Goal: Information Seeking & Learning: Learn about a topic

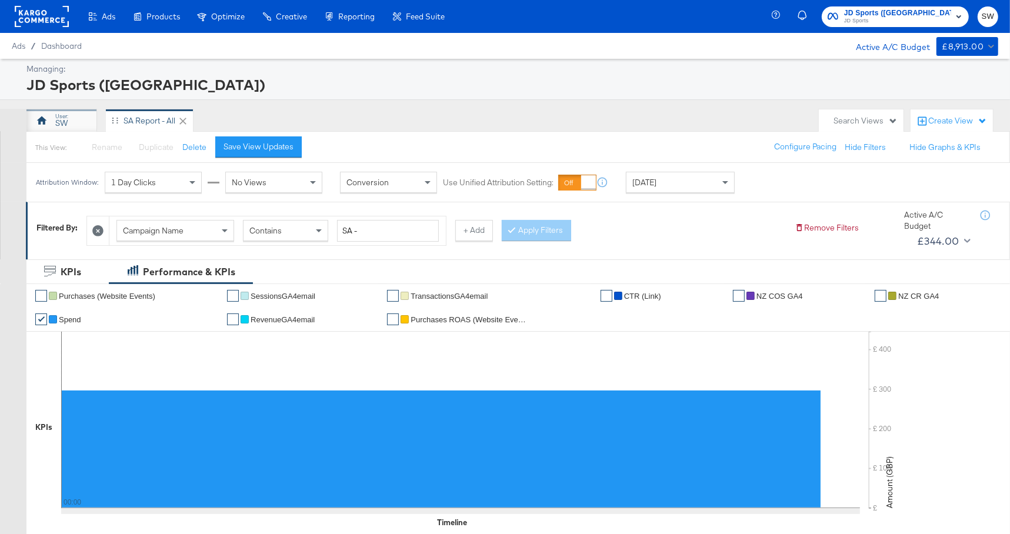
click at [64, 118] on div "SW" at bounding box center [61, 123] width 12 height 11
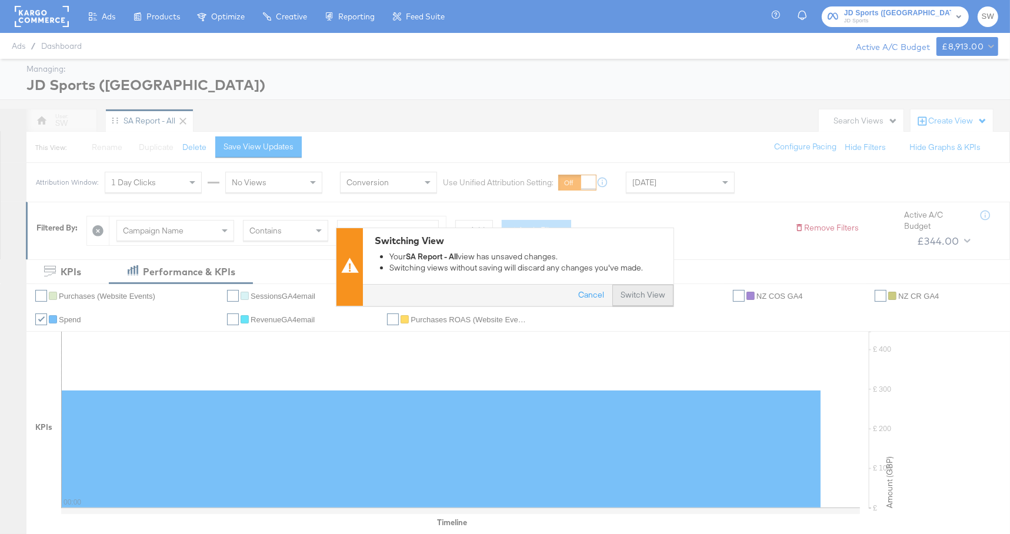
click at [643, 300] on button "Switch View" at bounding box center [643, 295] width 61 height 21
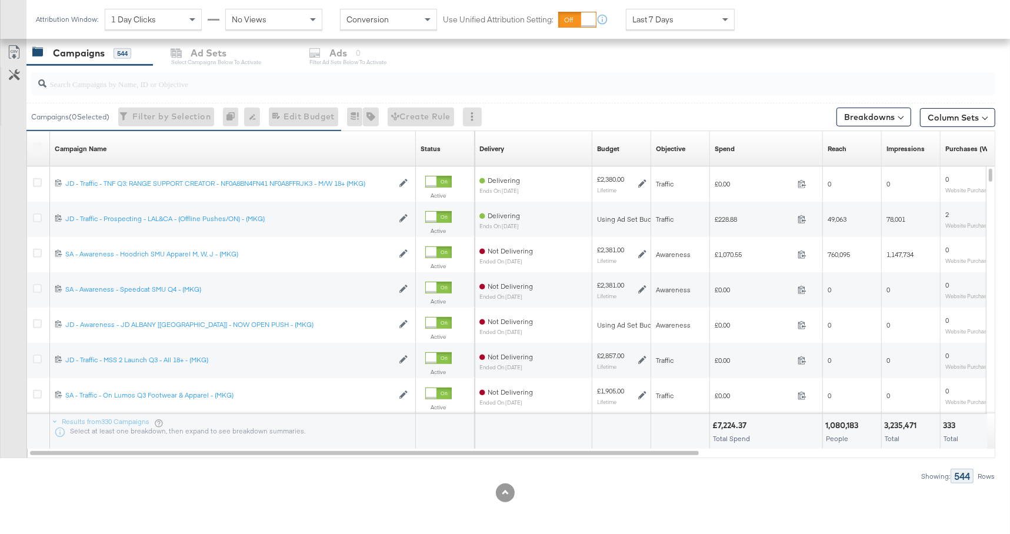
scroll to position [498, 0]
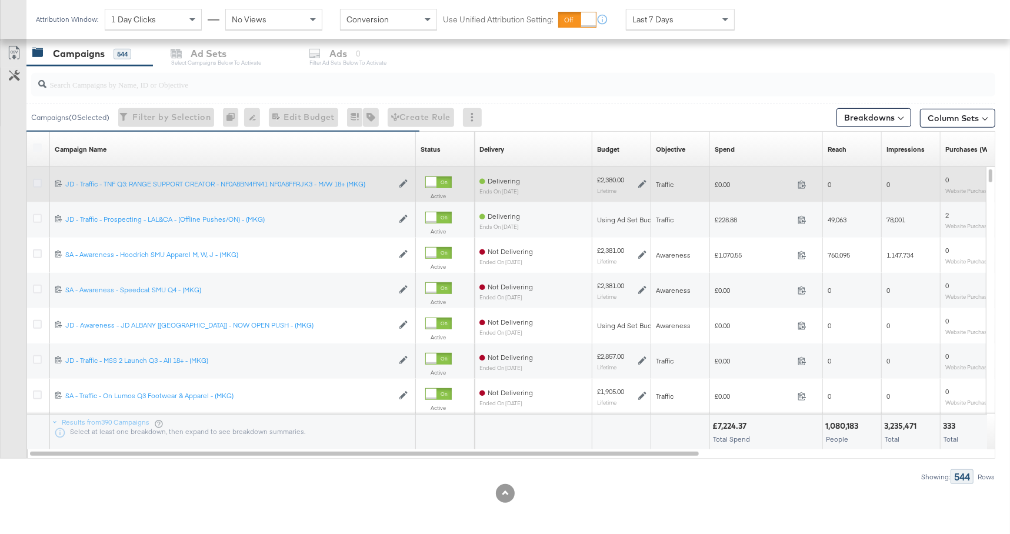
click at [40, 181] on icon at bounding box center [37, 183] width 9 height 9
click at [0, 0] on input "checkbox" at bounding box center [0, 0] width 0 height 0
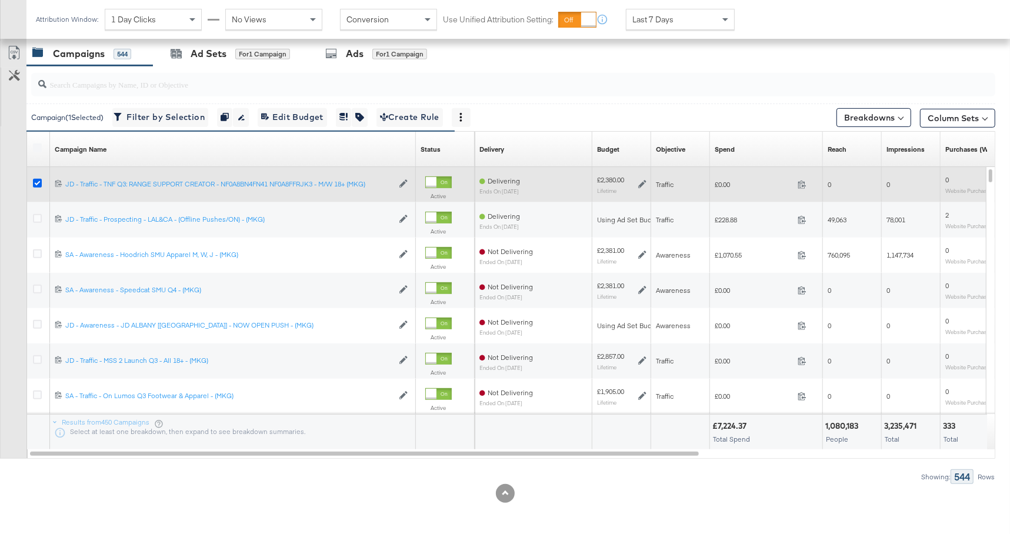
click at [40, 181] on icon at bounding box center [37, 183] width 9 height 9
click at [0, 0] on input "checkbox" at bounding box center [0, 0] width 0 height 0
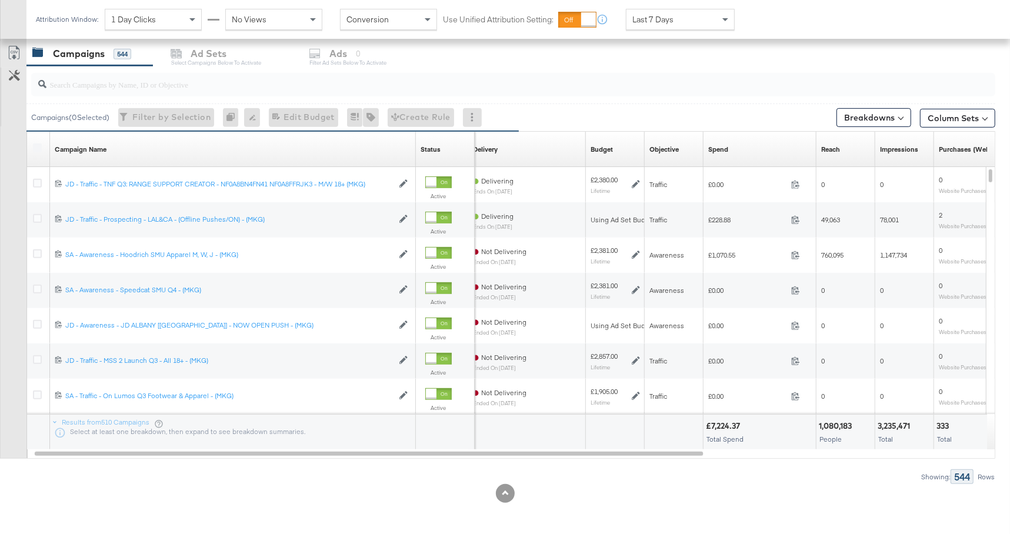
scroll to position [480, 0]
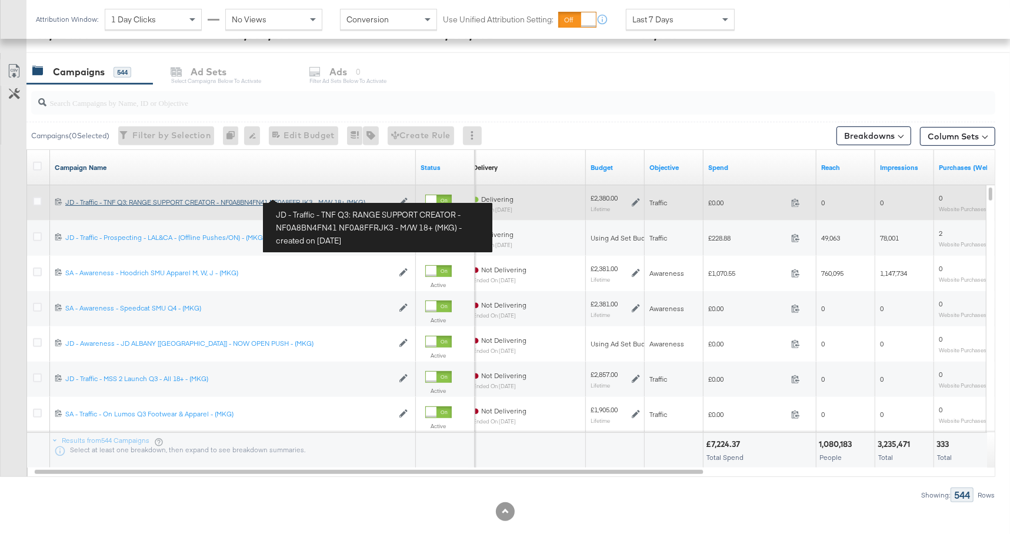
click at [307, 198] on div "JD - Traffic - TNF Q3: RANGE SUPPORT CREATOR - NF0A8BN4FN41 NF0A8FFRJK3 - M/W 1…" at bounding box center [229, 202] width 328 height 9
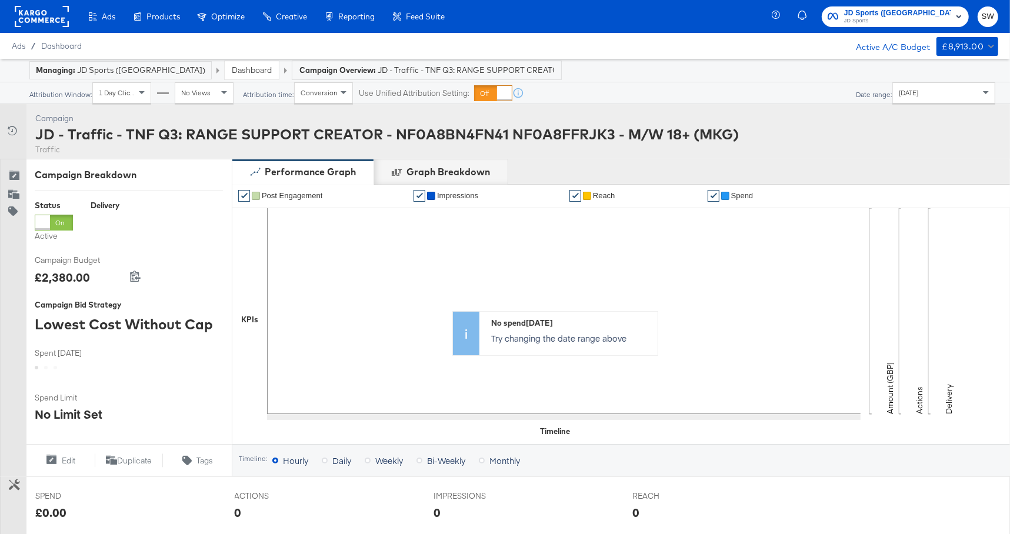
scroll to position [399, 0]
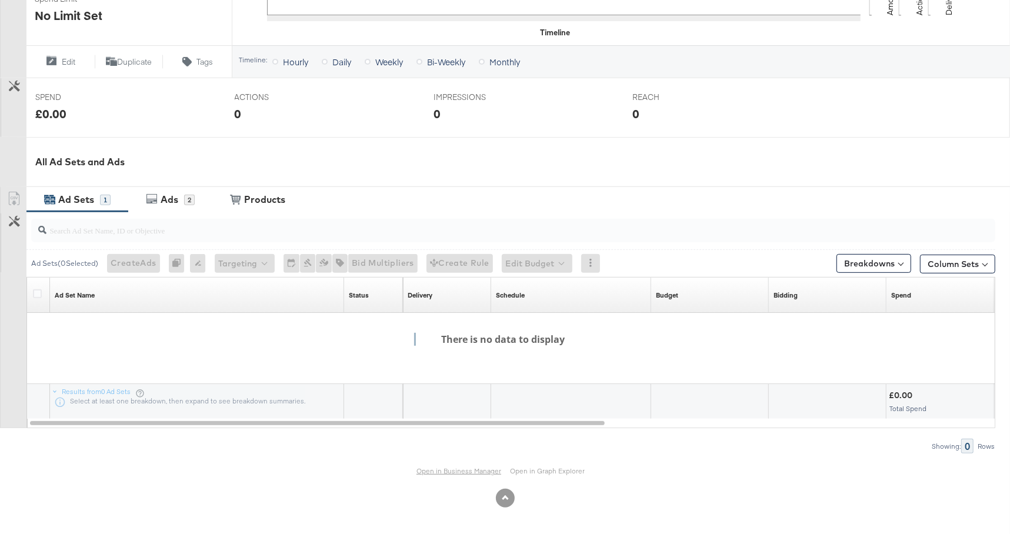
click at [444, 464] on div "Open in Business Manager Open in Graph Explorer" at bounding box center [505, 471] width 1010 height 35
click at [444, 468] on link "Open in Business Manager" at bounding box center [459, 471] width 85 height 9
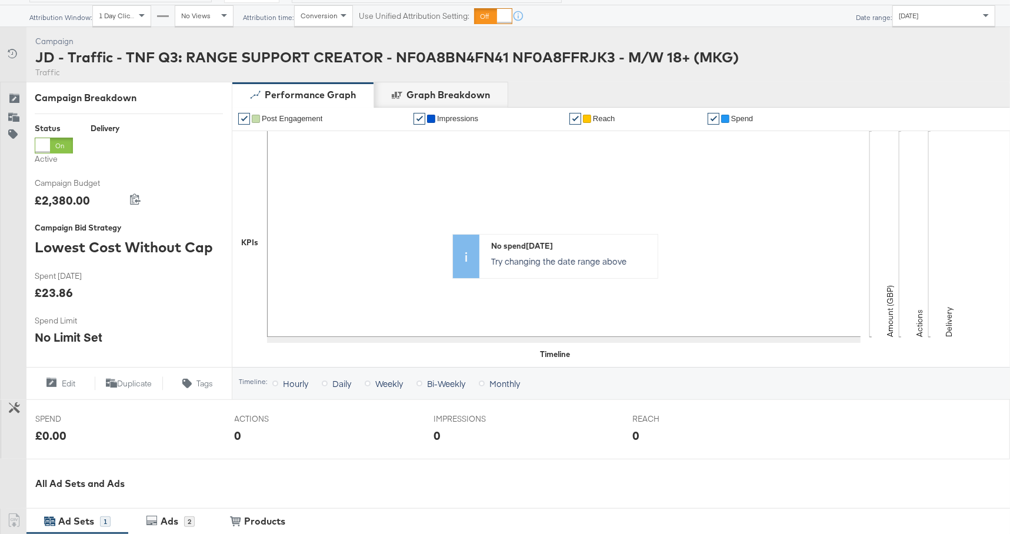
scroll to position [0, 0]
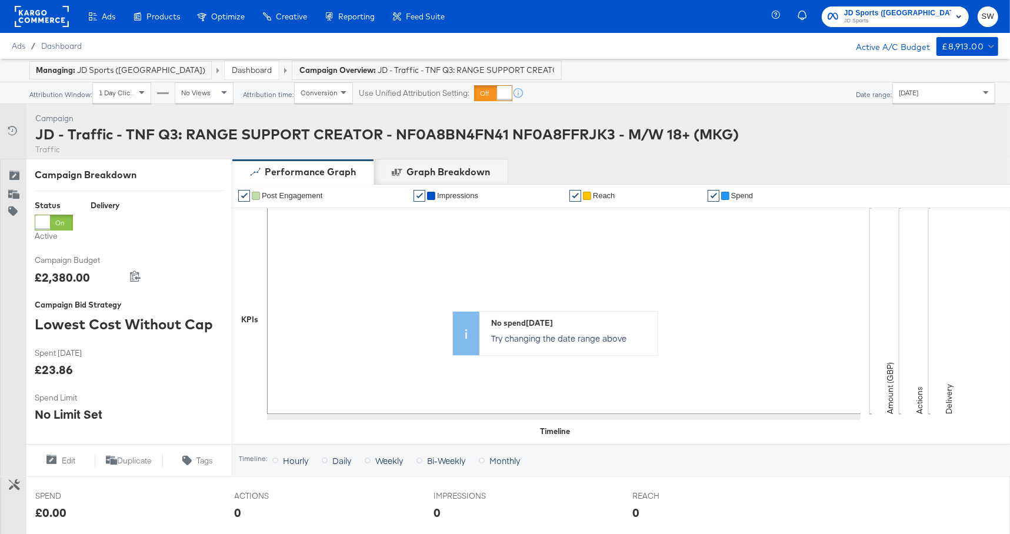
click at [232, 71] on link "Dashboard" at bounding box center [252, 70] width 40 height 11
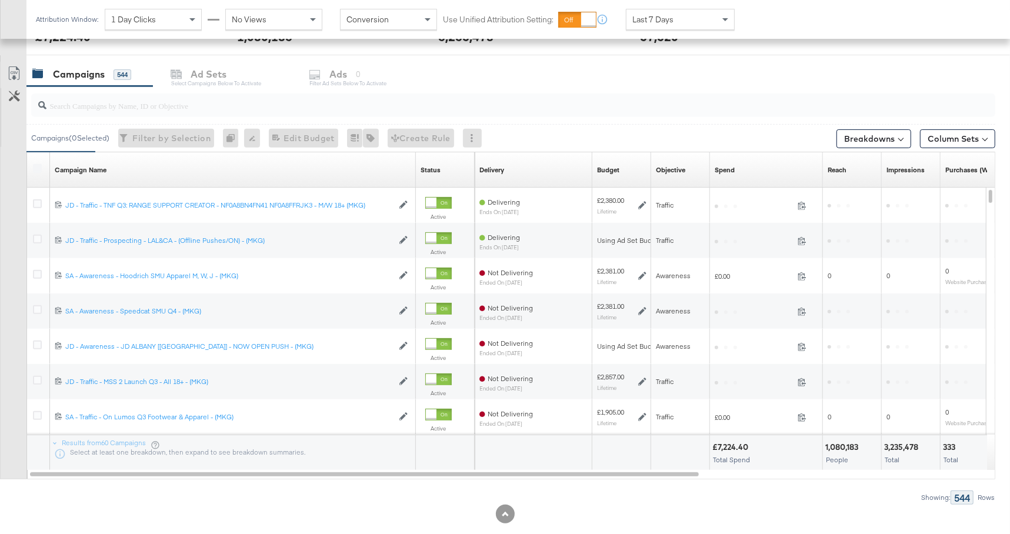
scroll to position [477, 0]
drag, startPoint x: 208, startPoint y: 107, endPoint x: 192, endPoint y: 104, distance: 16.2
click at [208, 107] on input "search" at bounding box center [476, 100] width 861 height 23
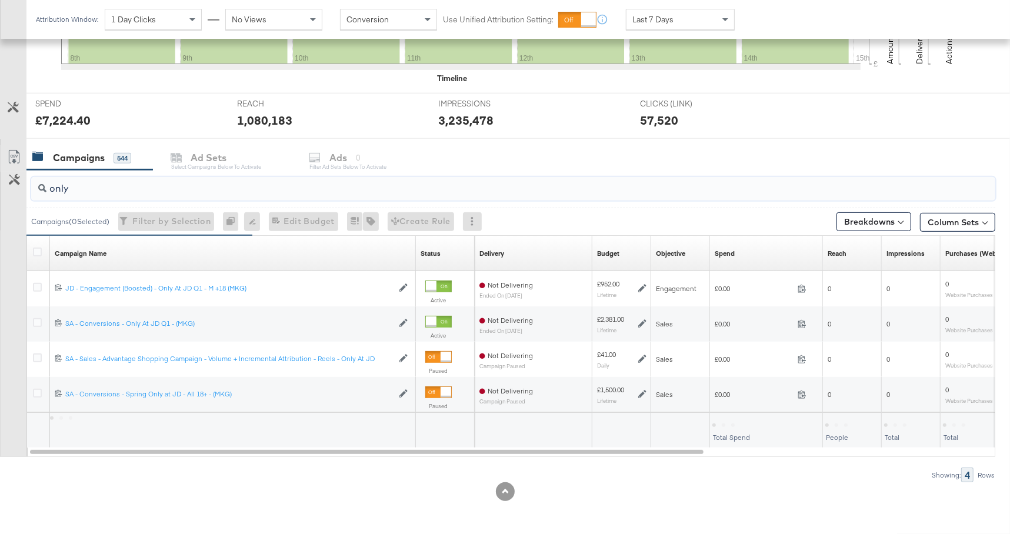
scroll to position [392, 0]
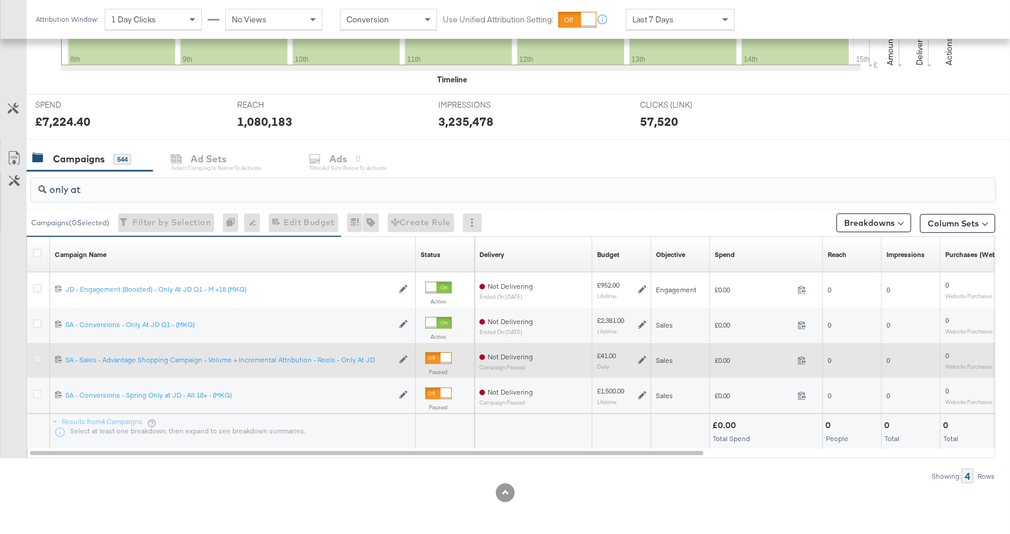
type input "only at"
click at [38, 355] on icon at bounding box center [37, 359] width 9 height 9
click at [0, 0] on input "checkbox" at bounding box center [0, 0] width 0 height 0
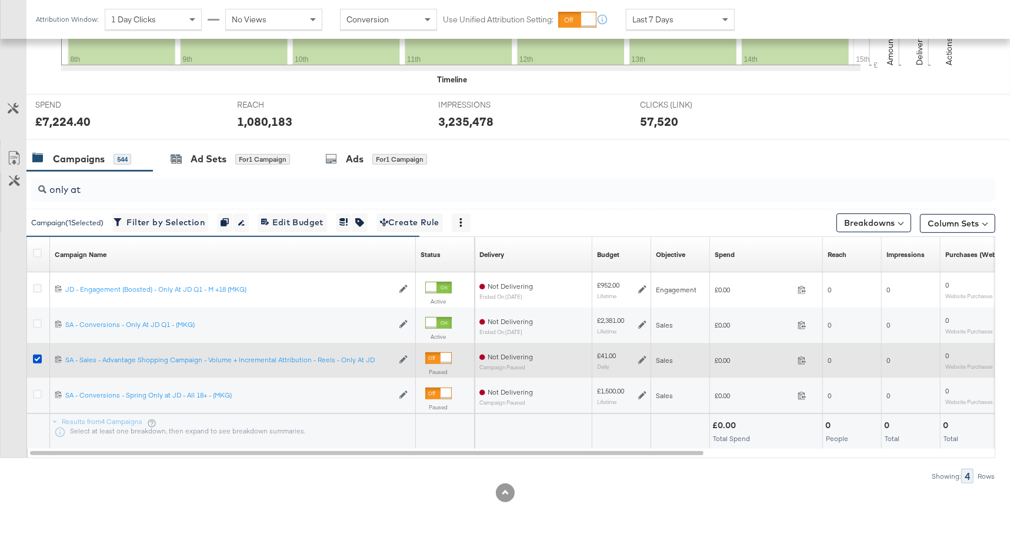
click at [449, 358] on div at bounding box center [446, 358] width 11 height 11
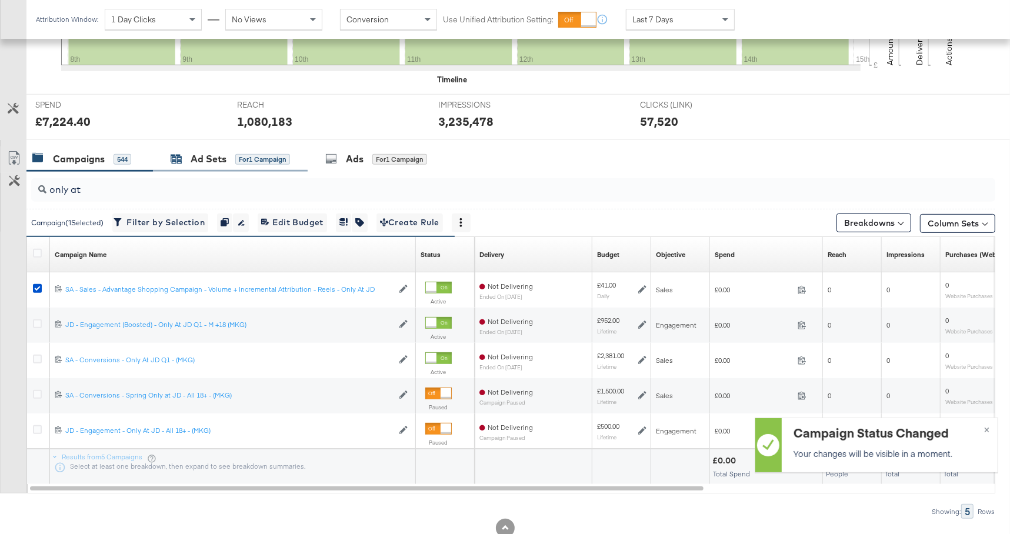
click at [227, 160] on div "Ad Sets for 1 Campaign" at bounding box center [230, 159] width 119 height 14
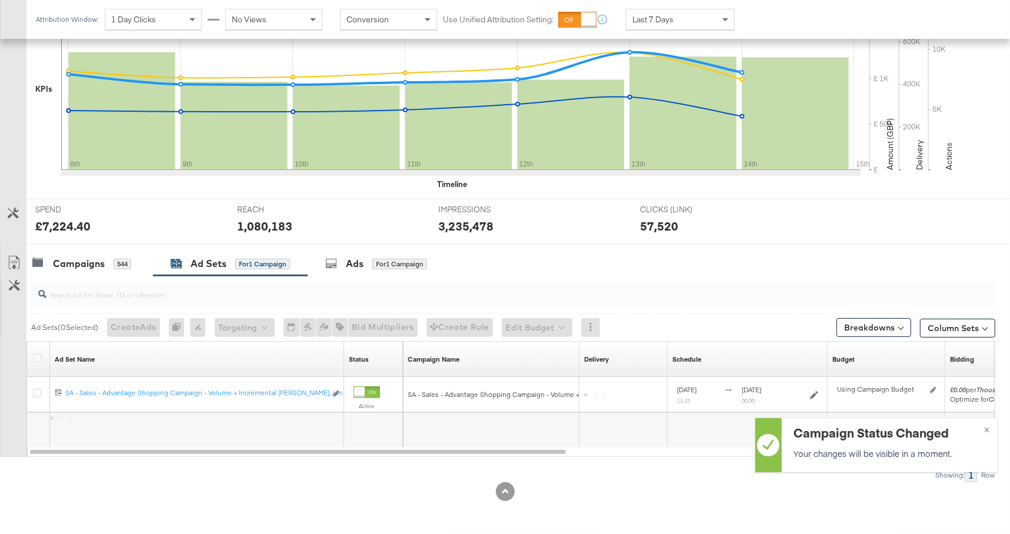
scroll to position [287, 0]
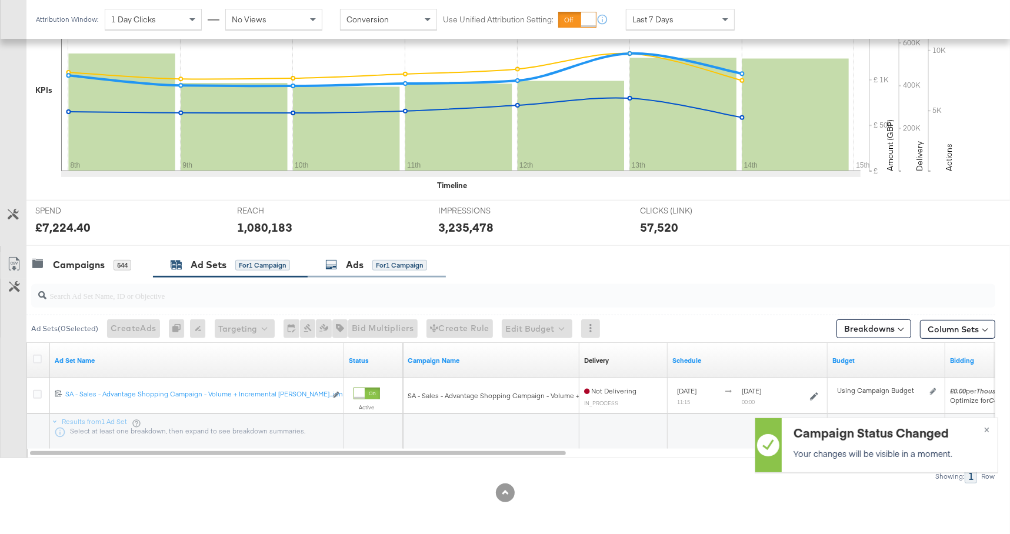
click at [388, 255] on div "Ads for 1 Campaign" at bounding box center [377, 264] width 138 height 25
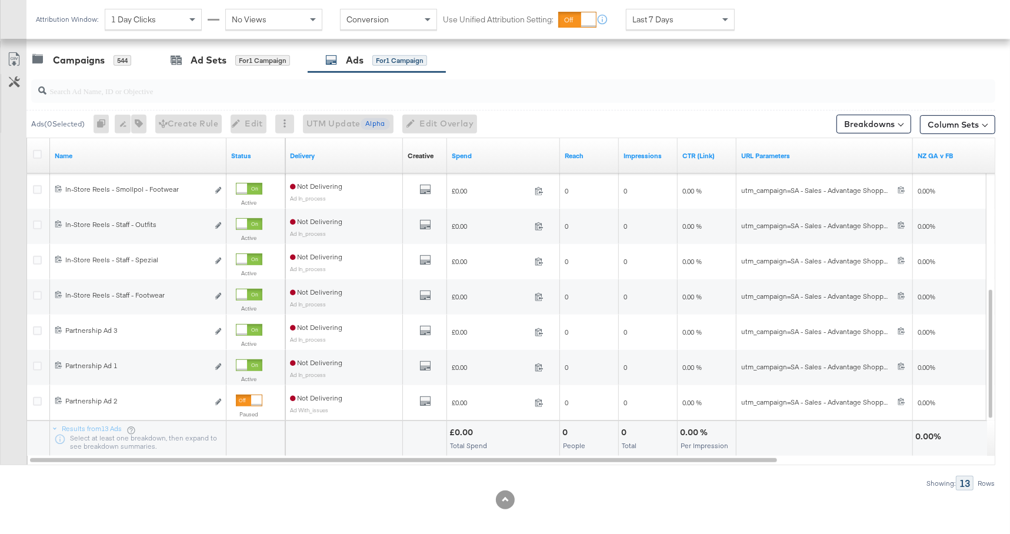
scroll to position [494, 0]
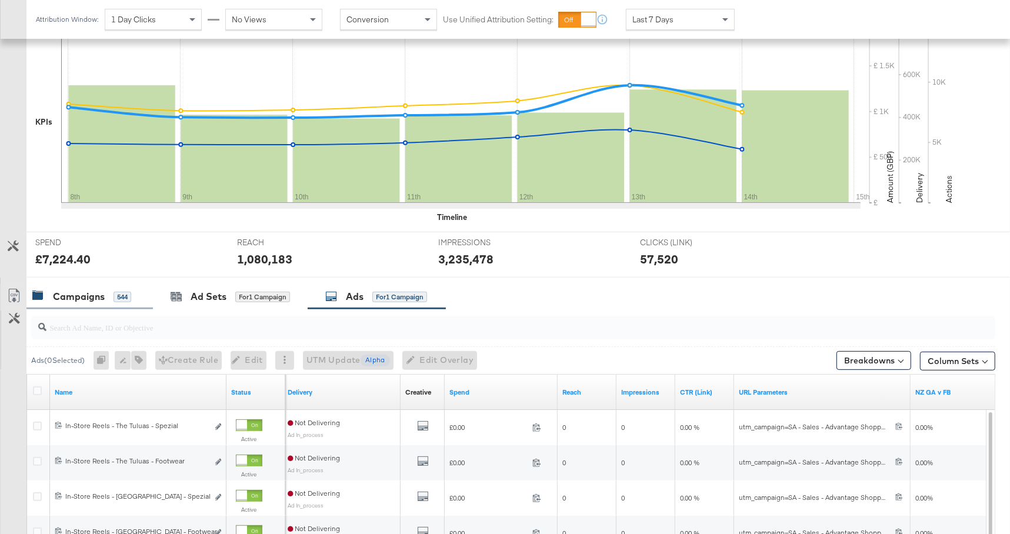
click at [106, 284] on div "Campaigns 544" at bounding box center [89, 296] width 127 height 25
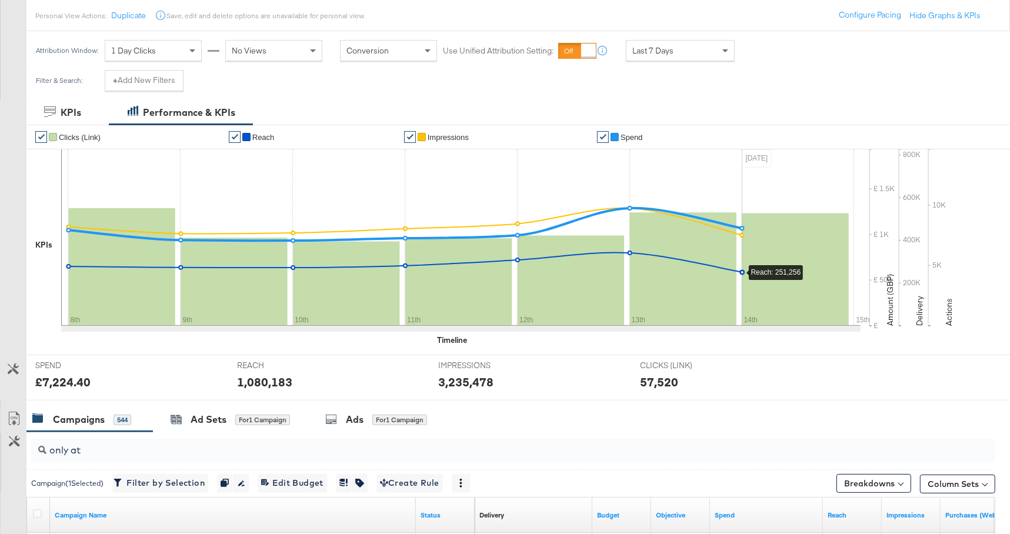
scroll to position [0, 0]
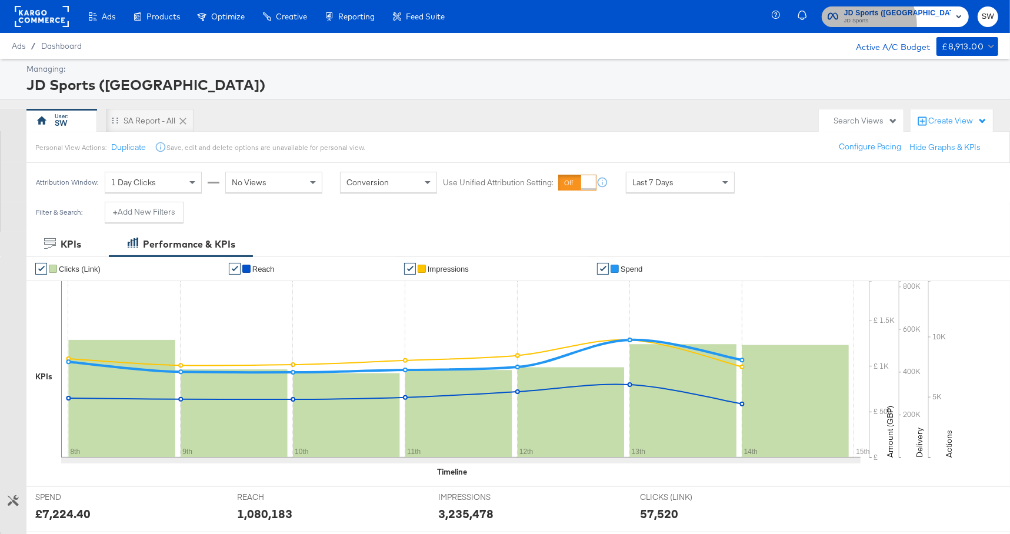
click at [918, 25] on span "JD Sports" at bounding box center [897, 20] width 107 height 9
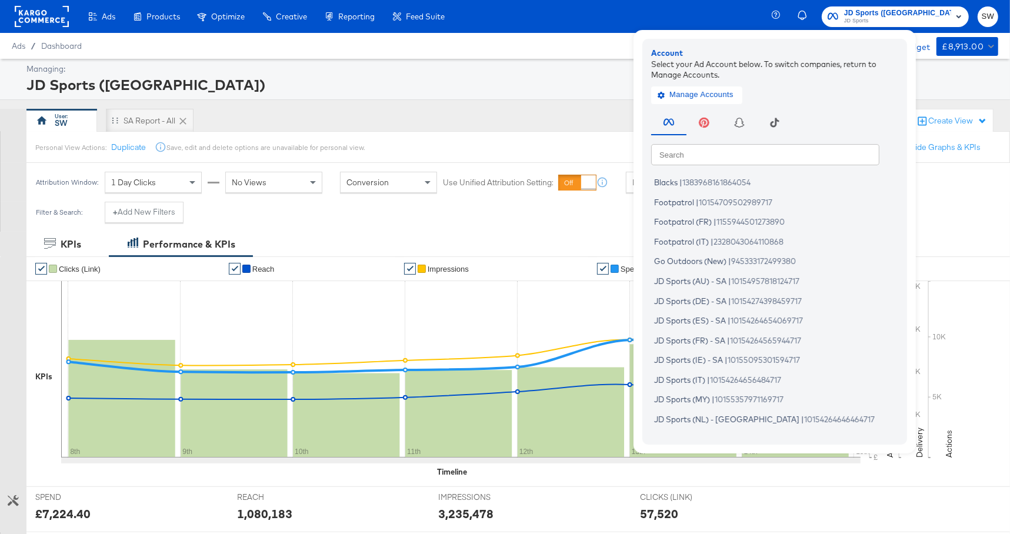
click at [793, 157] on input "text" at bounding box center [765, 154] width 228 height 21
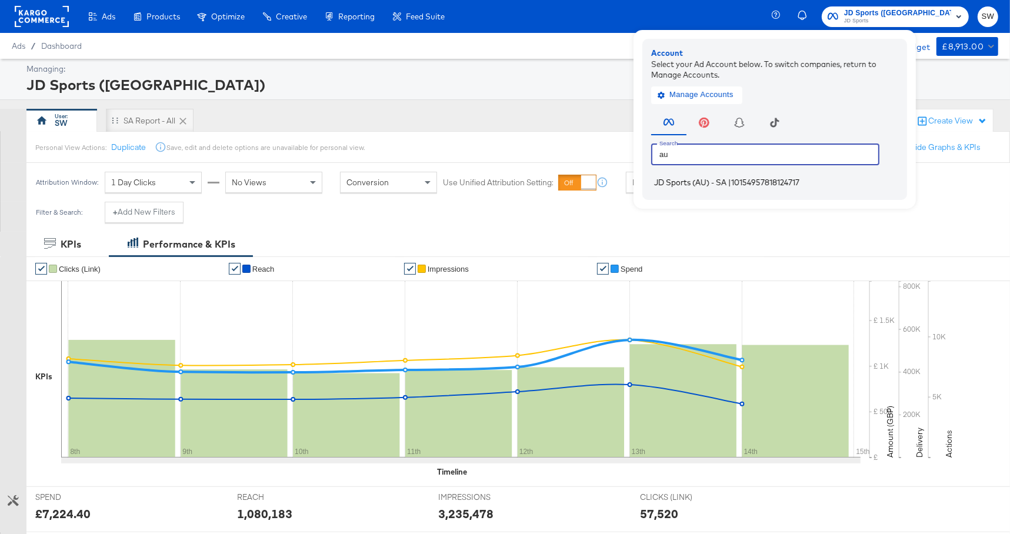
type input "au"
click at [727, 183] on span "JD Sports (AU) - SA" at bounding box center [690, 182] width 72 height 9
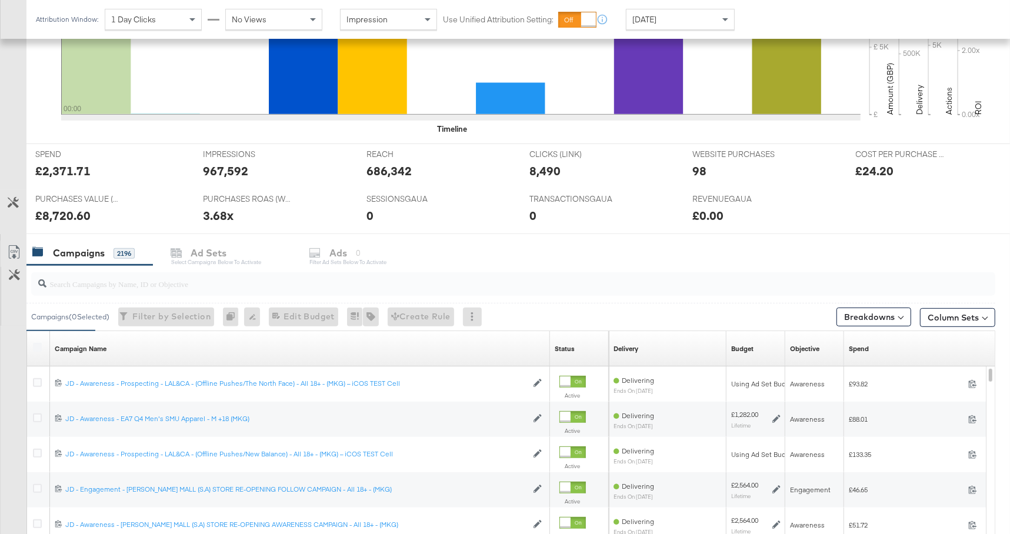
scroll to position [450, 0]
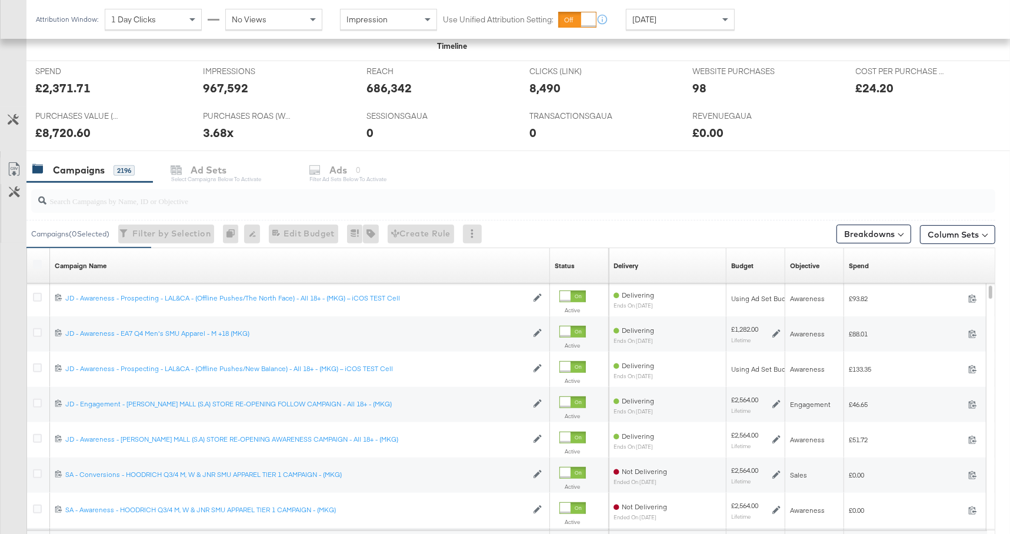
click at [413, 205] on input "search" at bounding box center [476, 196] width 861 height 23
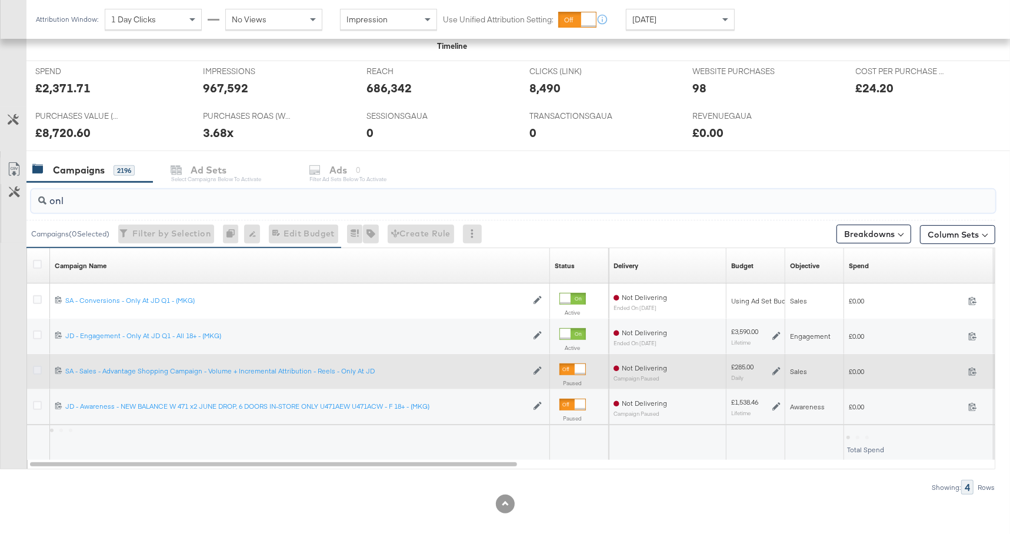
type input "onl"
click at [35, 367] on icon at bounding box center [37, 370] width 9 height 9
click at [0, 0] on input "checkbox" at bounding box center [0, 0] width 0 height 0
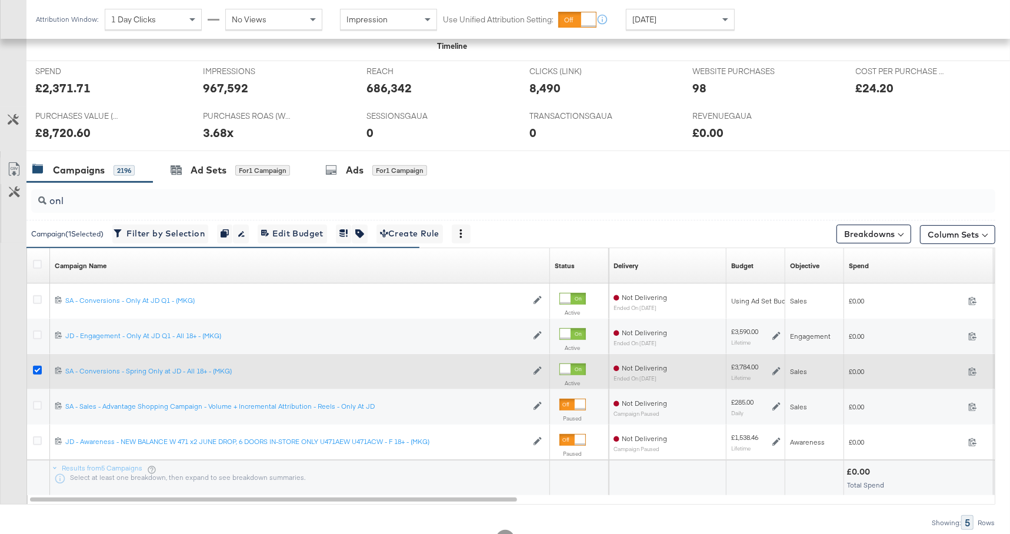
click at [37, 368] on icon at bounding box center [37, 370] width 9 height 9
click at [0, 0] on input "checkbox" at bounding box center [0, 0] width 0 height 0
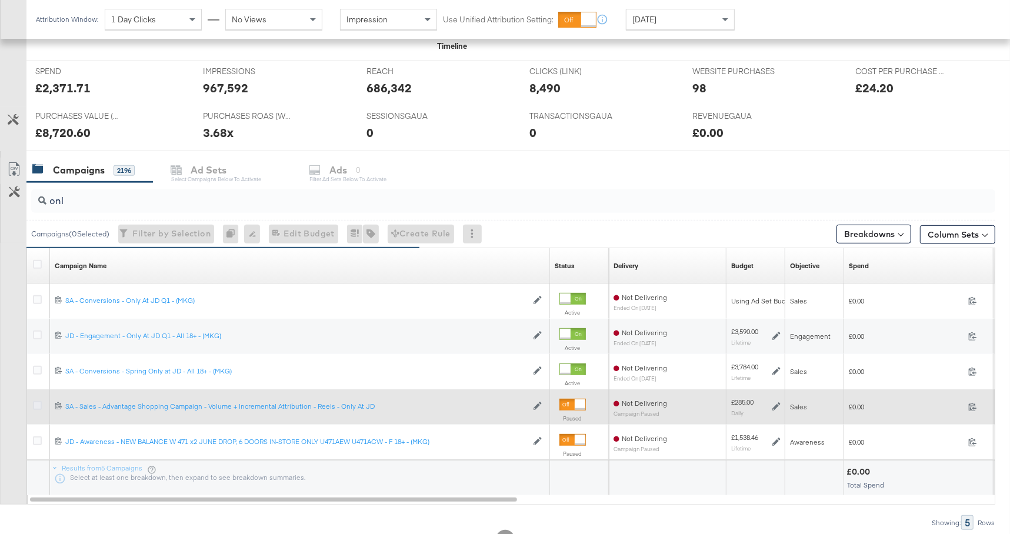
click at [38, 405] on icon at bounding box center [37, 405] width 9 height 9
click at [0, 0] on input "checkbox" at bounding box center [0, 0] width 0 height 0
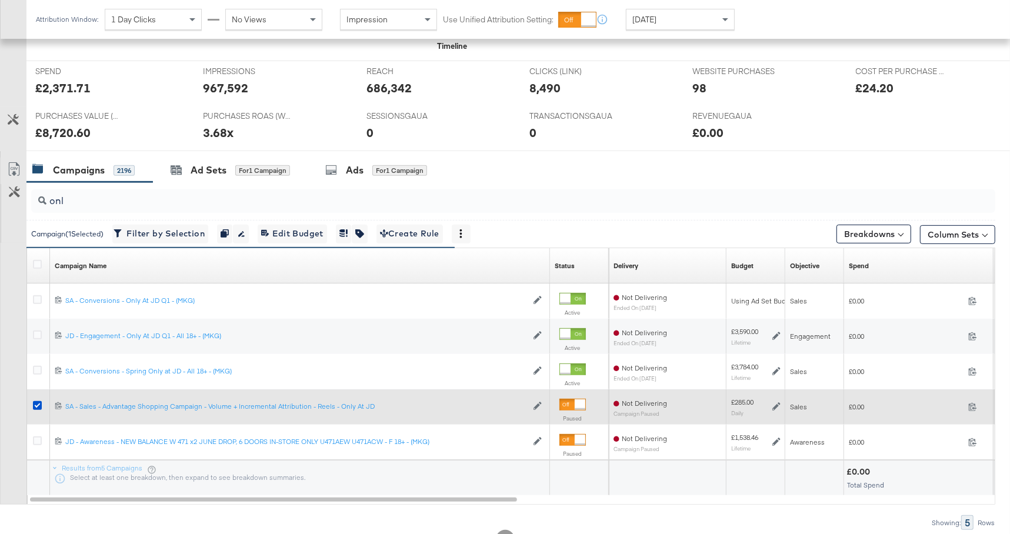
click at [576, 402] on div at bounding box center [580, 405] width 11 height 11
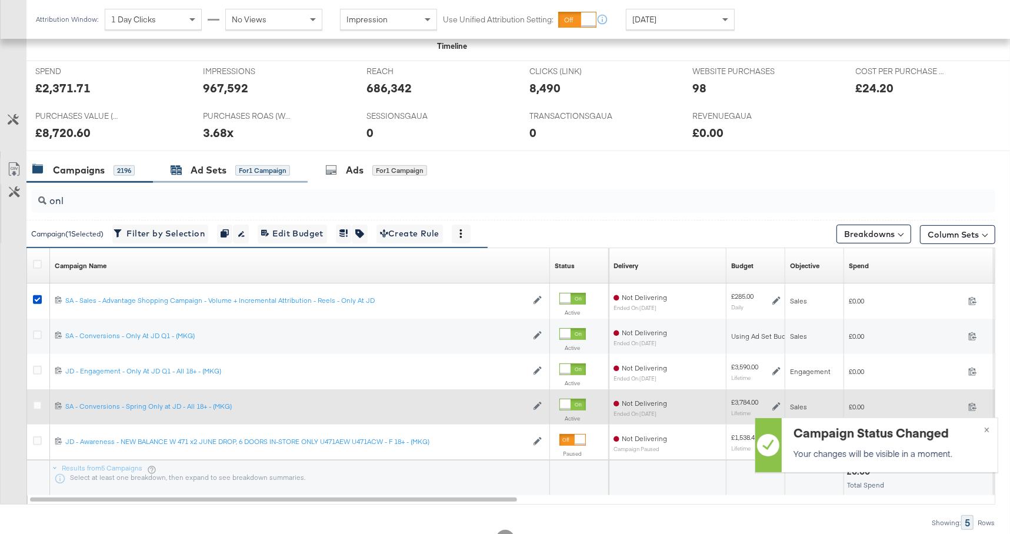
click at [184, 168] on div "Ad Sets for 1 Campaign" at bounding box center [230, 171] width 119 height 14
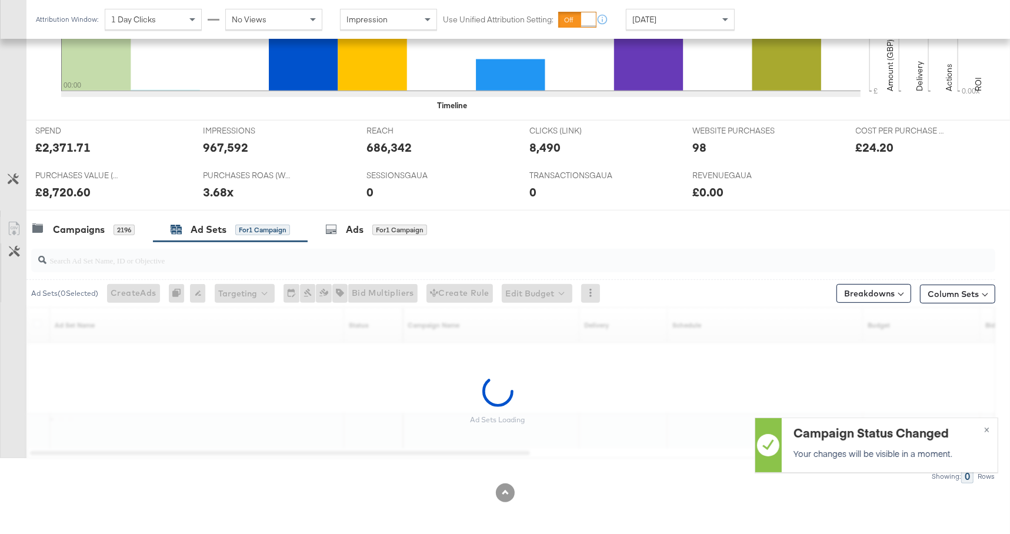
scroll to position [355, 0]
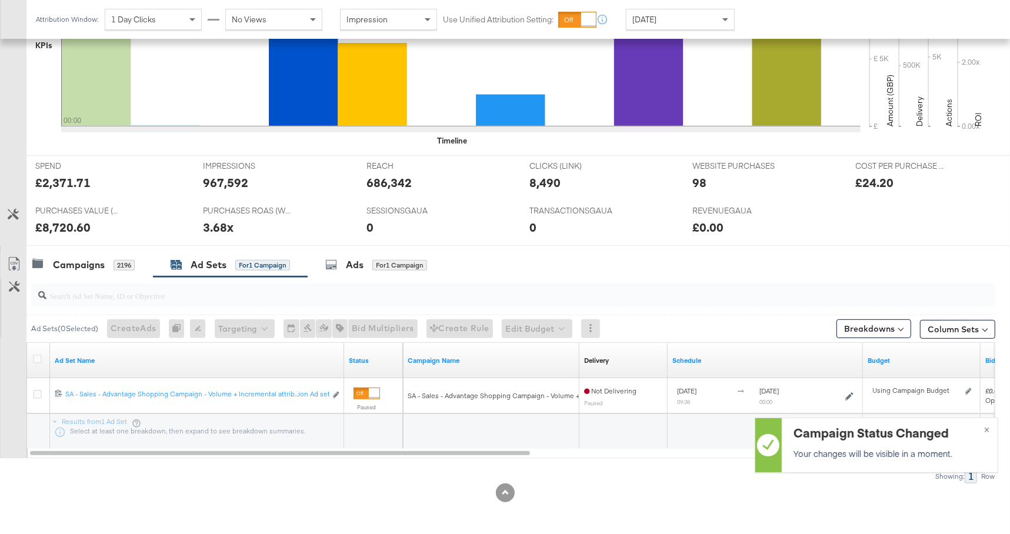
drag, startPoint x: 361, startPoint y: 391, endPoint x: 369, endPoint y: 354, distance: 38.5
click at [369, 391] on div at bounding box center [374, 393] width 11 height 11
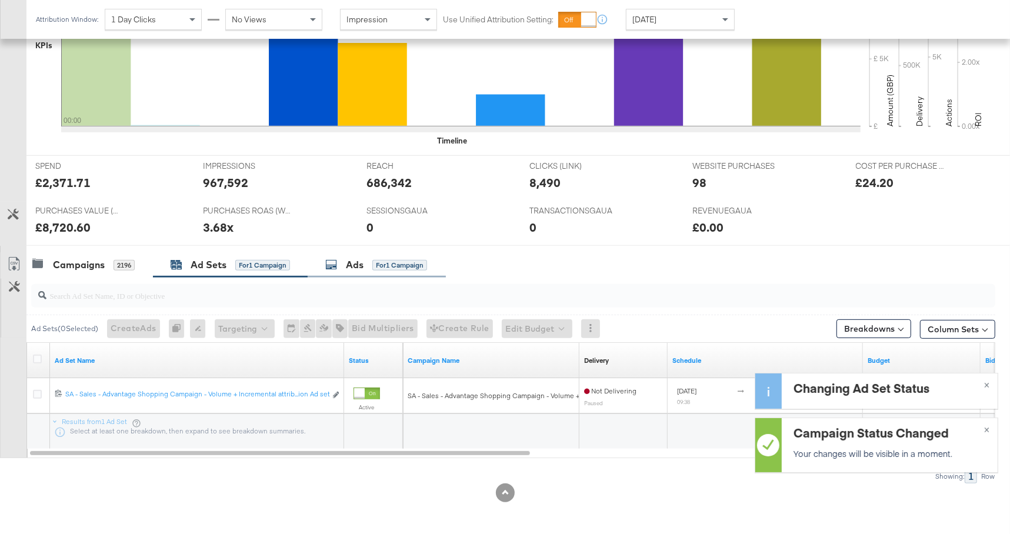
click at [390, 260] on div "for 1 Campaign" at bounding box center [399, 265] width 55 height 11
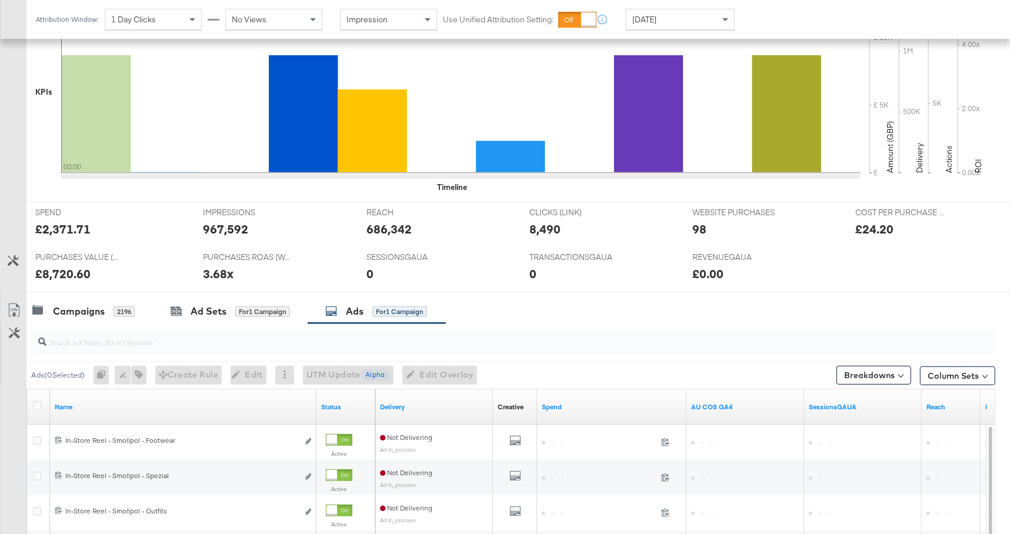
scroll to position [295, 0]
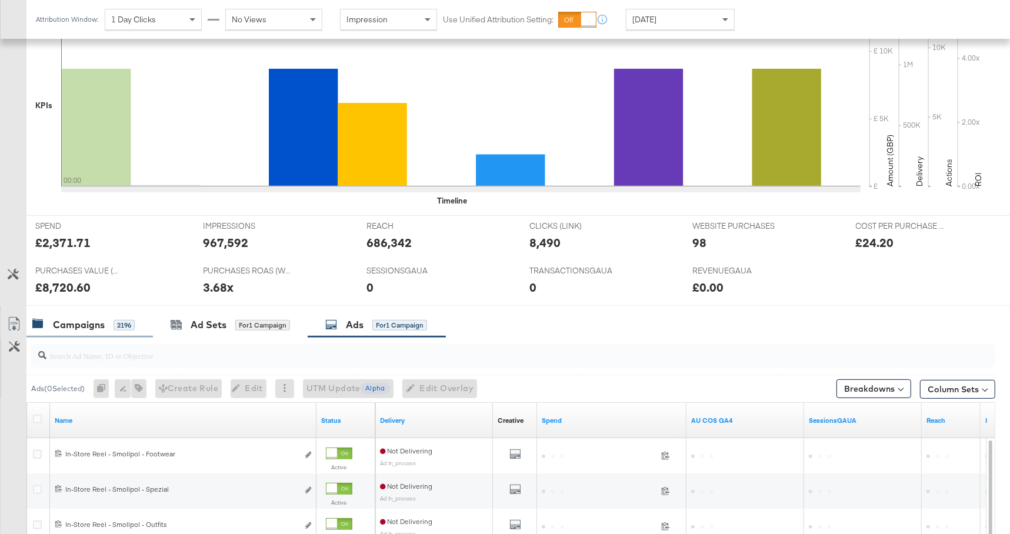
click at [91, 322] on div "Campaigns" at bounding box center [79, 325] width 52 height 14
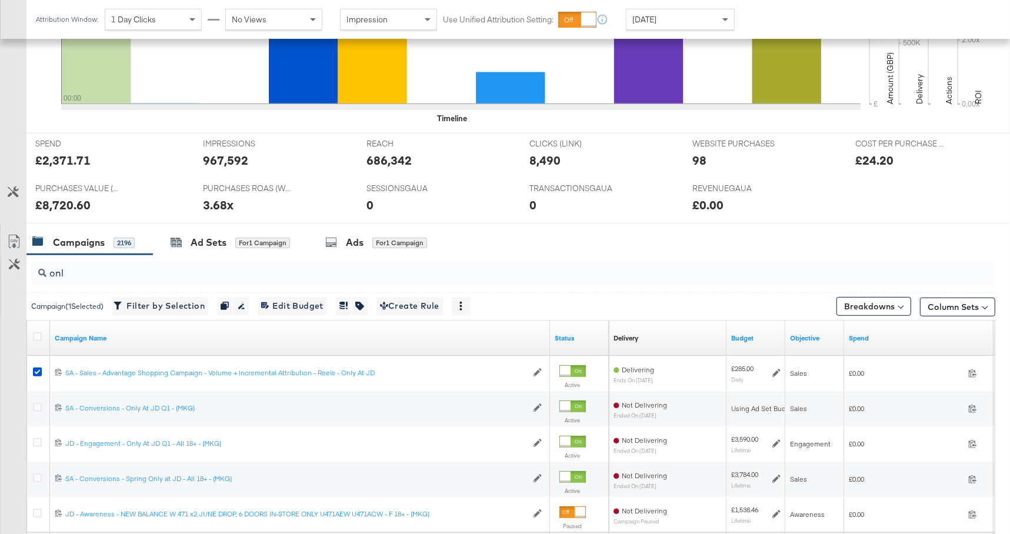
scroll to position [394, 0]
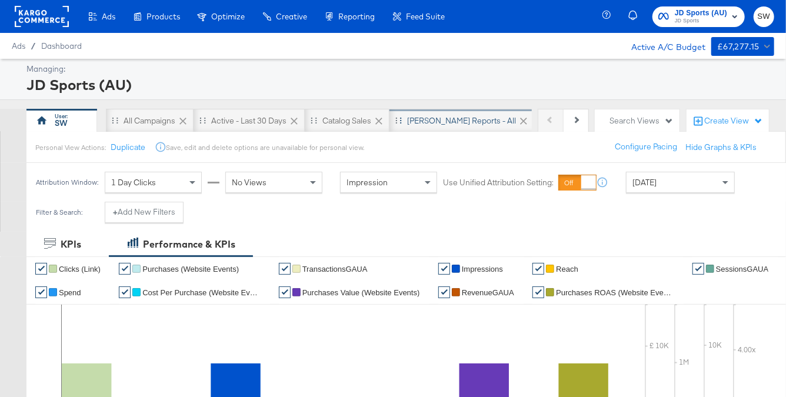
click at [448, 127] on div "SA - JD Reports - All" at bounding box center [462, 121] width 145 height 24
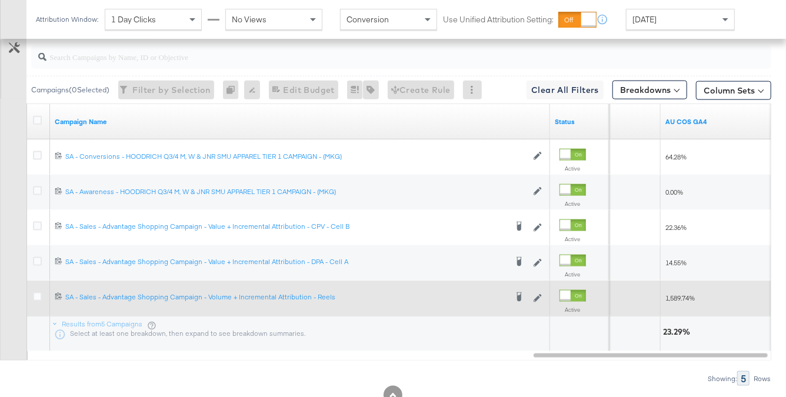
scroll to position [673, 0]
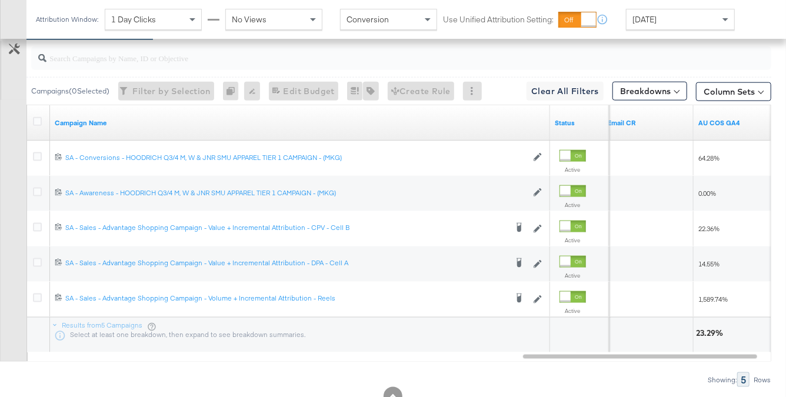
click at [676, 23] on div "[DATE]" at bounding box center [681, 19] width 108 height 20
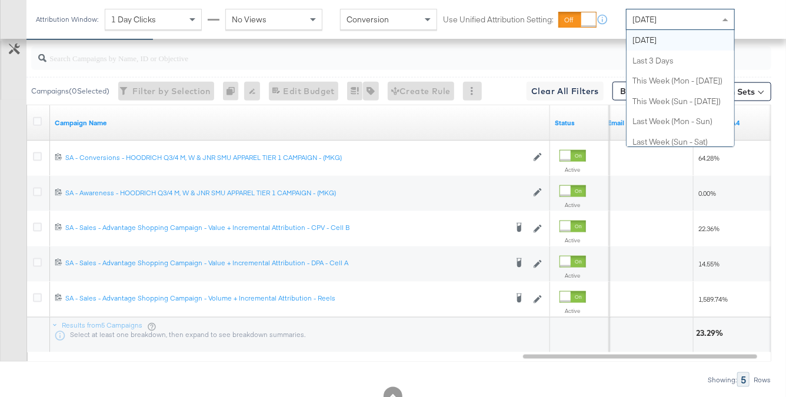
scroll to position [0, 0]
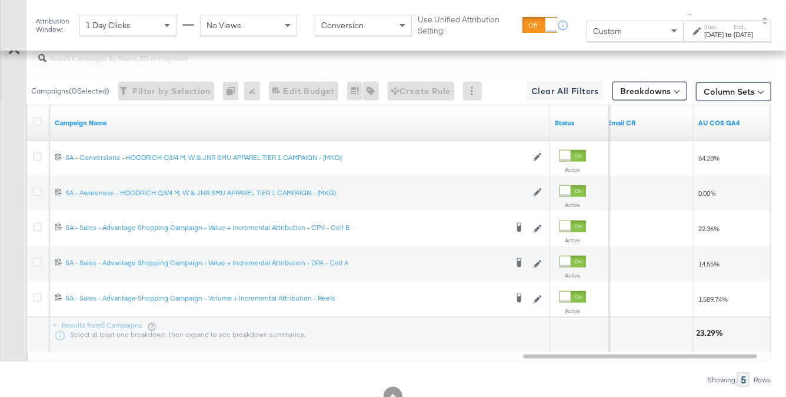
click at [704, 33] on div "Oct 15th 2025" at bounding box center [713, 34] width 19 height 9
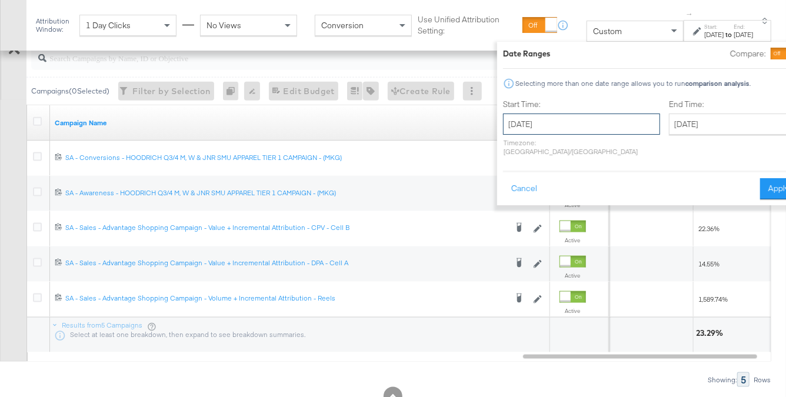
click at [558, 123] on input "October 15th 2025" at bounding box center [581, 124] width 157 height 21
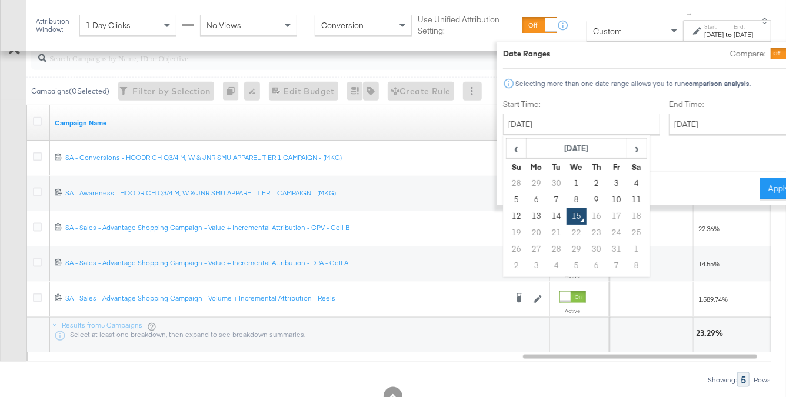
drag, startPoint x: 487, startPoint y: 153, endPoint x: 515, endPoint y: 169, distance: 32.2
click at [507, 153] on span "‹" at bounding box center [516, 148] width 18 height 18
click at [567, 214] on td "17" at bounding box center [577, 216] width 20 height 16
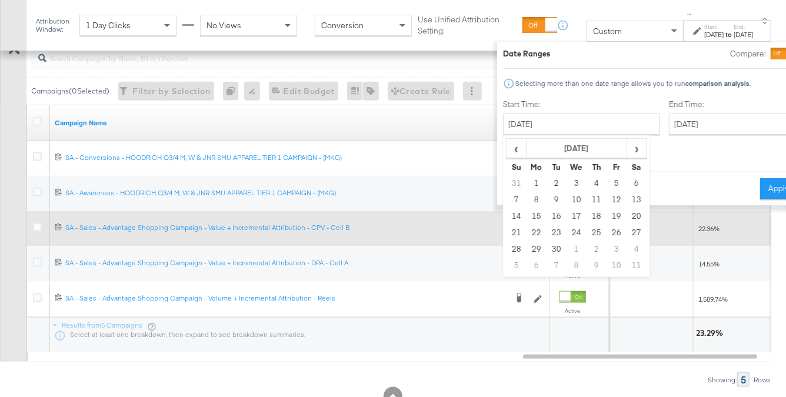
type input "September 17th 2025"
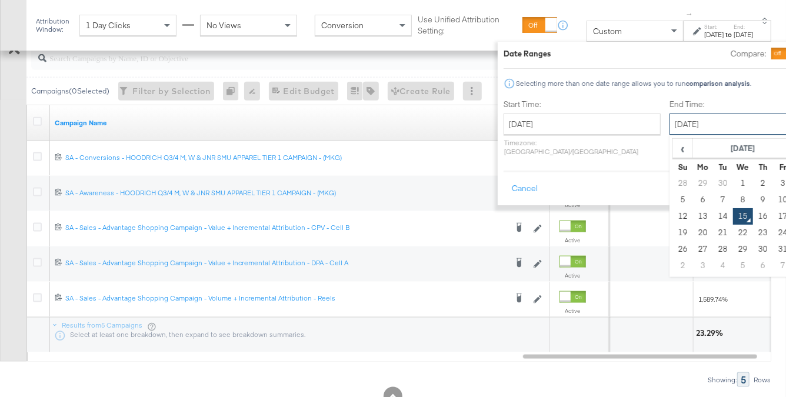
click at [670, 128] on input "October 15th 2025" at bounding box center [732, 124] width 124 height 21
click at [713, 211] on td "14" at bounding box center [723, 216] width 20 height 16
type input "October 14th 2025"
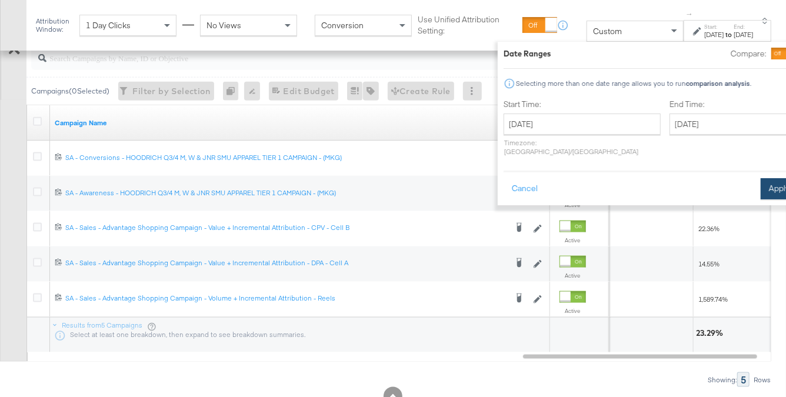
click at [761, 181] on button "Apply" at bounding box center [779, 188] width 37 height 21
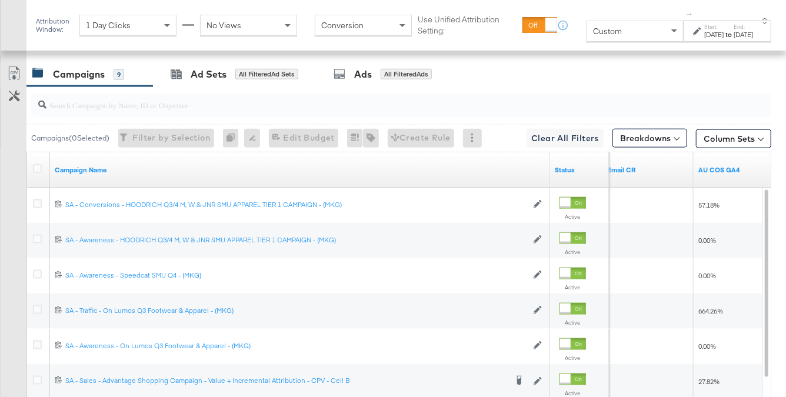
scroll to position [635, 0]
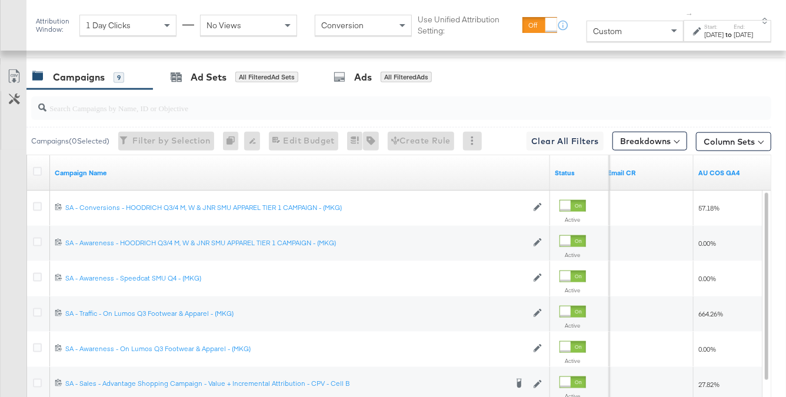
click at [296, 108] on input "search" at bounding box center [376, 103] width 660 height 23
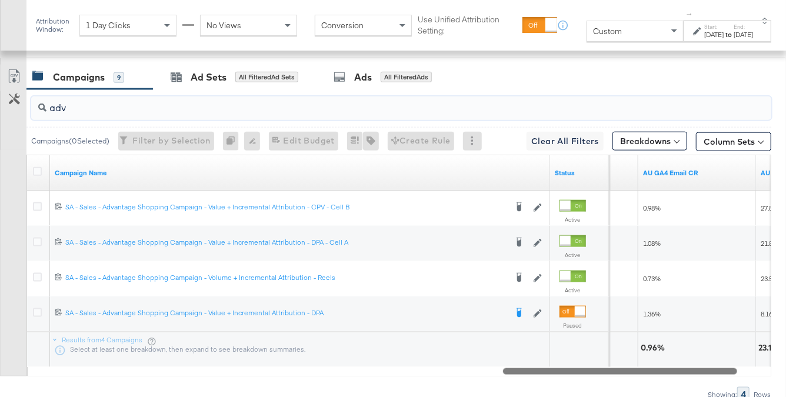
drag, startPoint x: 667, startPoint y: 371, endPoint x: 644, endPoint y: 371, distance: 22.4
click at [644, 371] on div at bounding box center [620, 371] width 234 height 10
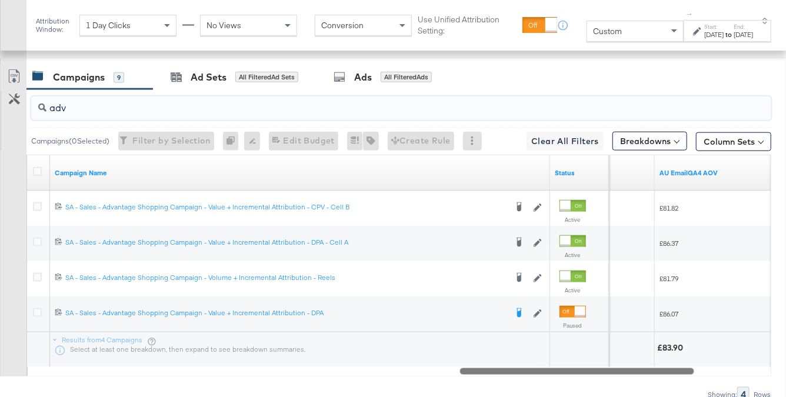
drag, startPoint x: 644, startPoint y: 370, endPoint x: 601, endPoint y: 378, distance: 43.2
click at [601, 378] on div "adv Campaigns ( 0 Selected) Filter by Selection Filter 0 campaigns 0 Rename 0 c…" at bounding box center [385, 245] width 771 height 312
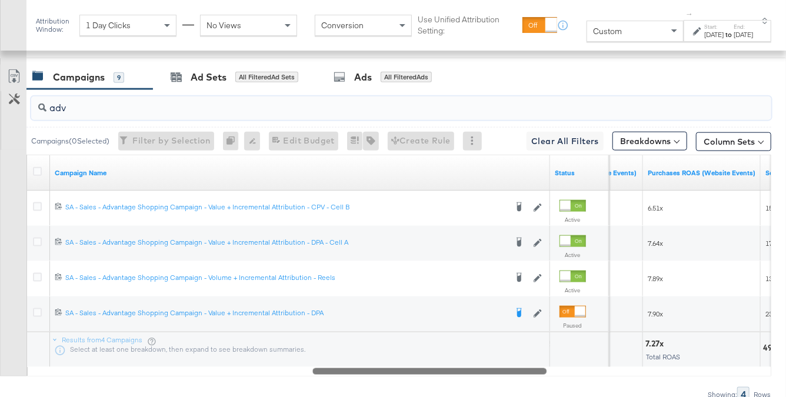
drag, startPoint x: 607, startPoint y: 371, endPoint x: 458, endPoint y: 415, distance: 154.7
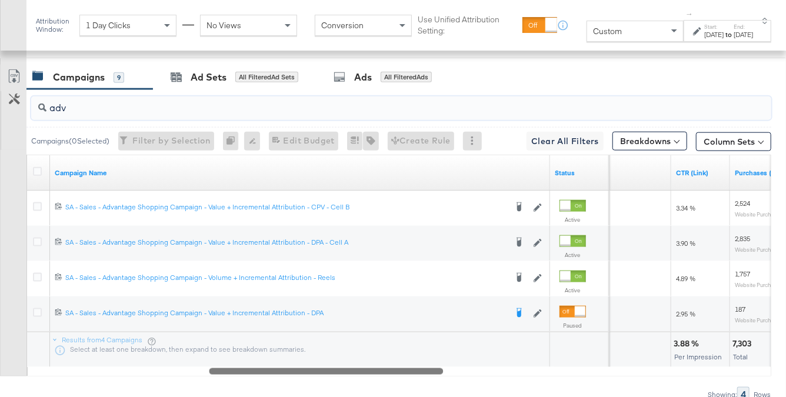
drag, startPoint x: 497, startPoint y: 374, endPoint x: 392, endPoint y: 388, distance: 106.3
click at [392, 388] on div "adv Campaigns ( 0 Selected) Filter by Selection Filter 0 campaigns 0 Rename 0 c…" at bounding box center [385, 245] width 771 height 312
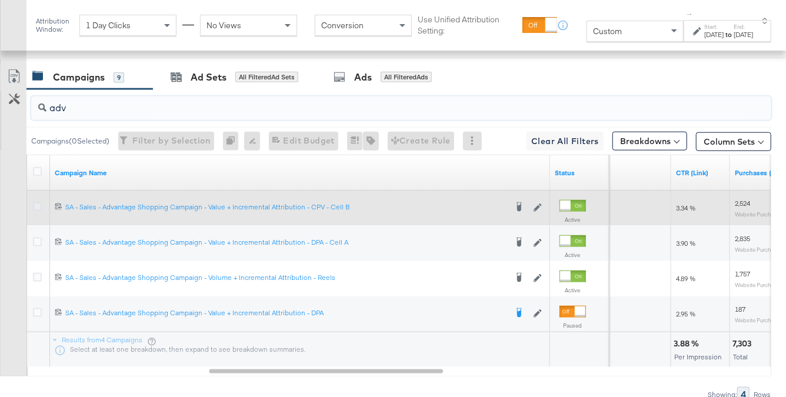
type input "adv"
click at [35, 202] on icon at bounding box center [37, 206] width 9 height 9
click at [0, 0] on input "checkbox" at bounding box center [0, 0] width 0 height 0
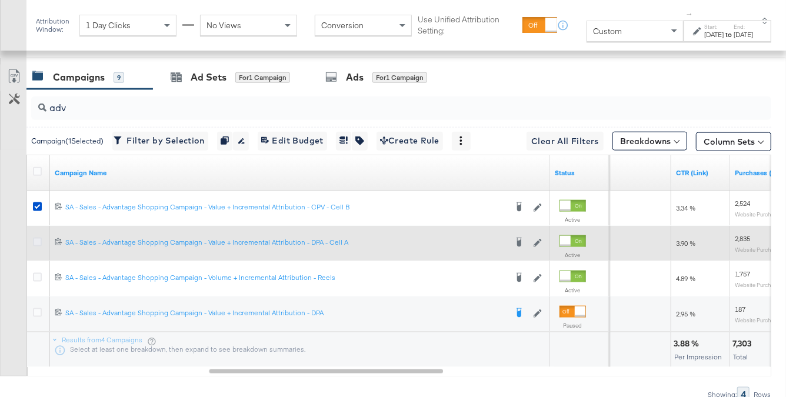
click at [36, 238] on icon at bounding box center [37, 242] width 9 height 9
click at [0, 0] on input "checkbox" at bounding box center [0, 0] width 0 height 0
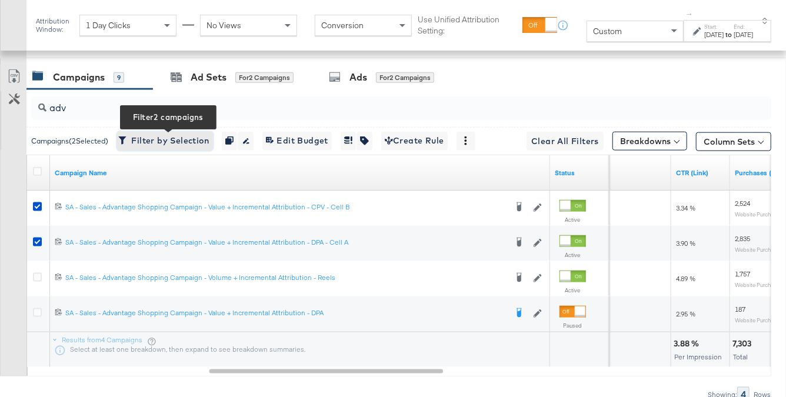
click at [164, 141] on span "Filter by Selection Filter 2 campaigns" at bounding box center [165, 141] width 89 height 15
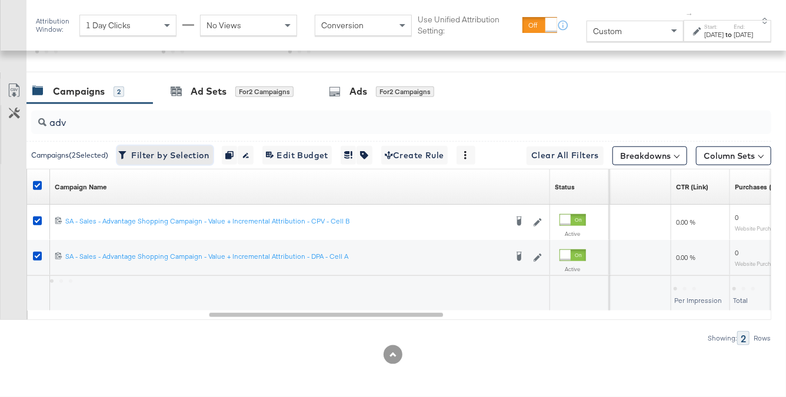
scroll to position [469, 0]
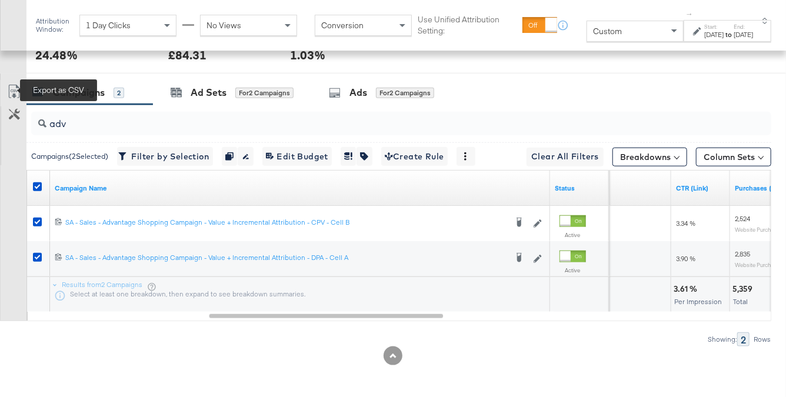
click at [9, 91] on icon at bounding box center [14, 92] width 14 height 14
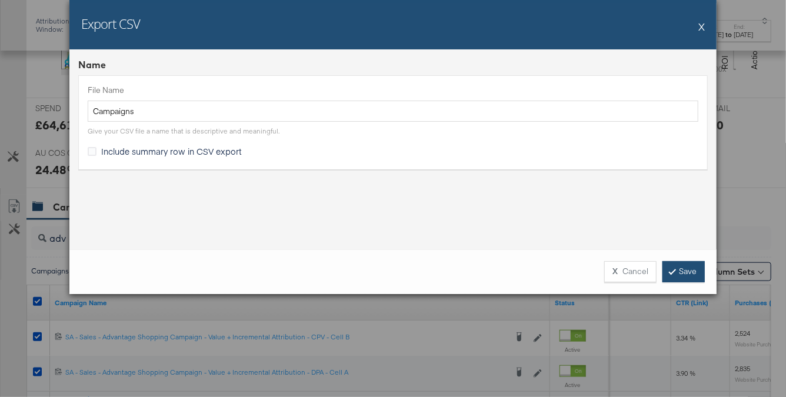
scroll to position [584, 0]
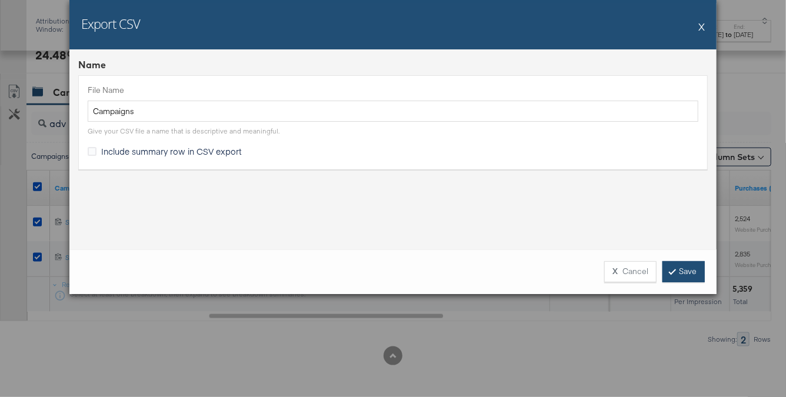
click at [690, 274] on link "Save" at bounding box center [684, 271] width 42 height 21
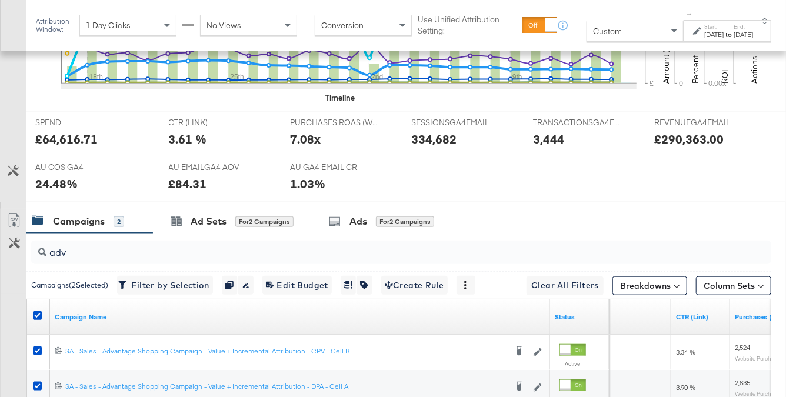
scroll to position [453, 0]
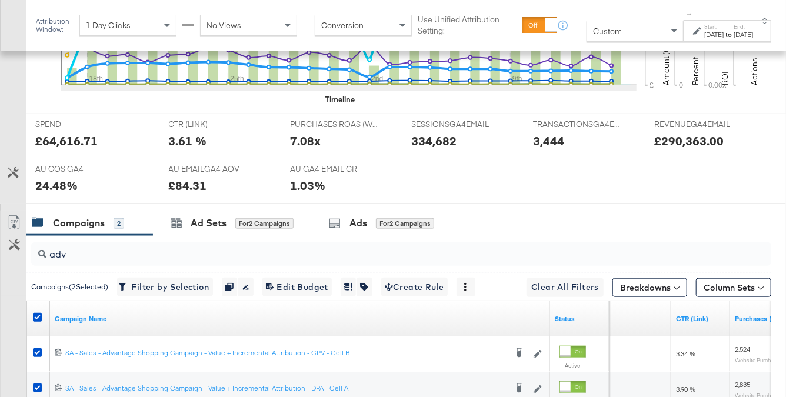
click at [129, 34] on div "1 Day Clicks" at bounding box center [128, 25] width 96 height 20
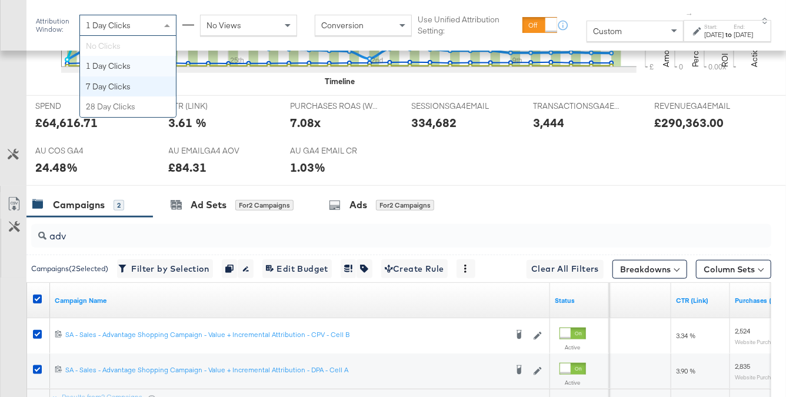
scroll to position [482, 0]
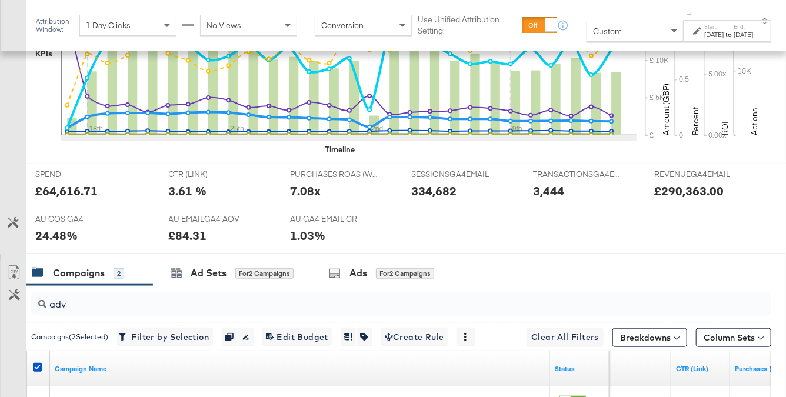
scroll to position [545, 0]
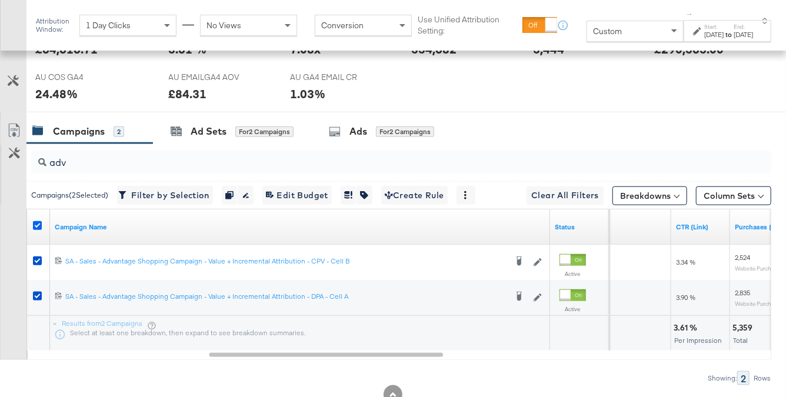
click at [38, 223] on icon at bounding box center [37, 225] width 9 height 9
click at [0, 0] on input "checkbox" at bounding box center [0, 0] width 0 height 0
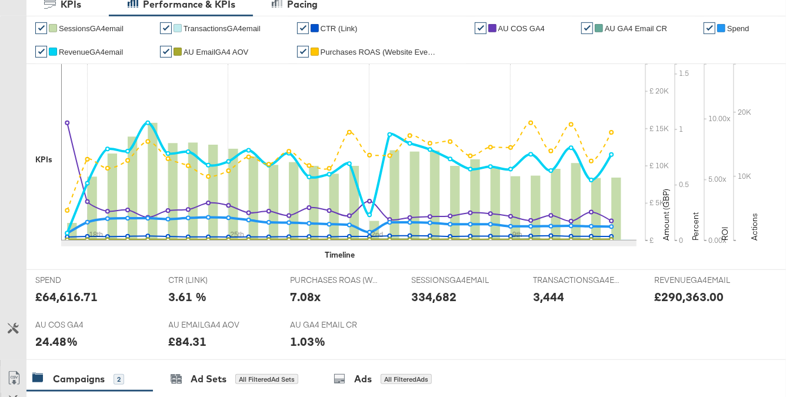
scroll to position [0, 0]
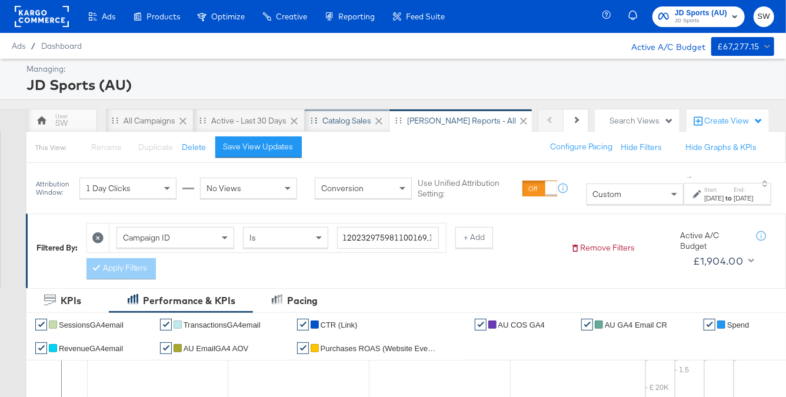
click at [321, 118] on div "Catalog Sales" at bounding box center [347, 121] width 85 height 24
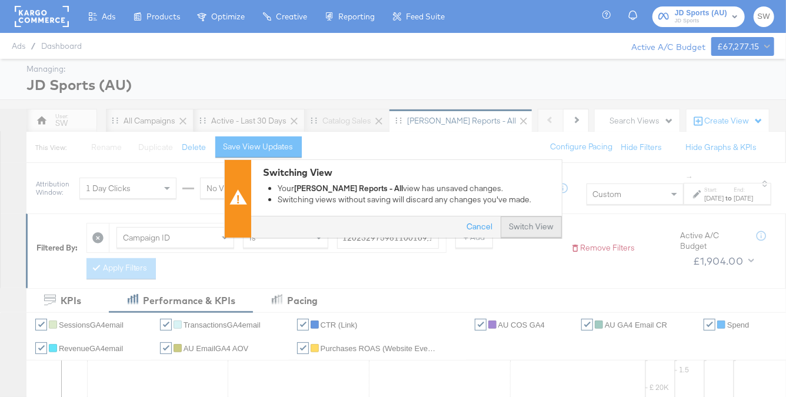
click at [539, 227] on button "Switch View" at bounding box center [531, 227] width 61 height 21
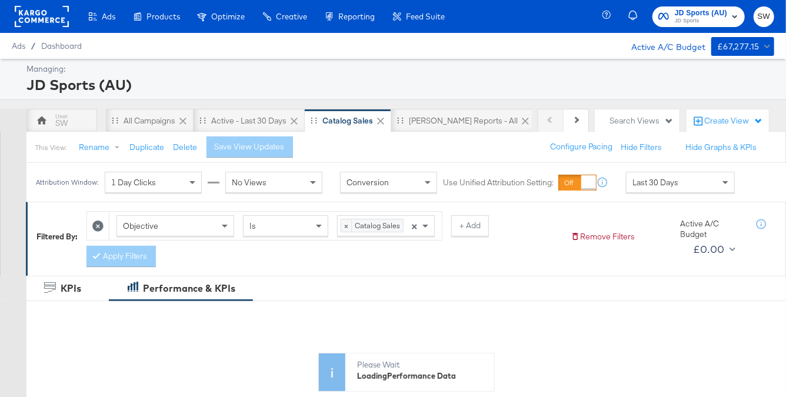
drag, startPoint x: 437, startPoint y: 118, endPoint x: 491, endPoint y: 158, distance: 67.2
click at [437, 118] on div "SA - JD Reports - All" at bounding box center [463, 120] width 109 height 11
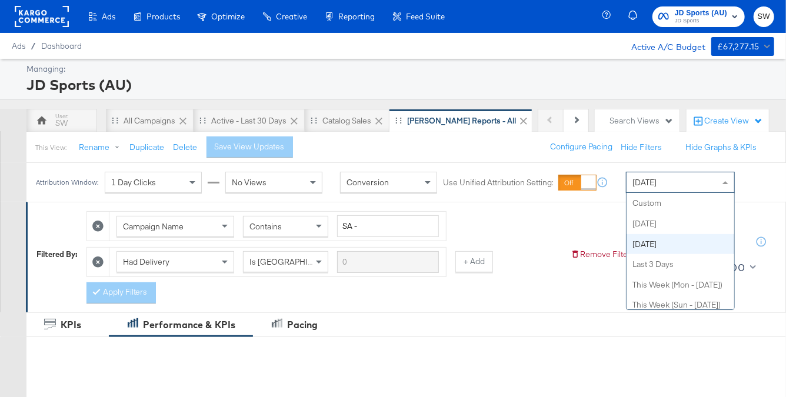
drag, startPoint x: 668, startPoint y: 186, endPoint x: 659, endPoint y: 198, distance: 15.2
click at [668, 186] on div "Yesterday" at bounding box center [681, 182] width 108 height 20
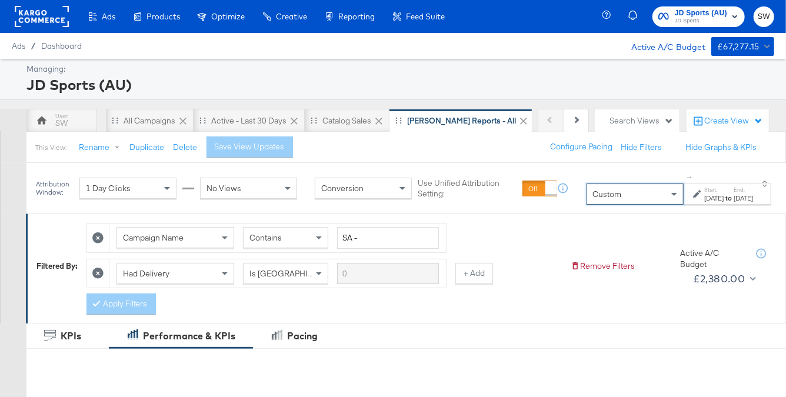
click at [693, 197] on icon at bounding box center [697, 194] width 8 height 8
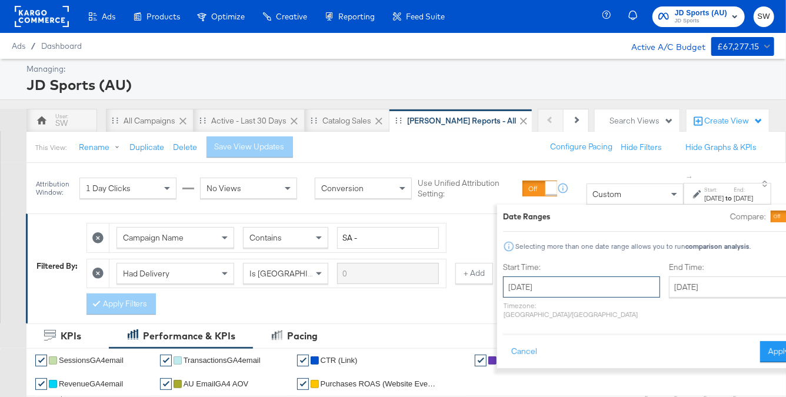
click at [518, 283] on input "October 15th 2025" at bounding box center [581, 287] width 157 height 21
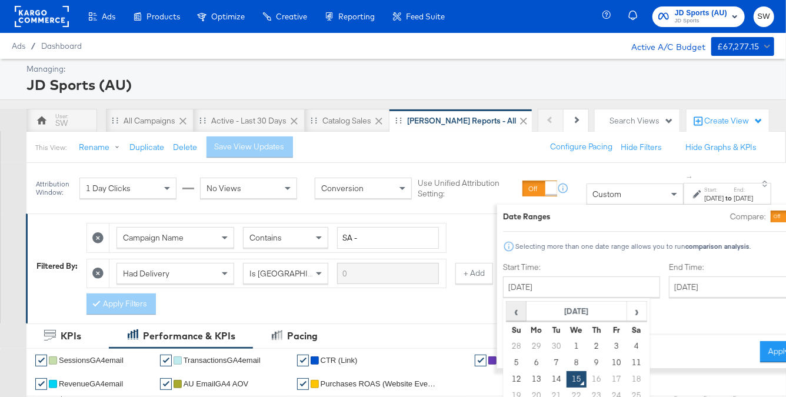
click at [507, 308] on span "‹" at bounding box center [516, 311] width 18 height 18
click at [567, 374] on td "17" at bounding box center [577, 379] width 20 height 16
type input "September 17th 2025"
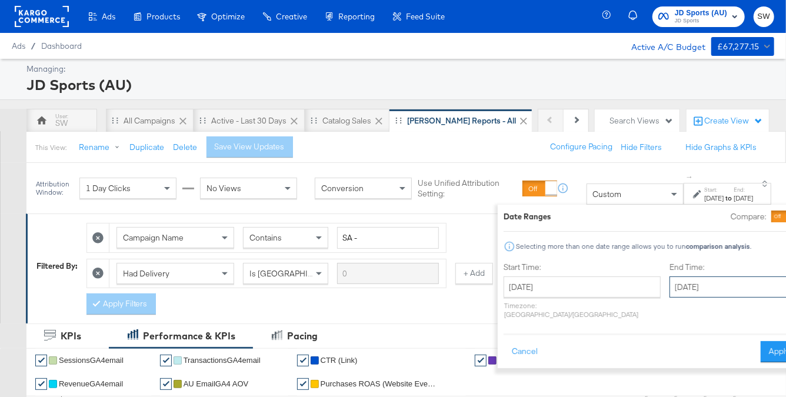
click at [670, 287] on input "October 15th 2025" at bounding box center [732, 287] width 124 height 21
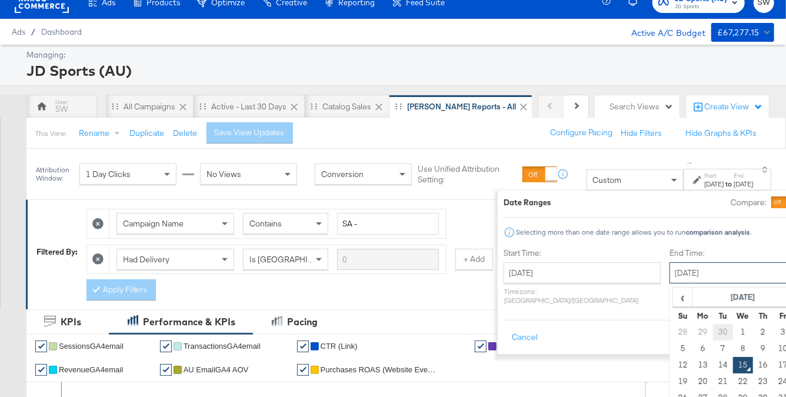
scroll to position [16, 0]
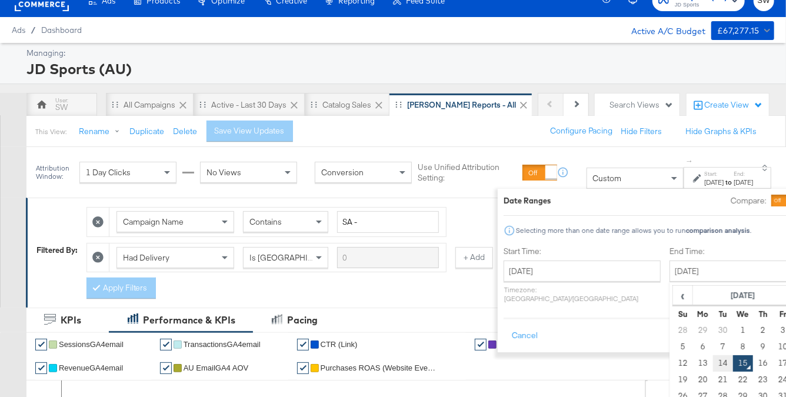
click at [713, 360] on td "14" at bounding box center [723, 363] width 20 height 16
type input "October 14th 2025"
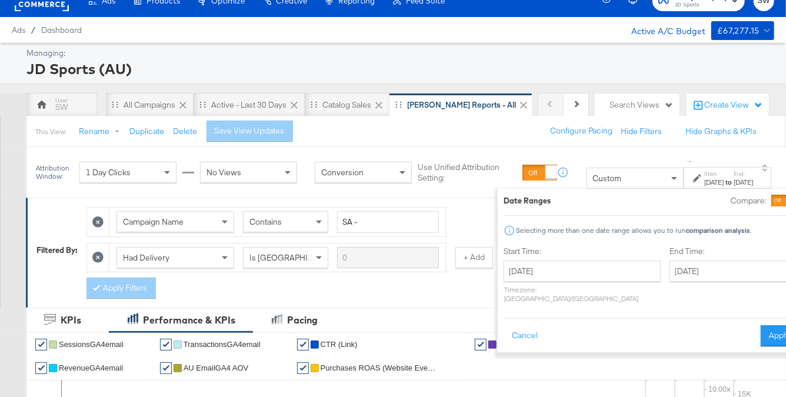
drag, startPoint x: 750, startPoint y: 324, endPoint x: 442, endPoint y: 254, distance: 315.6
click at [761, 325] on button "Apply" at bounding box center [779, 335] width 37 height 21
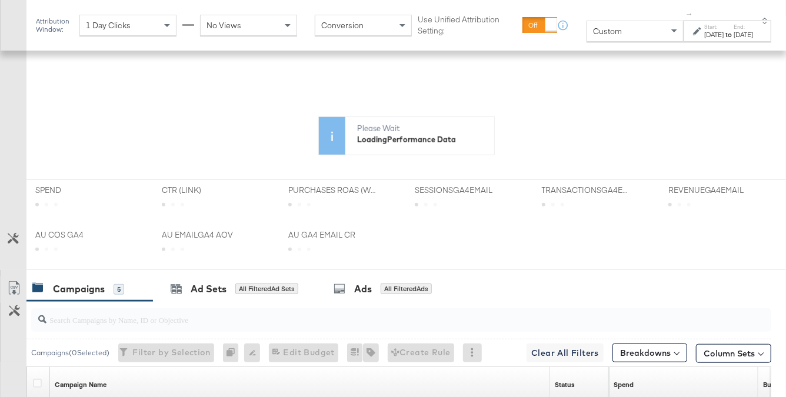
scroll to position [398, 0]
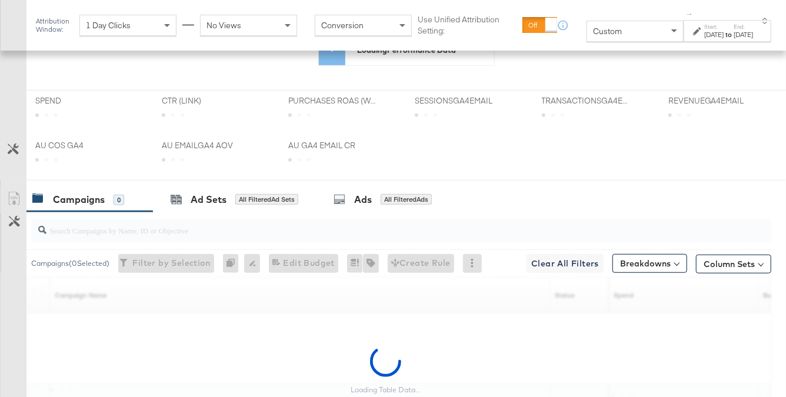
click at [337, 227] on input "search" at bounding box center [376, 225] width 660 height 23
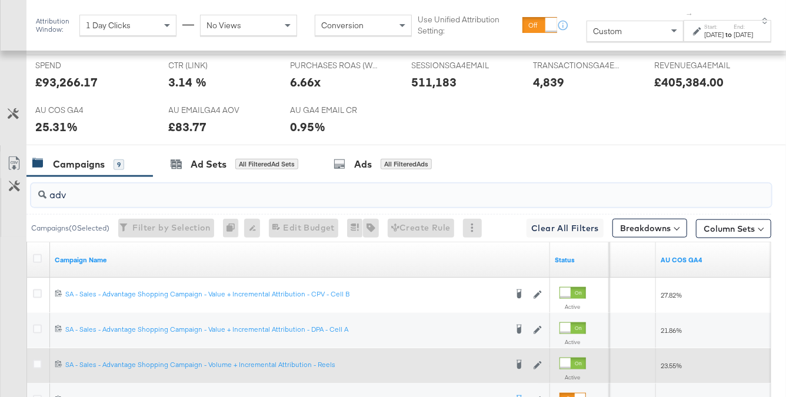
scroll to position [663, 0]
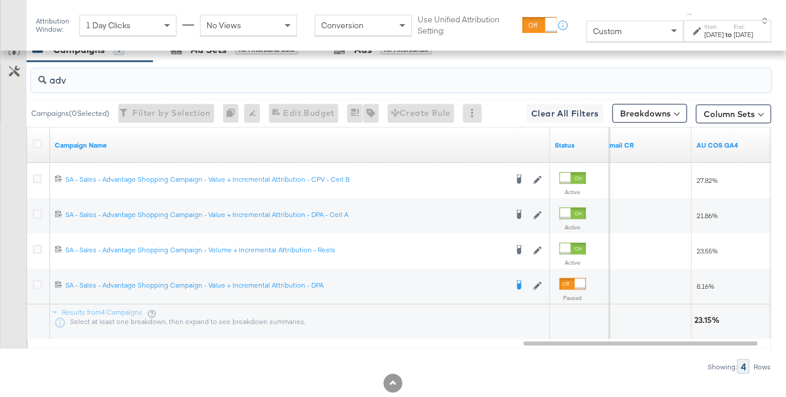
type input "adv"
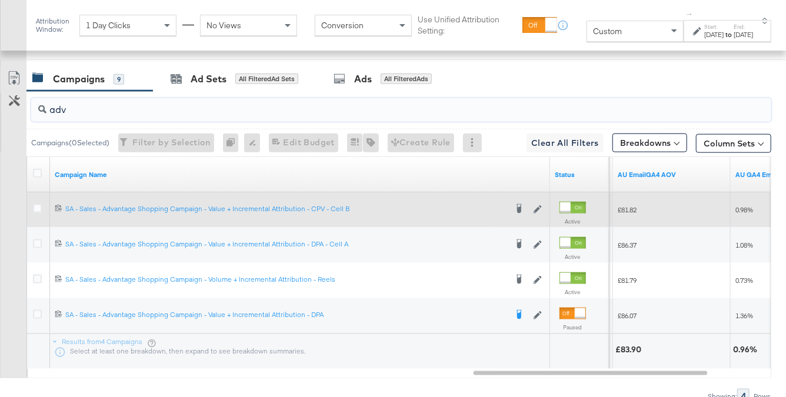
scroll to position [637, 0]
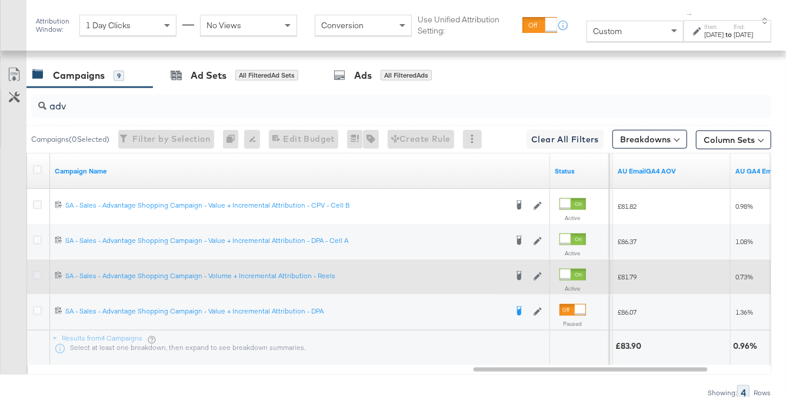
click at [39, 274] on icon at bounding box center [37, 275] width 9 height 9
click at [0, 0] on input "checkbox" at bounding box center [0, 0] width 0 height 0
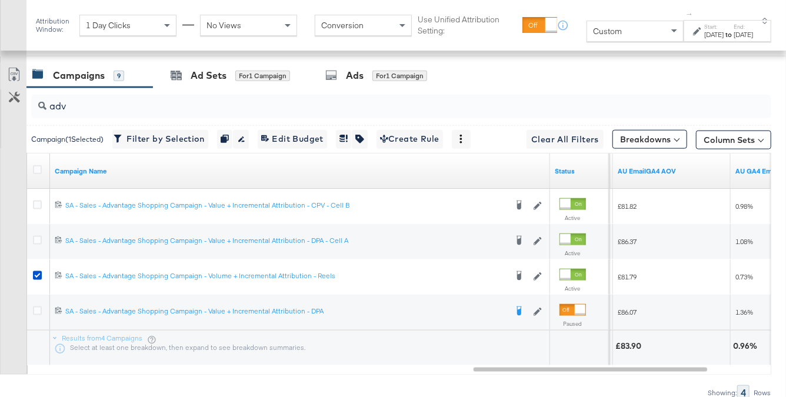
click at [397, 90] on input "adv" at bounding box center [376, 101] width 660 height 23
click at [391, 78] on div "for 1 Campaign" at bounding box center [399, 76] width 55 height 11
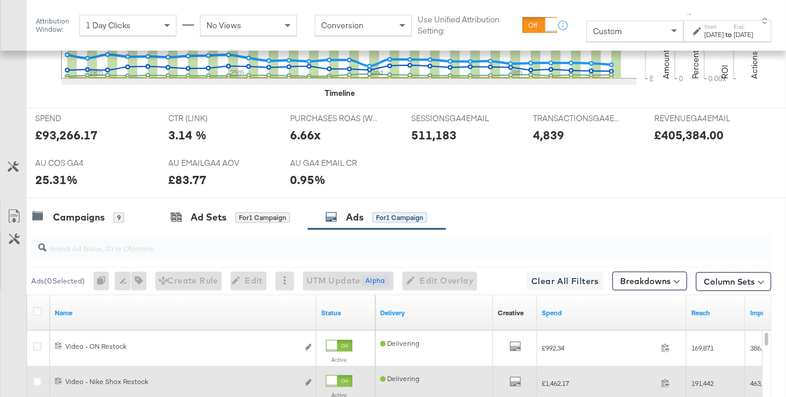
scroll to position [491, 0]
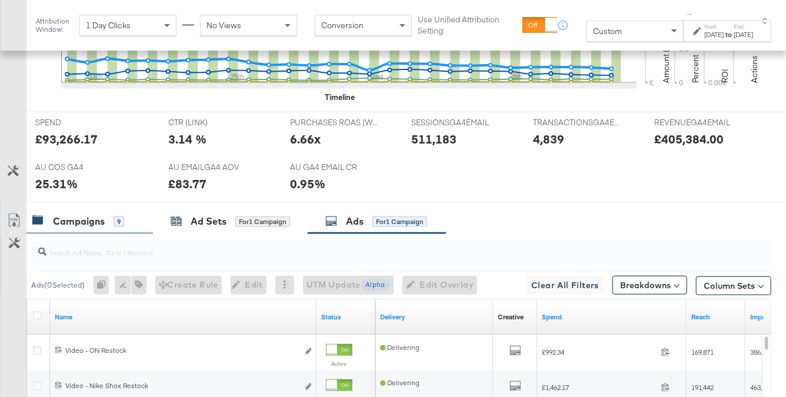
click at [139, 226] on div "Campaigns 9" at bounding box center [89, 221] width 127 height 25
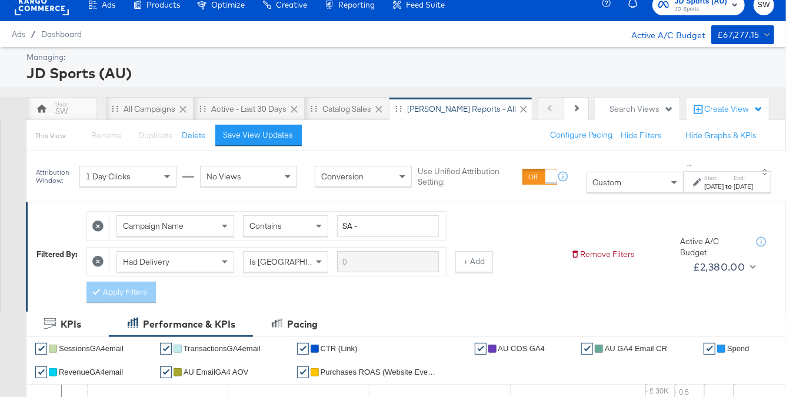
scroll to position [0, 0]
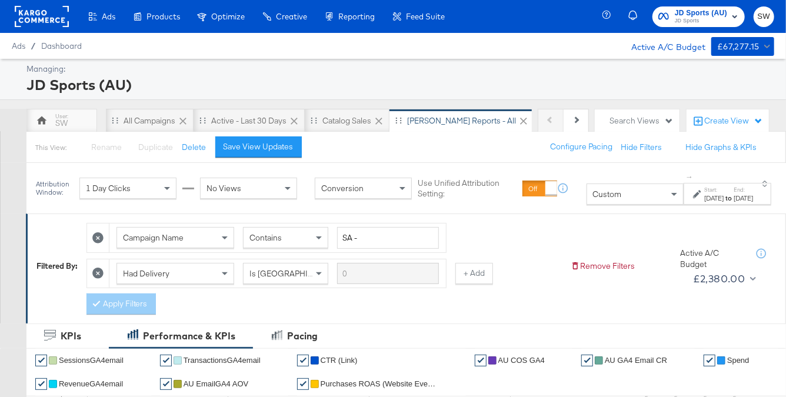
click at [687, 18] on span "JD Sports" at bounding box center [701, 20] width 52 height 9
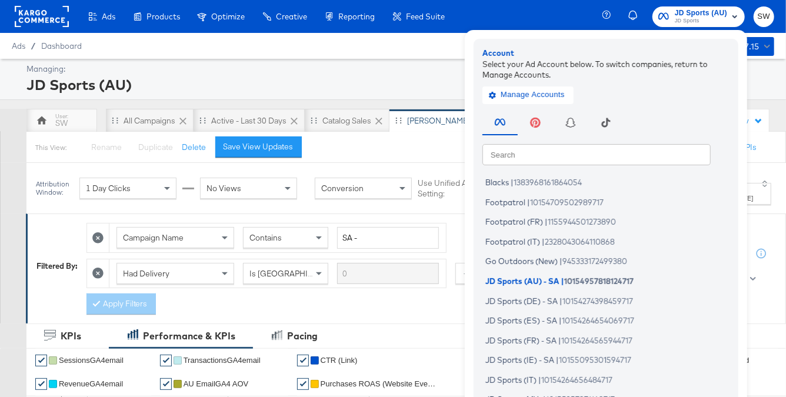
click at [614, 147] on input "text" at bounding box center [596, 154] width 228 height 21
click at [421, 144] on div "This View: Rename Please save your changes before renaming this view Duplicate …" at bounding box center [406, 147] width 760 height 32
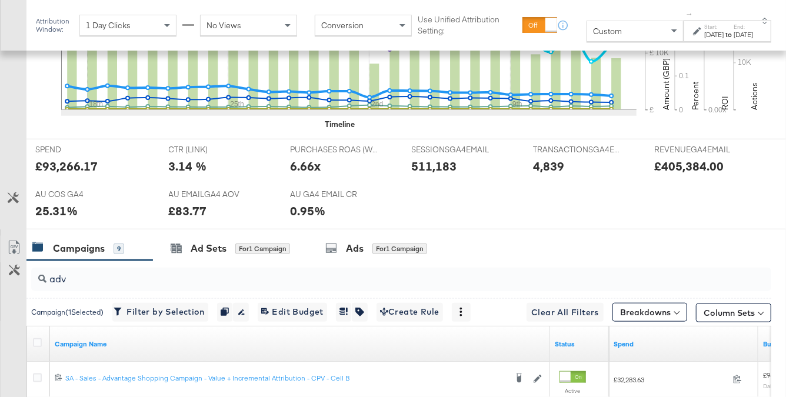
scroll to position [690, 0]
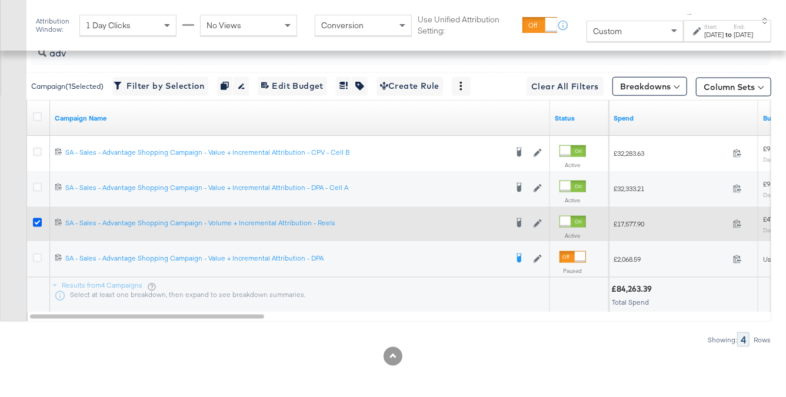
click at [38, 222] on icon at bounding box center [37, 222] width 9 height 9
click at [0, 0] on input "checkbox" at bounding box center [0, 0] width 0 height 0
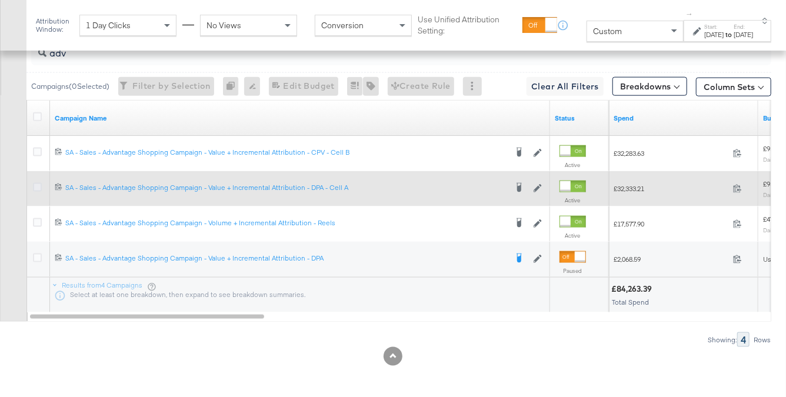
click at [37, 185] on icon at bounding box center [37, 187] width 9 height 9
click at [0, 0] on input "checkbox" at bounding box center [0, 0] width 0 height 0
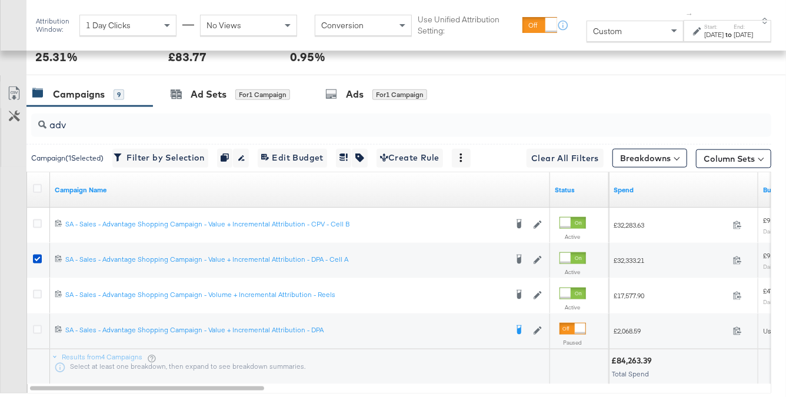
scroll to position [616, 0]
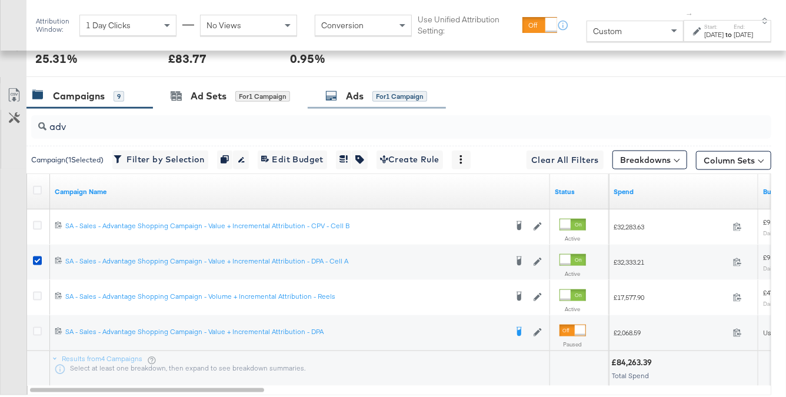
click at [442, 98] on div "Ads for 1 Campaign" at bounding box center [377, 96] width 138 height 25
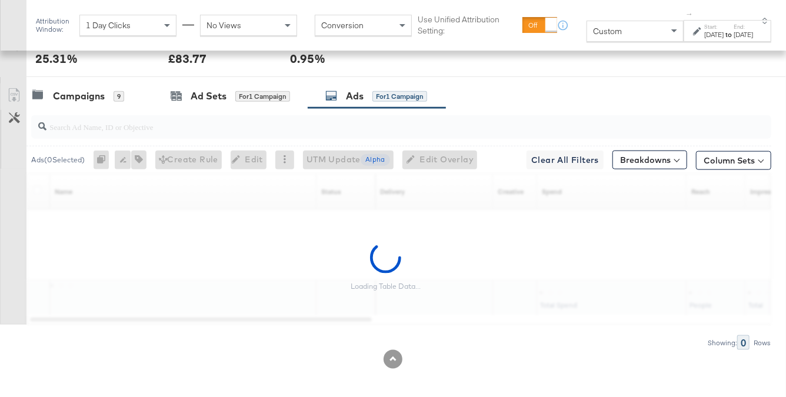
click at [587, 37] on div "Custom" at bounding box center [635, 31] width 96 height 20
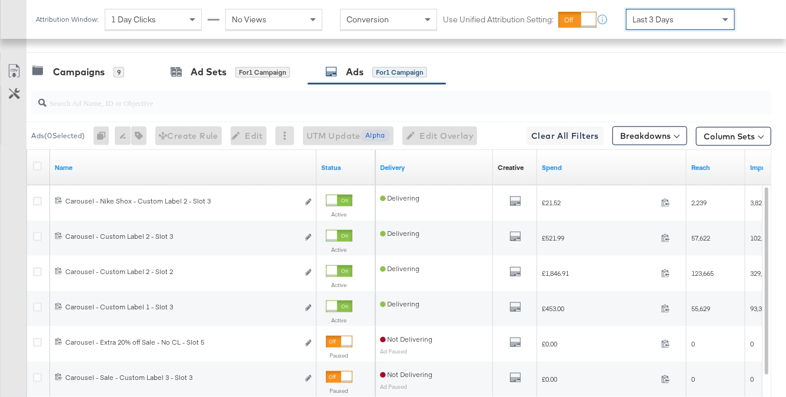
scroll to position [552, 0]
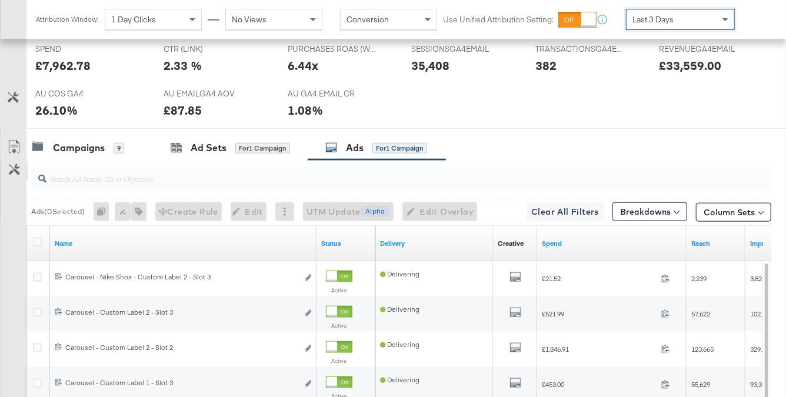
click at [16, 164] on icon at bounding box center [14, 169] width 11 height 11
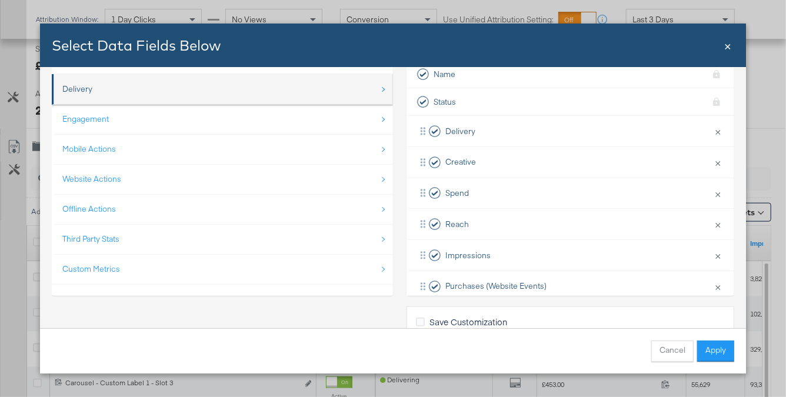
scroll to position [74, 0]
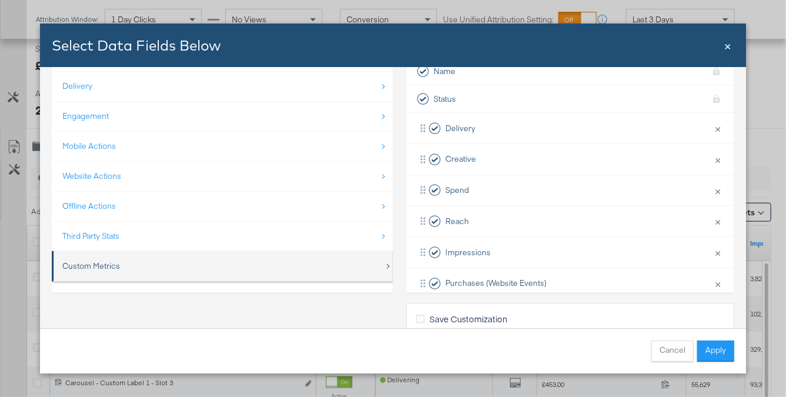
click at [181, 257] on div "Custom Metrics" at bounding box center [223, 266] width 322 height 24
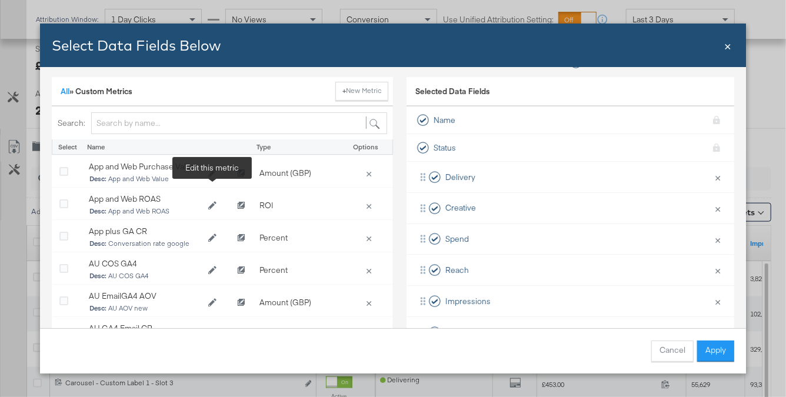
scroll to position [23, 0]
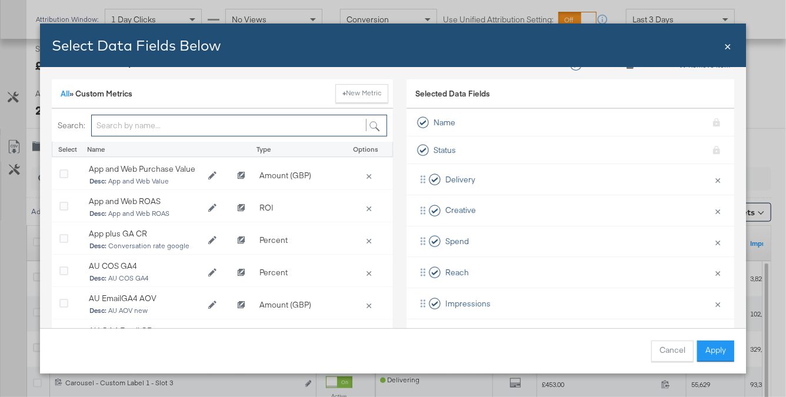
click at [111, 127] on input "Bulk Add Locations Modal" at bounding box center [239, 126] width 296 height 22
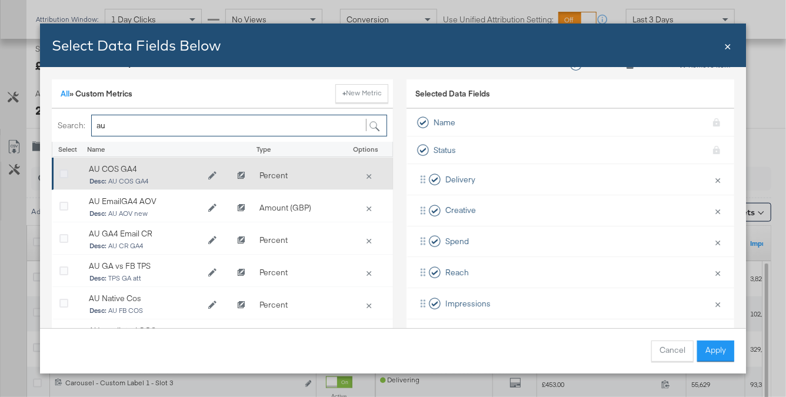
type input "au"
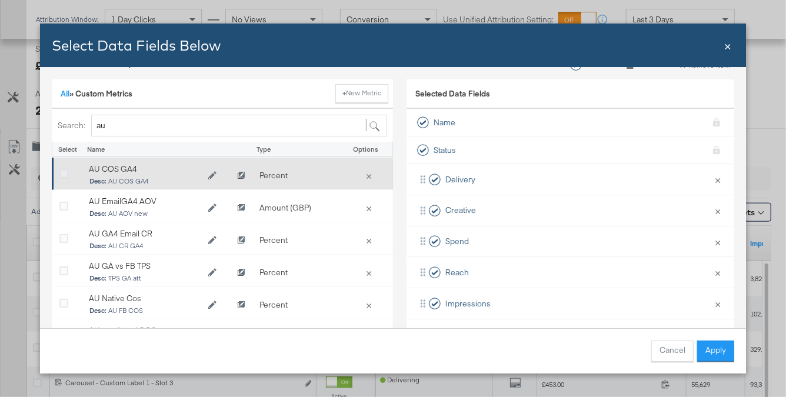
click at [62, 173] on icon "Bulk Add Locations Modal" at bounding box center [63, 174] width 9 height 9
click at [0, 0] on input "Bulk Add Locations Modal" at bounding box center [0, 0] width 0 height 0
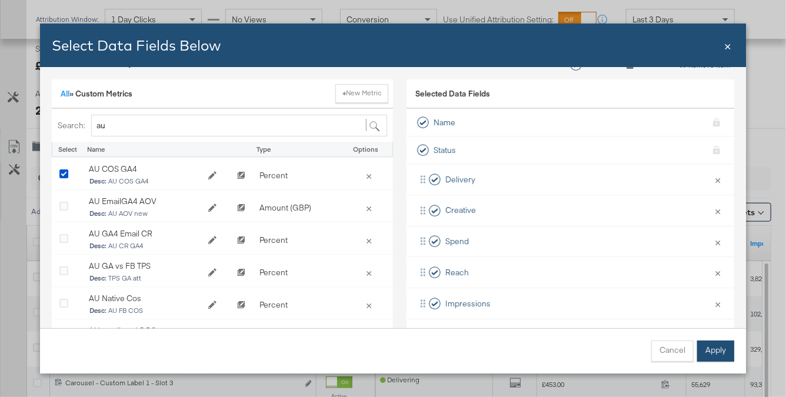
click at [721, 350] on button "Apply" at bounding box center [715, 351] width 37 height 21
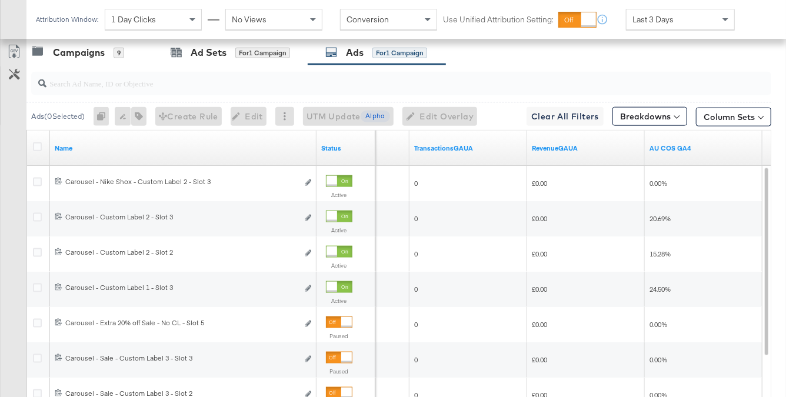
scroll to position [655, 0]
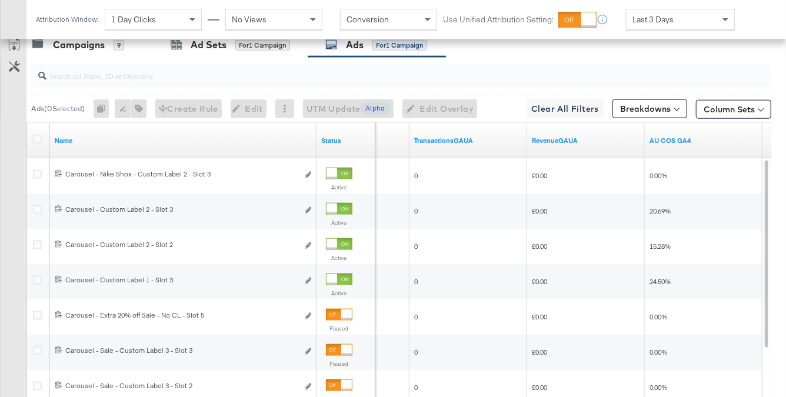
click at [663, 18] on span "Last 3 Days" at bounding box center [653, 19] width 41 height 11
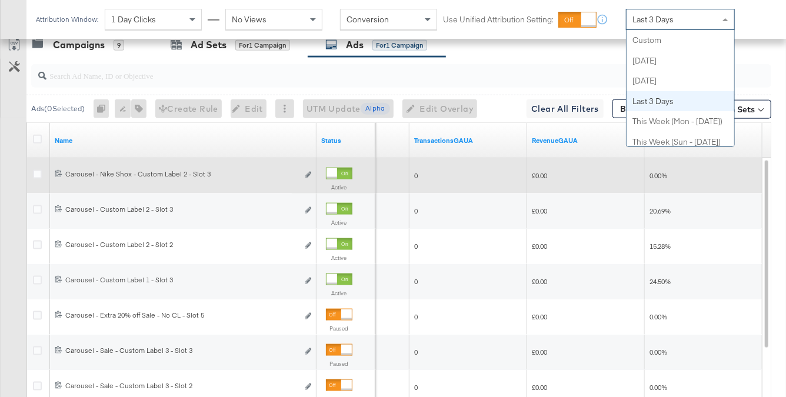
scroll to position [61, 0]
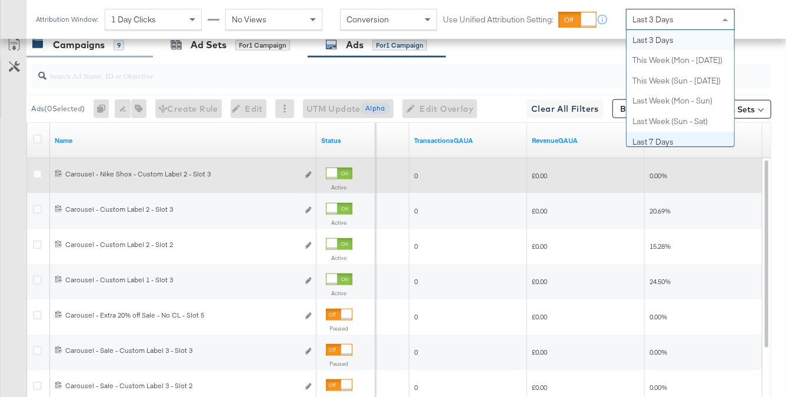
click at [107, 47] on div "Campaigns 9" at bounding box center [78, 45] width 92 height 14
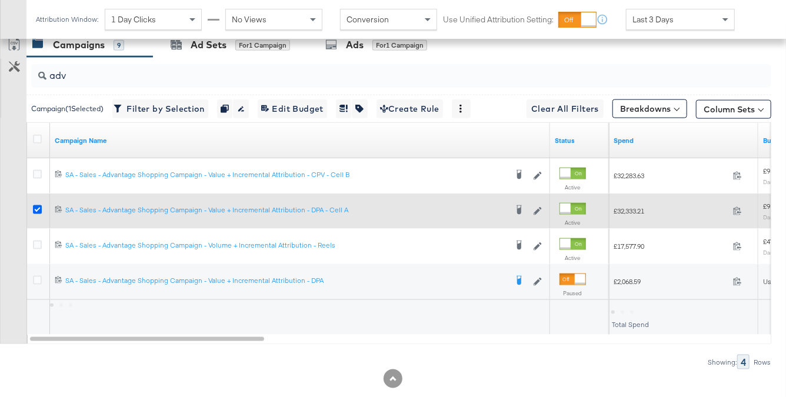
click at [38, 205] on icon at bounding box center [37, 209] width 9 height 9
click at [0, 0] on input "checkbox" at bounding box center [0, 0] width 0 height 0
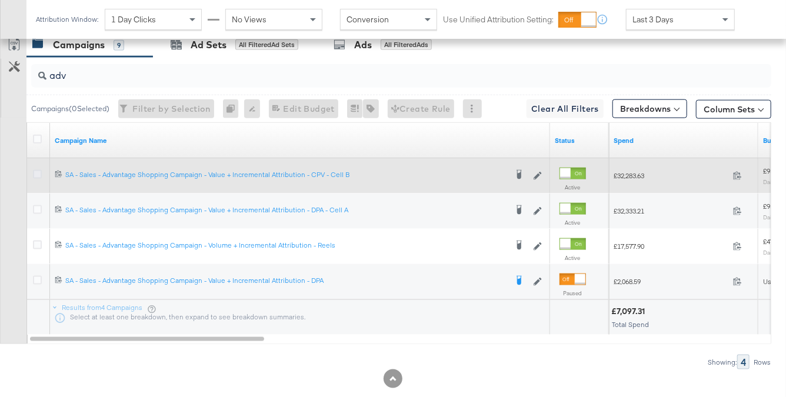
click at [38, 171] on icon at bounding box center [37, 174] width 9 height 9
click at [0, 0] on input "checkbox" at bounding box center [0, 0] width 0 height 0
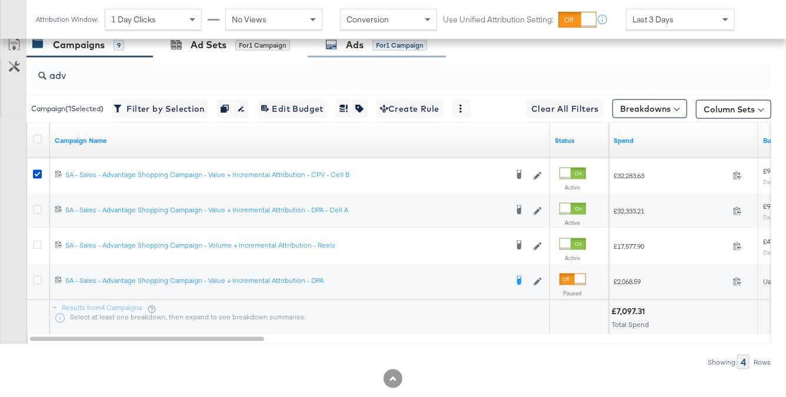
click at [405, 46] on div "for 1 Campaign" at bounding box center [399, 45] width 55 height 11
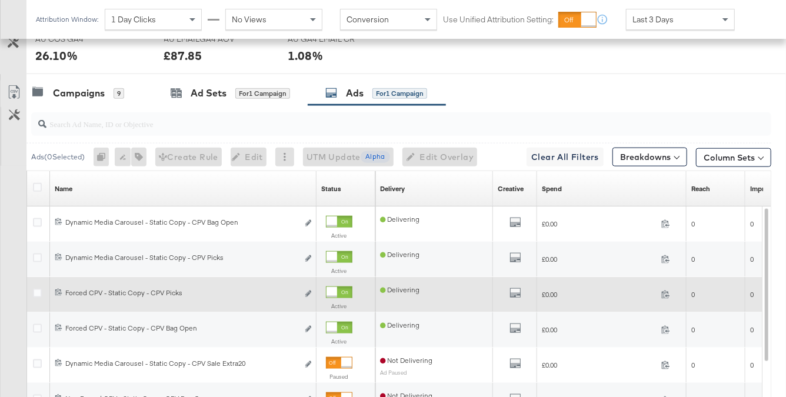
scroll to position [655, 0]
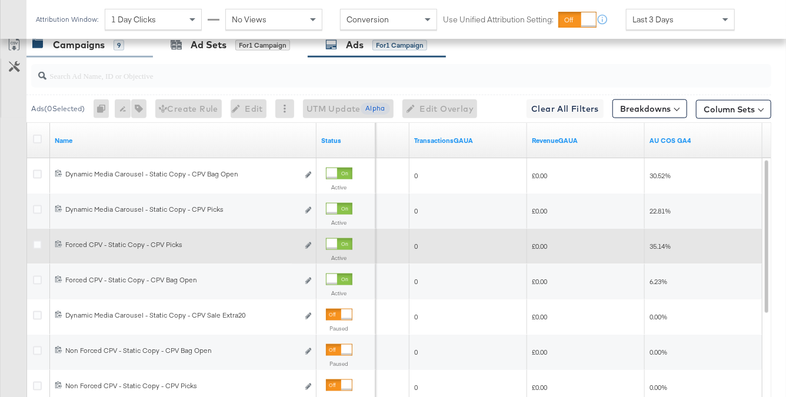
click at [85, 42] on div "Campaigns" at bounding box center [79, 45] width 52 height 14
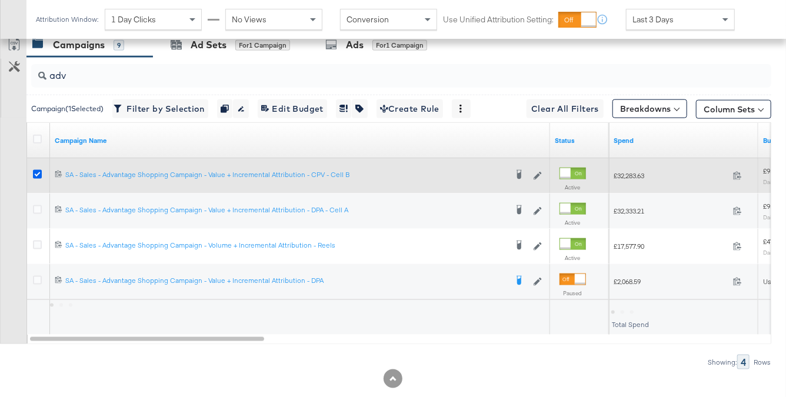
click at [34, 172] on icon at bounding box center [37, 174] width 9 height 9
click at [0, 0] on input "checkbox" at bounding box center [0, 0] width 0 height 0
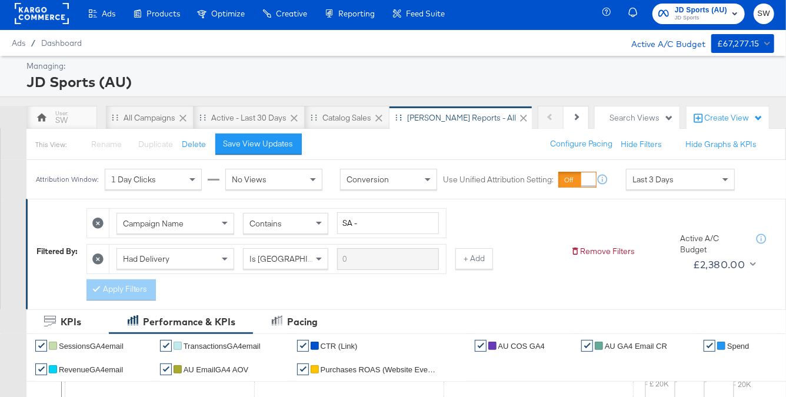
scroll to position [0, 0]
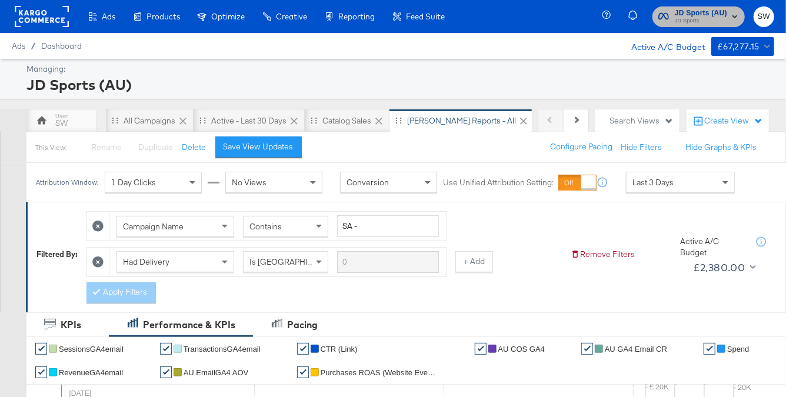
click at [698, 17] on span "JD Sports" at bounding box center [701, 20] width 52 height 9
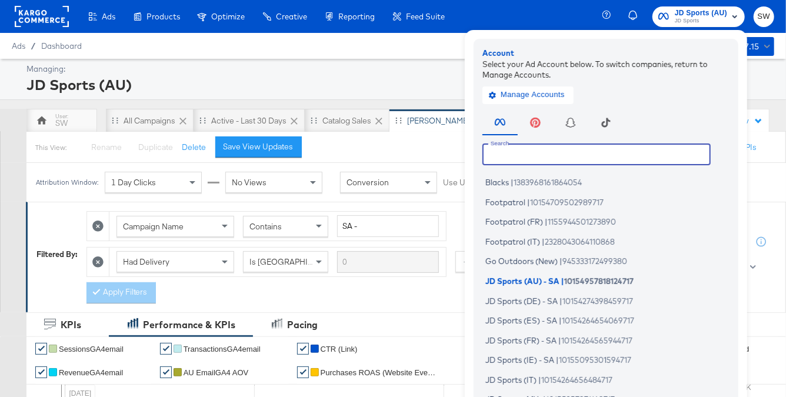
click at [564, 152] on input "text" at bounding box center [596, 154] width 228 height 21
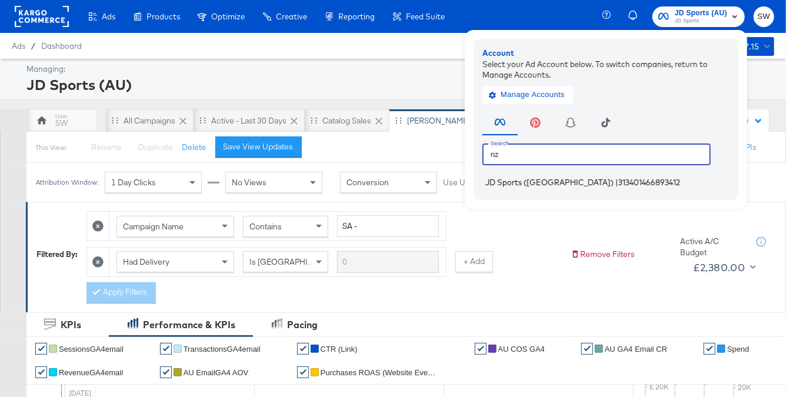
type input "nz"
click at [618, 182] on span "313401466893412" at bounding box center [649, 182] width 62 height 9
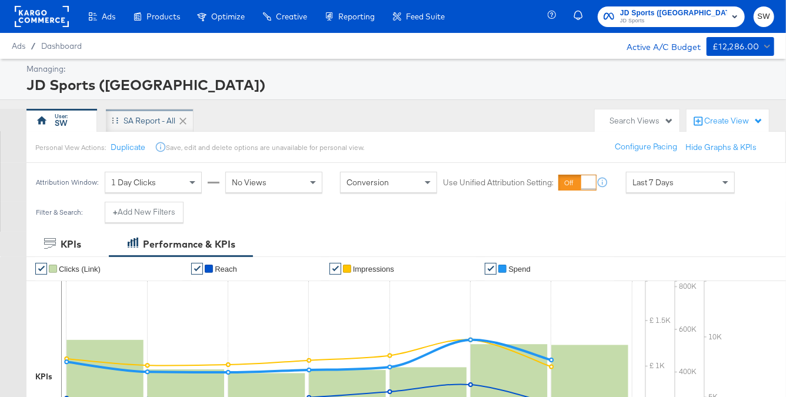
click at [131, 119] on div "SA Report - All" at bounding box center [150, 120] width 52 height 11
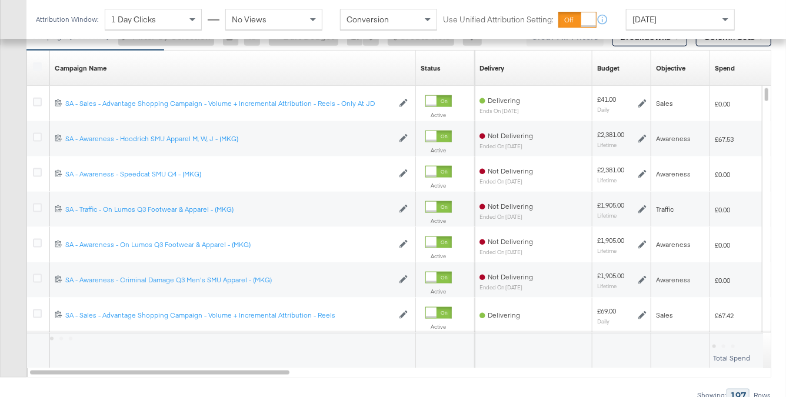
scroll to position [684, 0]
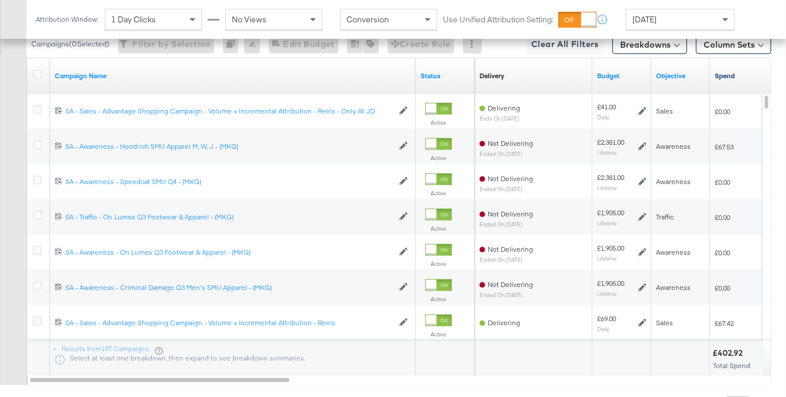
click at [731, 76] on link "Spend" at bounding box center [767, 75] width 104 height 9
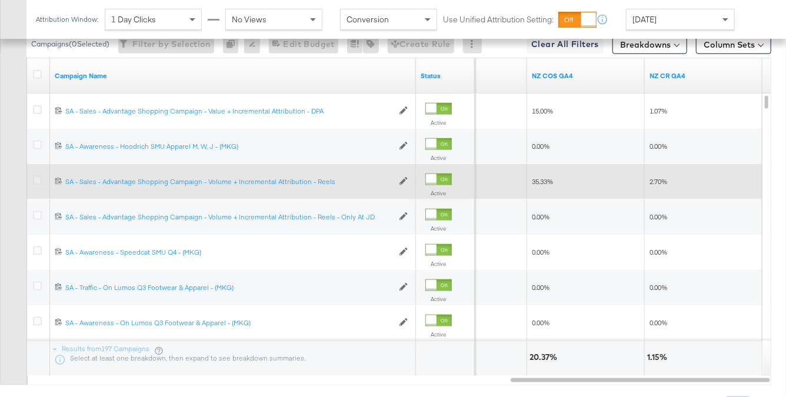
click at [34, 178] on icon at bounding box center [37, 180] width 9 height 9
click at [0, 0] on input "checkbox" at bounding box center [0, 0] width 0 height 0
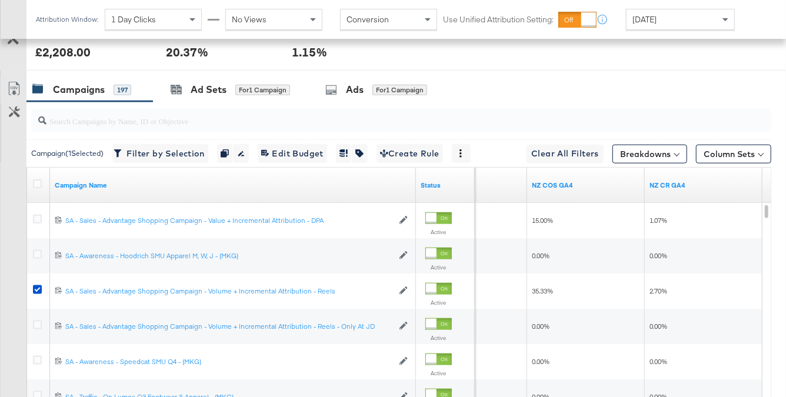
scroll to position [523, 0]
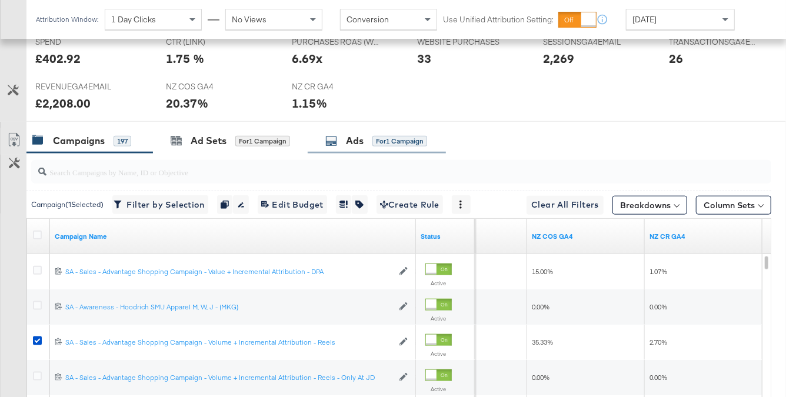
click at [354, 146] on div "Ads" at bounding box center [355, 141] width 18 height 14
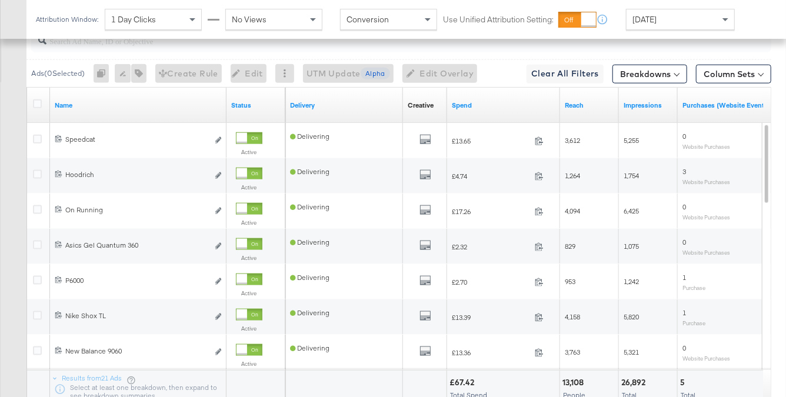
scroll to position [655, 0]
click at [479, 107] on link "Spend" at bounding box center [504, 104] width 104 height 9
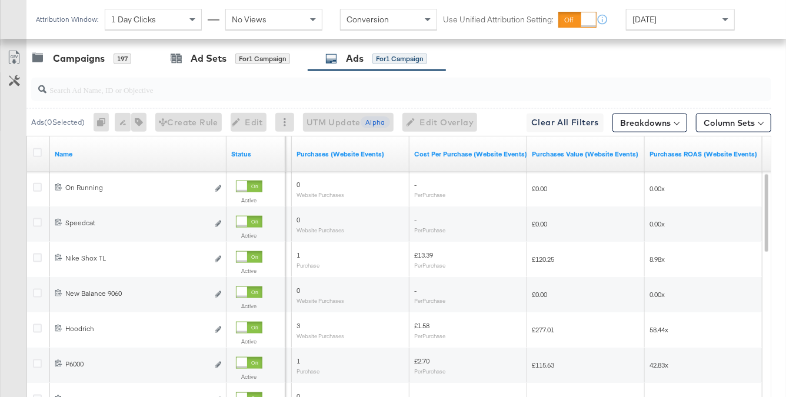
scroll to position [599, 0]
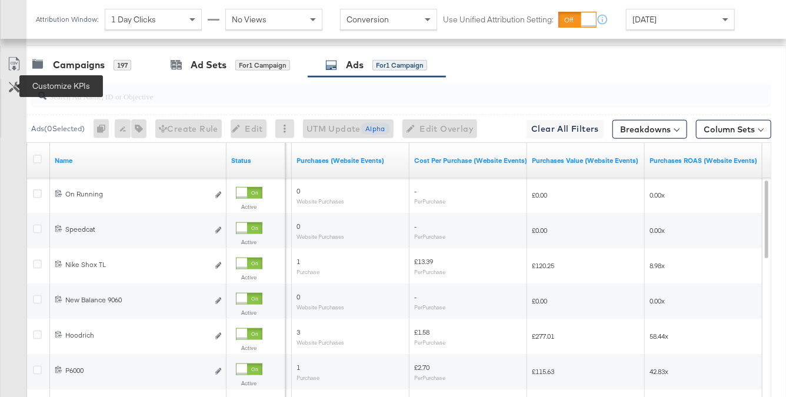
click at [11, 86] on icon at bounding box center [14, 87] width 11 height 11
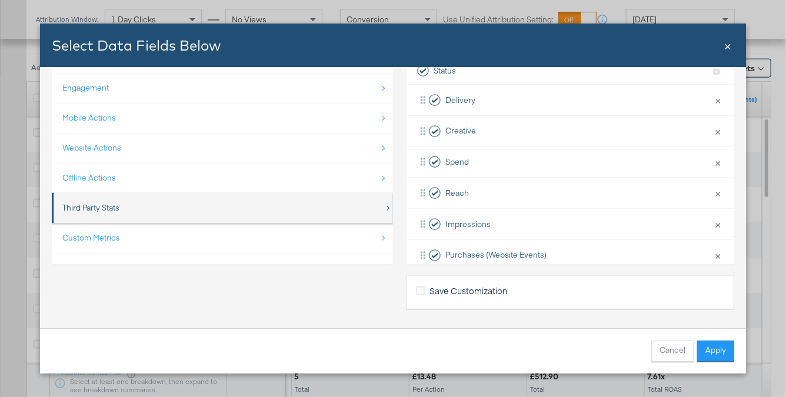
scroll to position [664, 0]
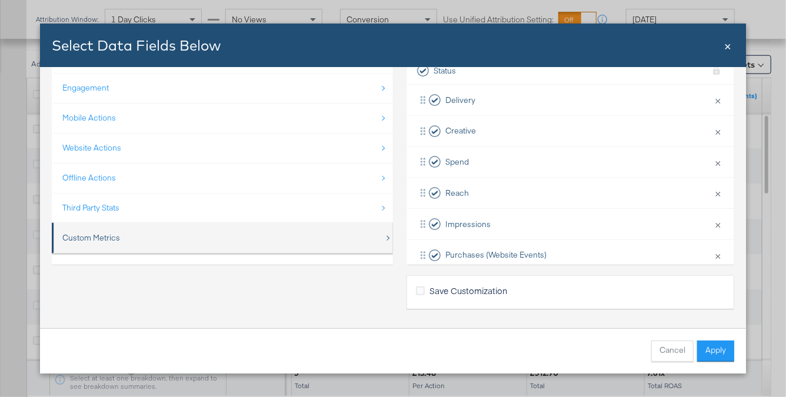
click at [269, 231] on div "Custom Metrics" at bounding box center [223, 238] width 322 height 24
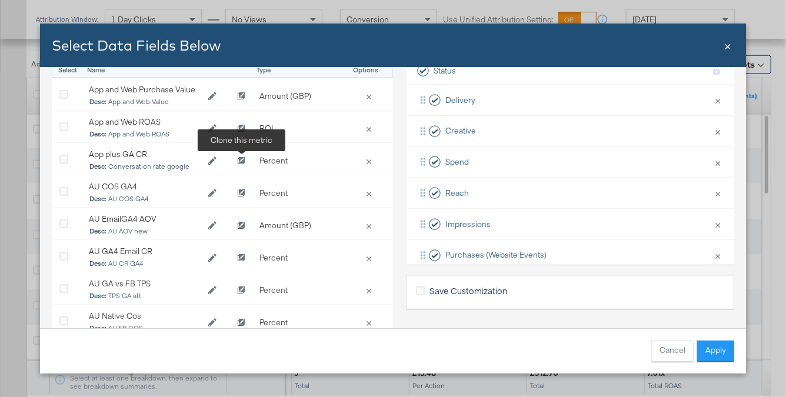
scroll to position [0, 0]
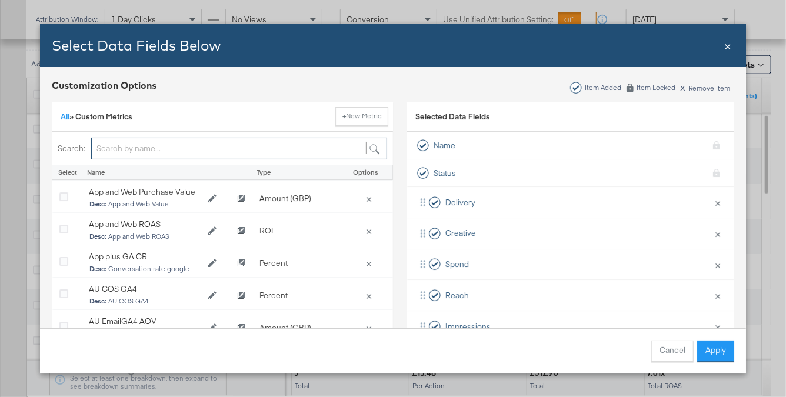
click at [234, 144] on input "Bulk Add Locations Modal" at bounding box center [239, 149] width 296 height 22
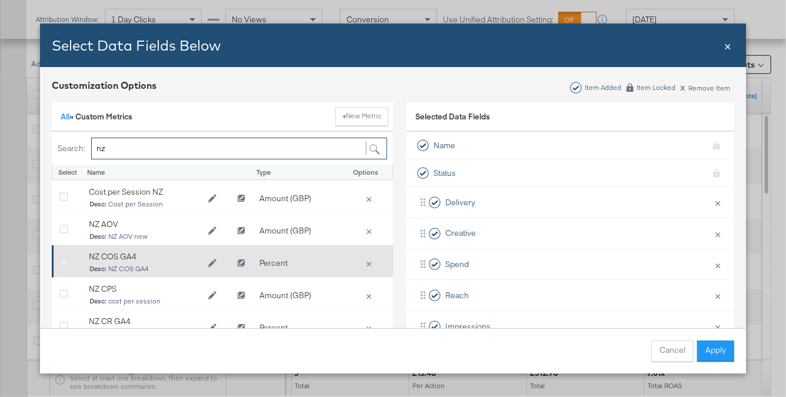
type input "nz"
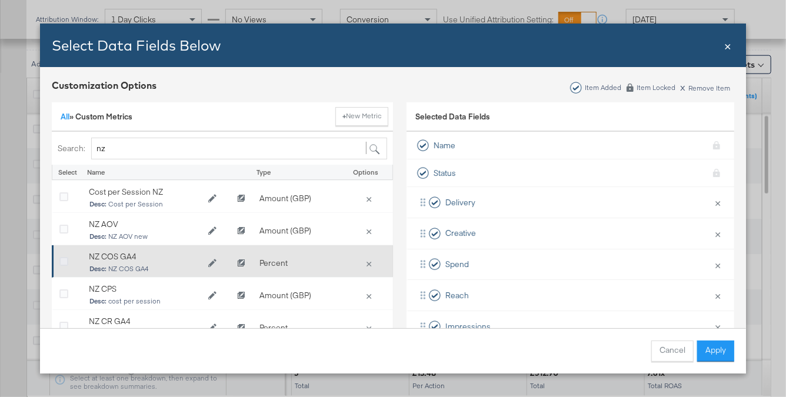
click at [64, 259] on icon "Bulk Add Locations Modal" at bounding box center [63, 262] width 9 height 9
click at [0, 0] on input "Bulk Add Locations Modal" at bounding box center [0, 0] width 0 height 0
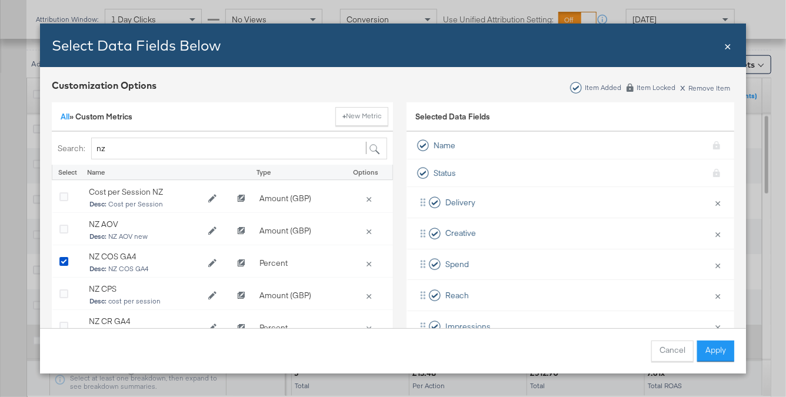
click at [717, 350] on button "Apply" at bounding box center [715, 351] width 37 height 21
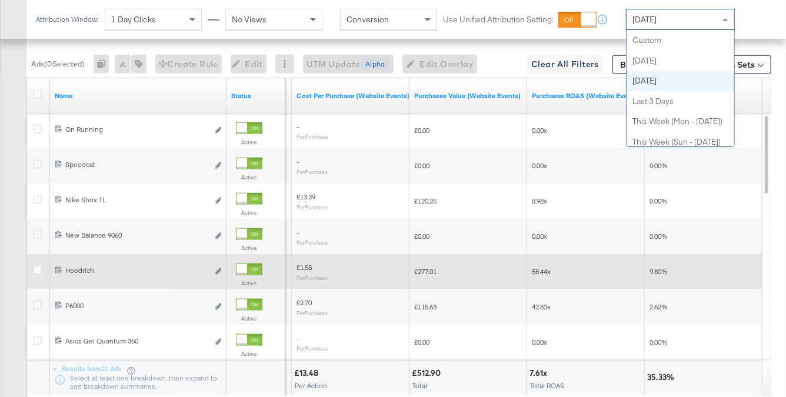
click at [672, 22] on div "Yesterday" at bounding box center [681, 19] width 108 height 20
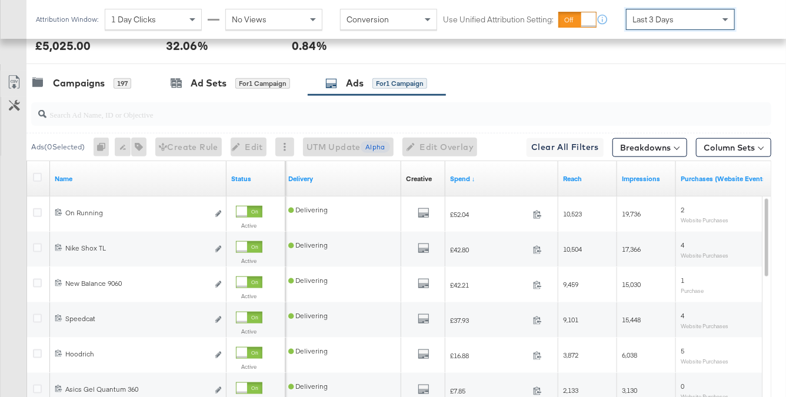
scroll to position [558, 0]
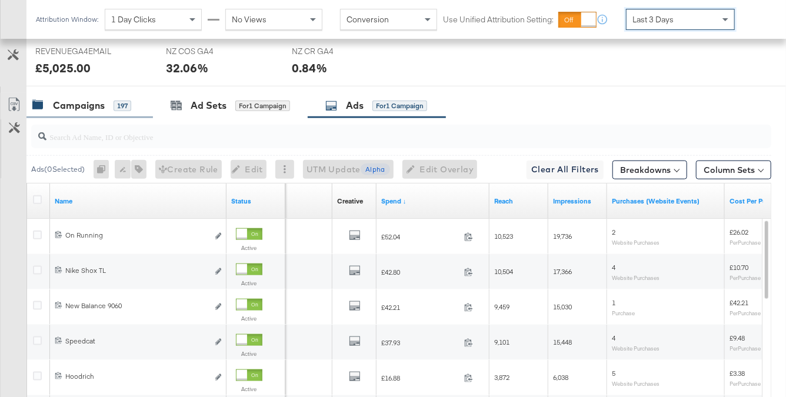
click at [122, 111] on div "Campaigns 197" at bounding box center [81, 106] width 99 height 14
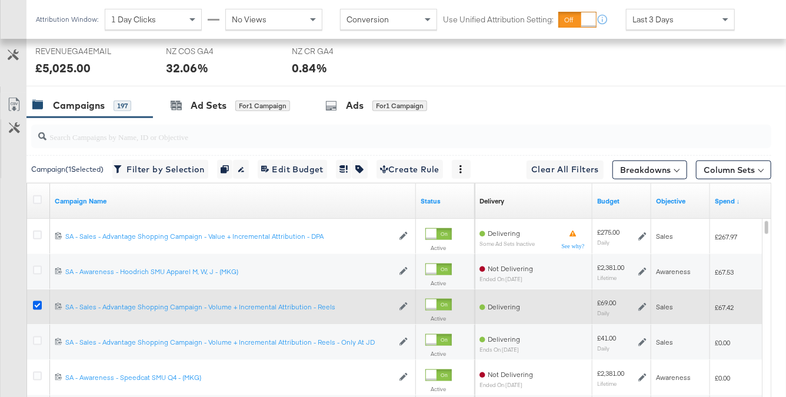
click at [39, 304] on icon at bounding box center [37, 305] width 9 height 9
click at [0, 0] on input "checkbox" at bounding box center [0, 0] width 0 height 0
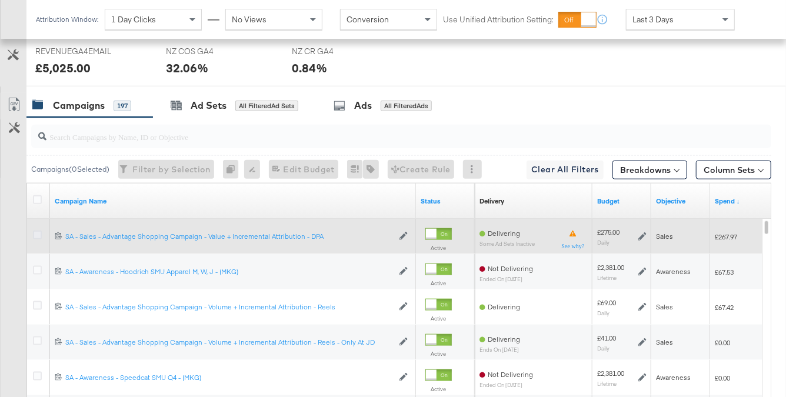
click at [36, 234] on icon at bounding box center [37, 235] width 9 height 9
click at [0, 0] on input "checkbox" at bounding box center [0, 0] width 0 height 0
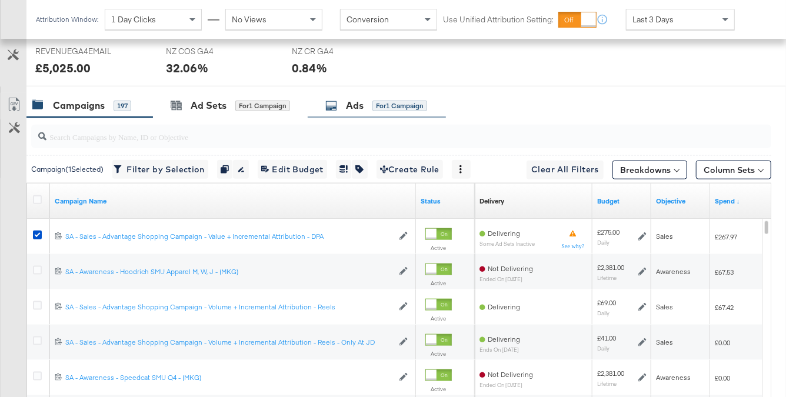
click at [340, 103] on div "Ads for 1 Campaign" at bounding box center [376, 106] width 102 height 14
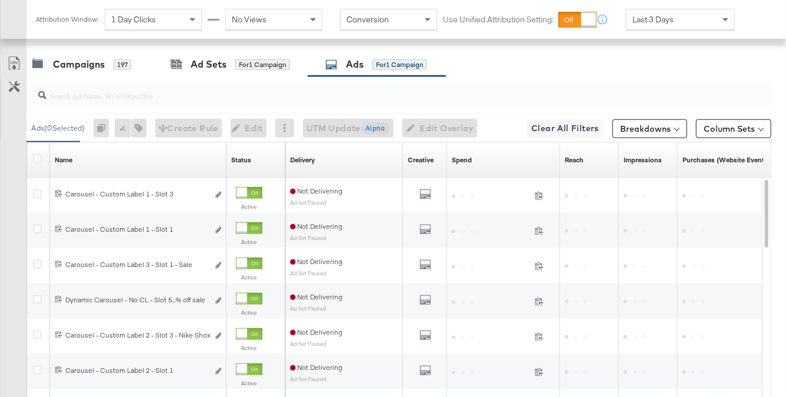
scroll to position [679, 0]
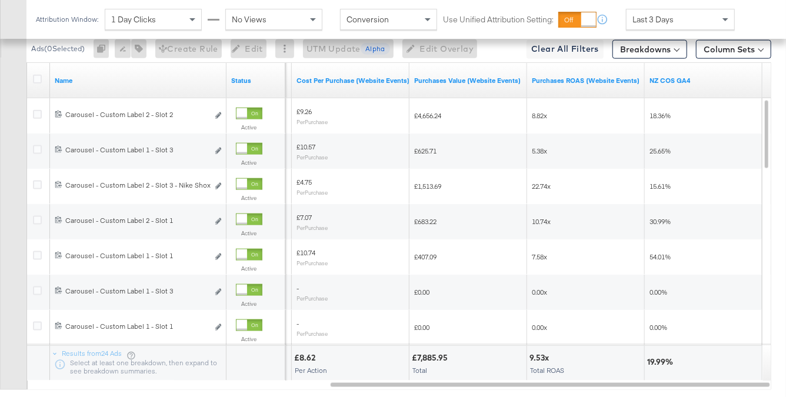
click at [646, 19] on span "Last 3 Days" at bounding box center [653, 19] width 41 height 11
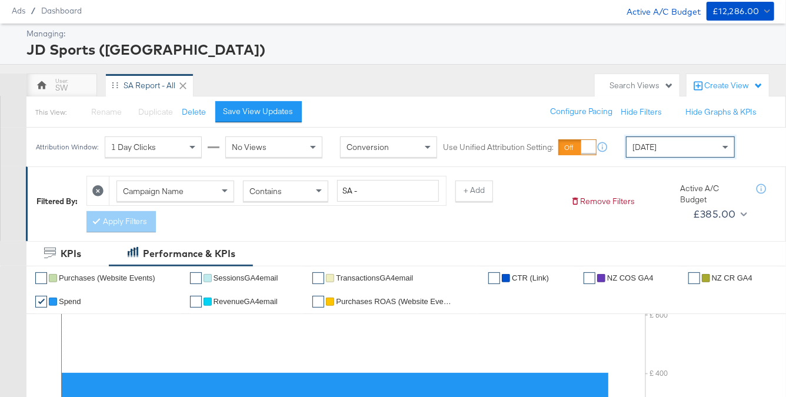
scroll to position [0, 0]
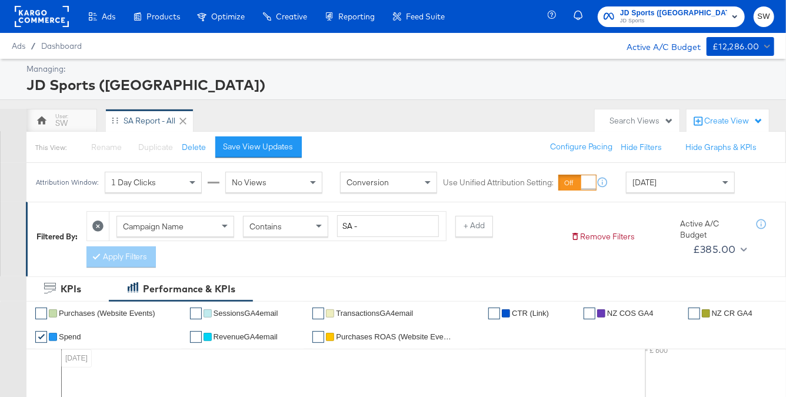
click at [46, 11] on rect at bounding box center [42, 16] width 54 height 21
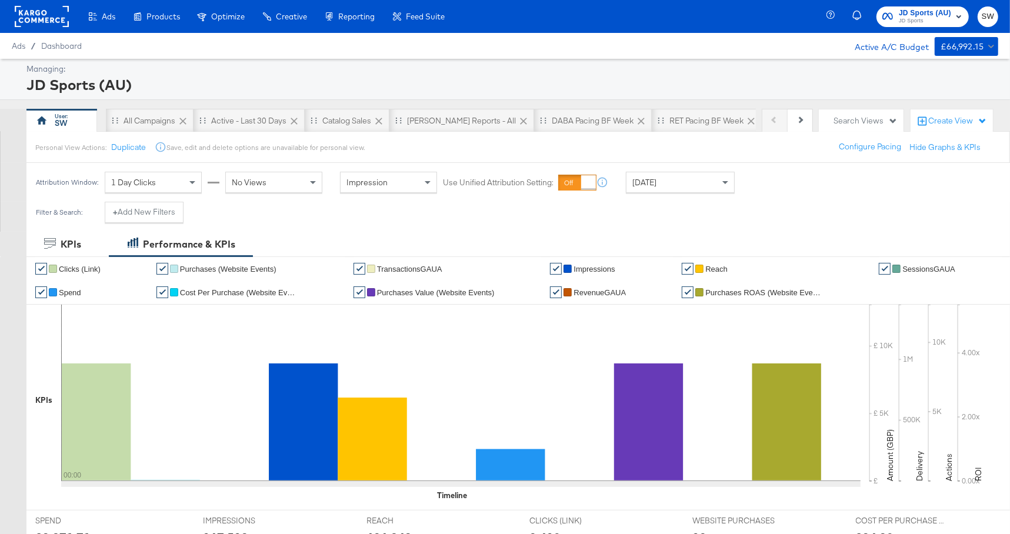
click at [56, 11] on rect at bounding box center [42, 16] width 54 height 21
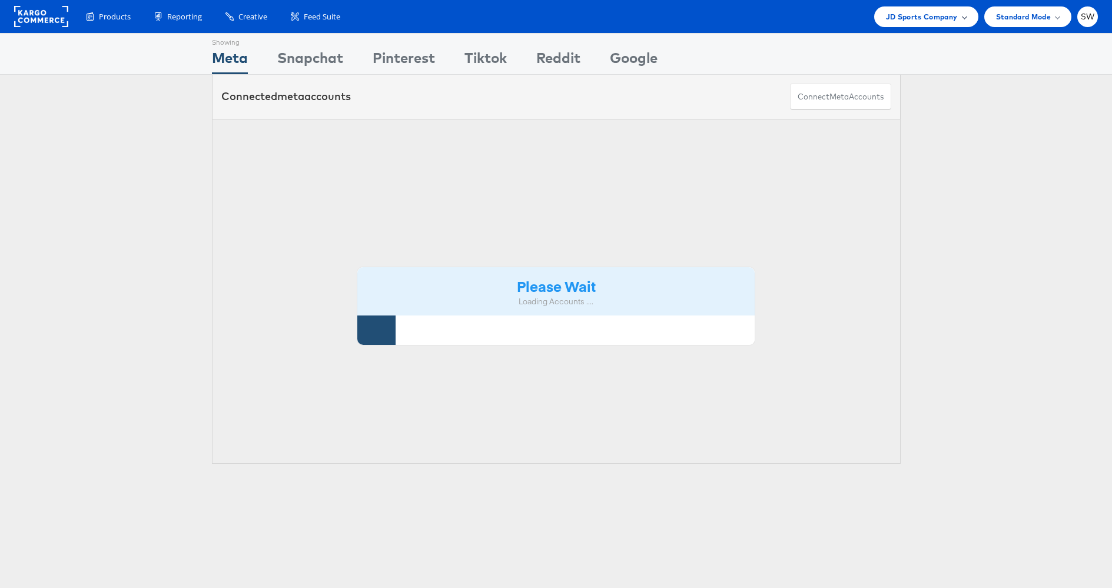
click at [924, 14] on span "JD Sports Company" at bounding box center [922, 17] width 72 height 12
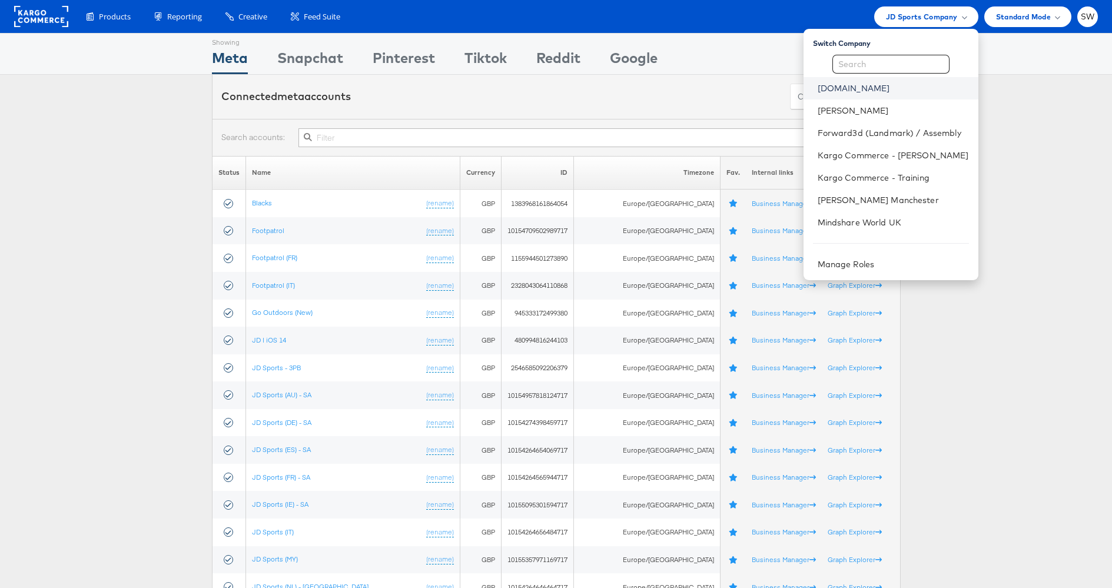
click at [867, 86] on link "[DOMAIN_NAME]" at bounding box center [892, 88] width 151 height 12
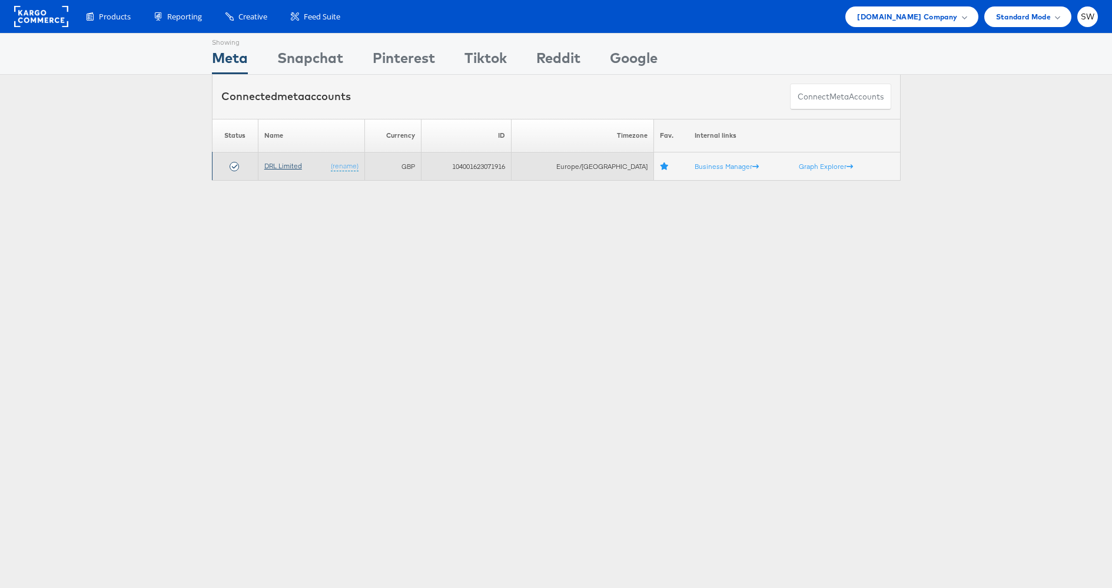
click at [290, 166] on link "DRL Limited" at bounding box center [283, 165] width 38 height 9
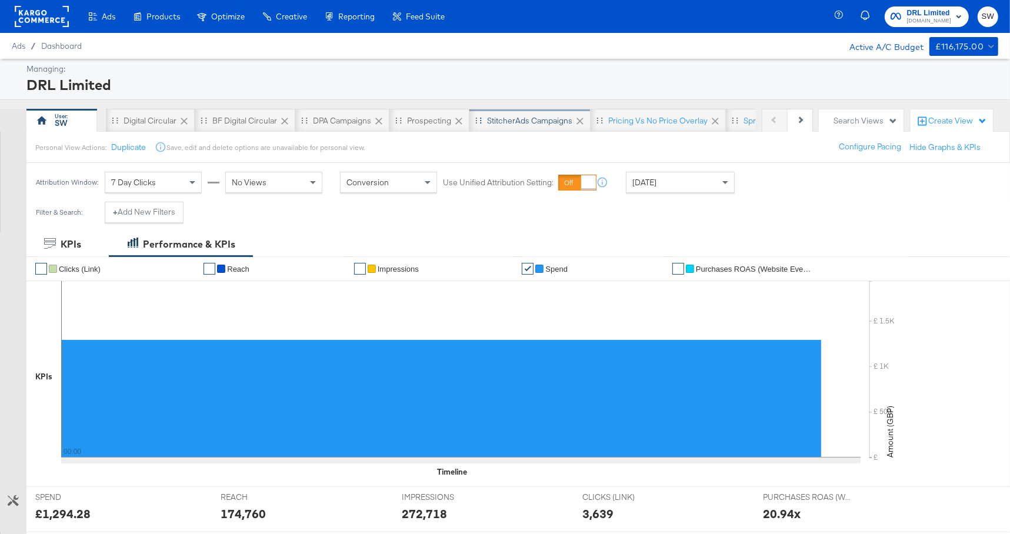
click at [552, 118] on div "StitcherAds Campaigns" at bounding box center [529, 120] width 85 height 11
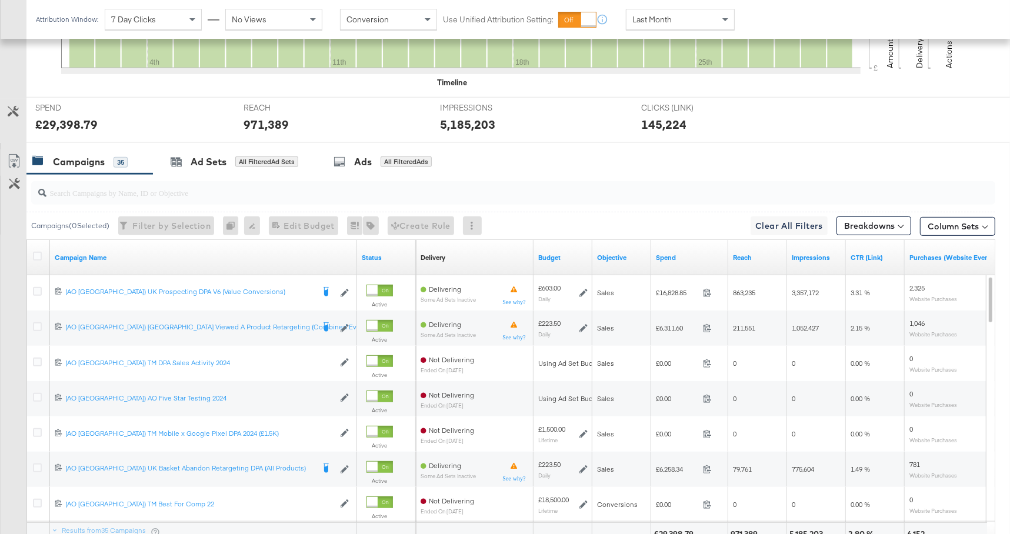
scroll to position [456, 0]
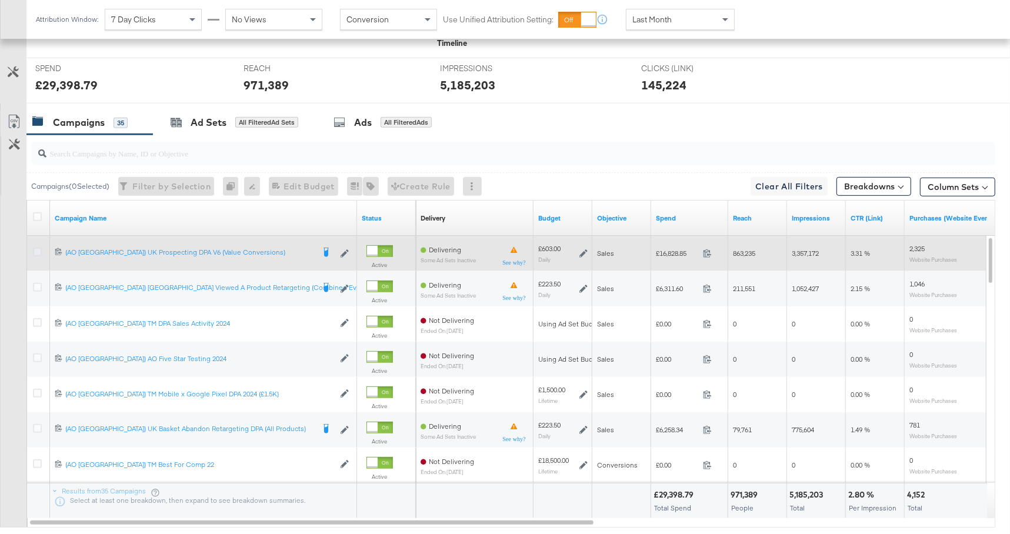
click at [36, 248] on icon at bounding box center [37, 252] width 9 height 9
click at [0, 0] on input "checkbox" at bounding box center [0, 0] width 0 height 0
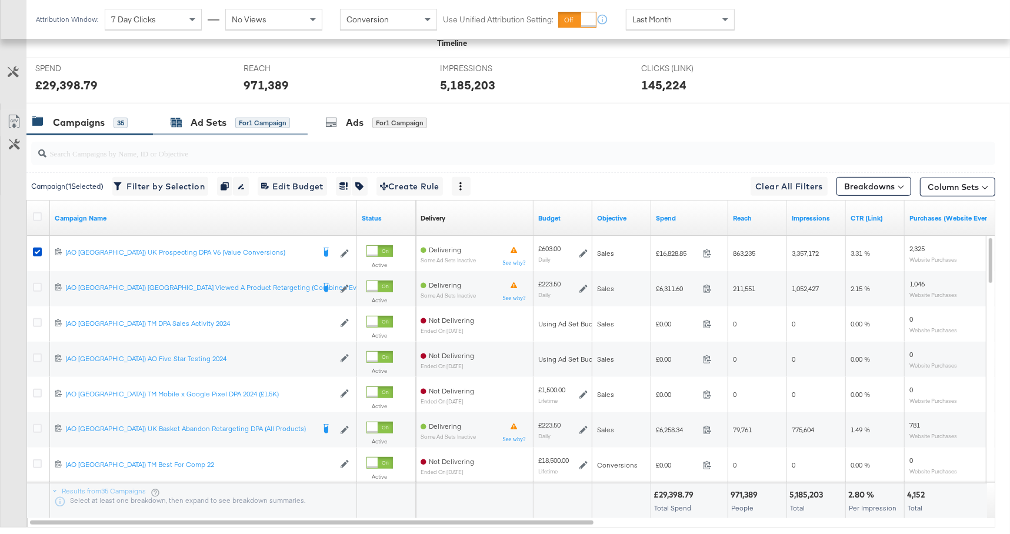
click at [247, 119] on div "for 1 Campaign" at bounding box center [262, 123] width 55 height 11
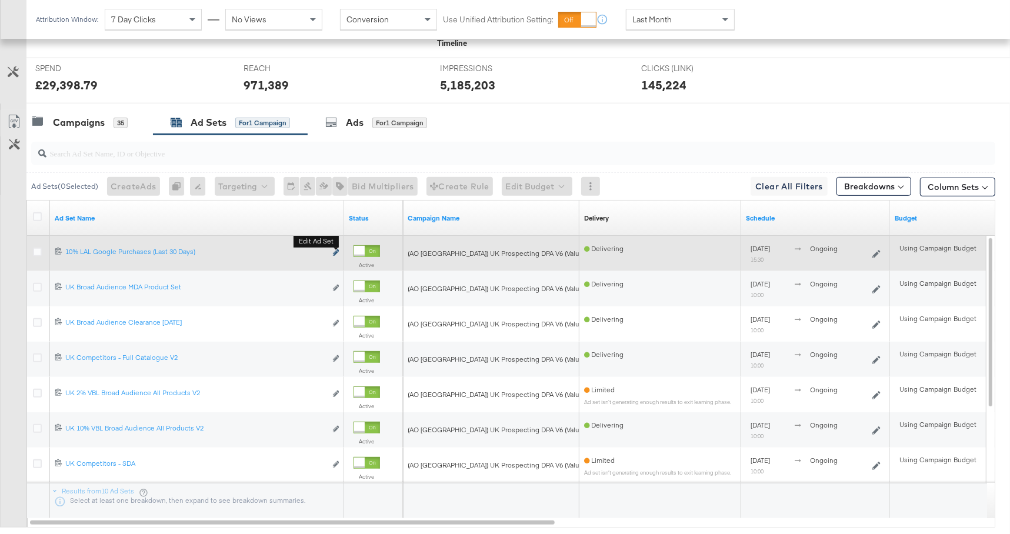
click at [335, 254] on icon "link" at bounding box center [336, 252] width 6 height 6
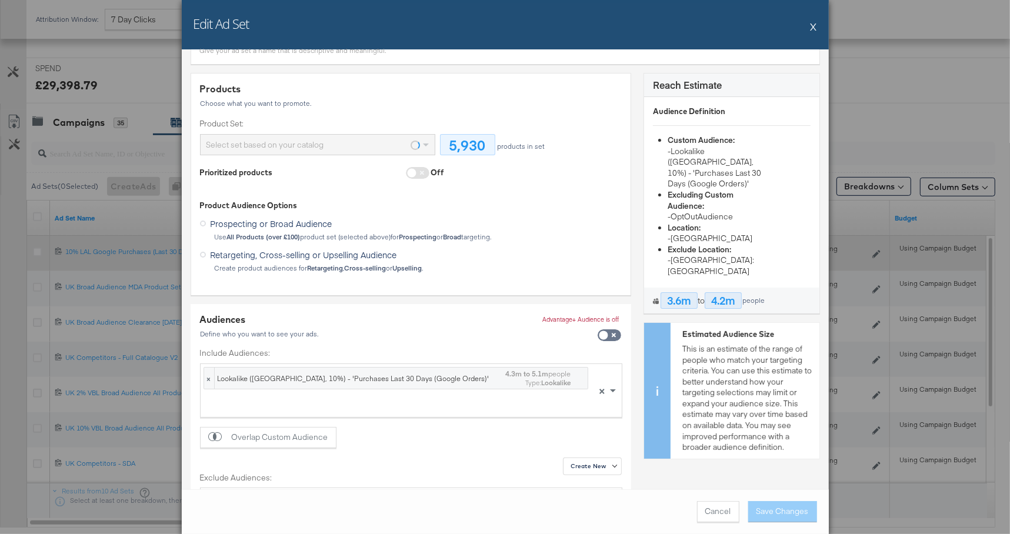
scroll to position [69, 0]
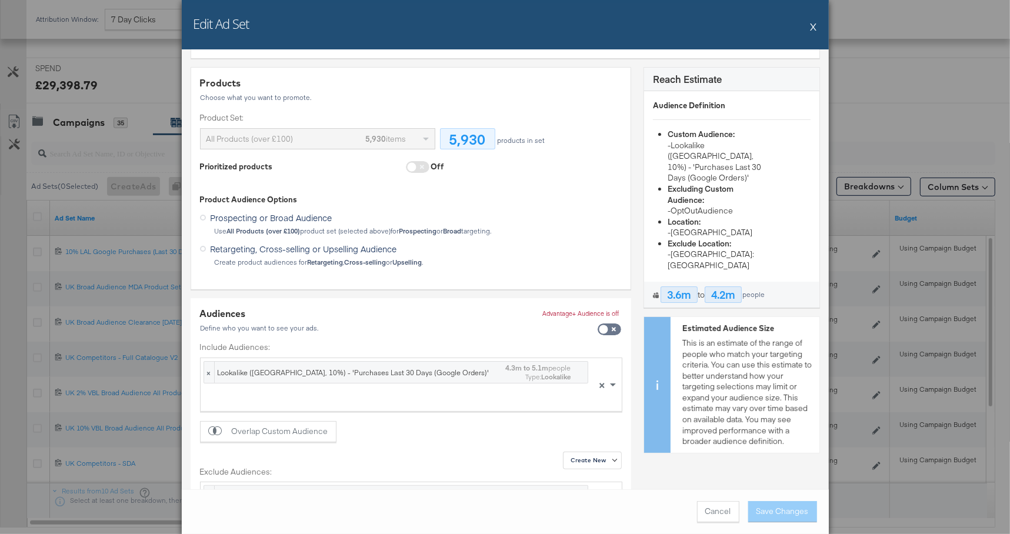
click at [816, 27] on button "X" at bounding box center [814, 27] width 6 height 24
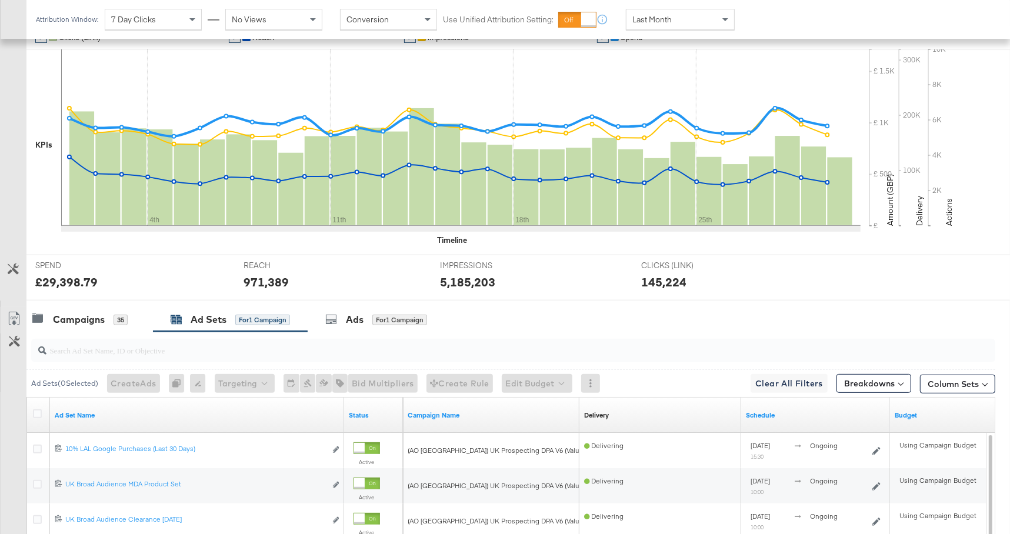
scroll to position [0, 0]
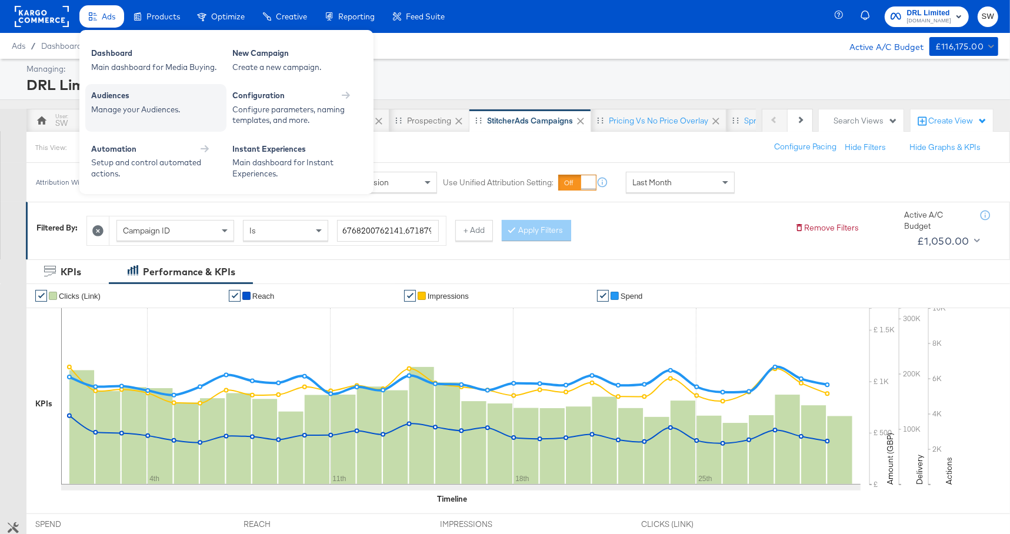
click at [161, 105] on div "Manage your Audiences." at bounding box center [155, 109] width 129 height 11
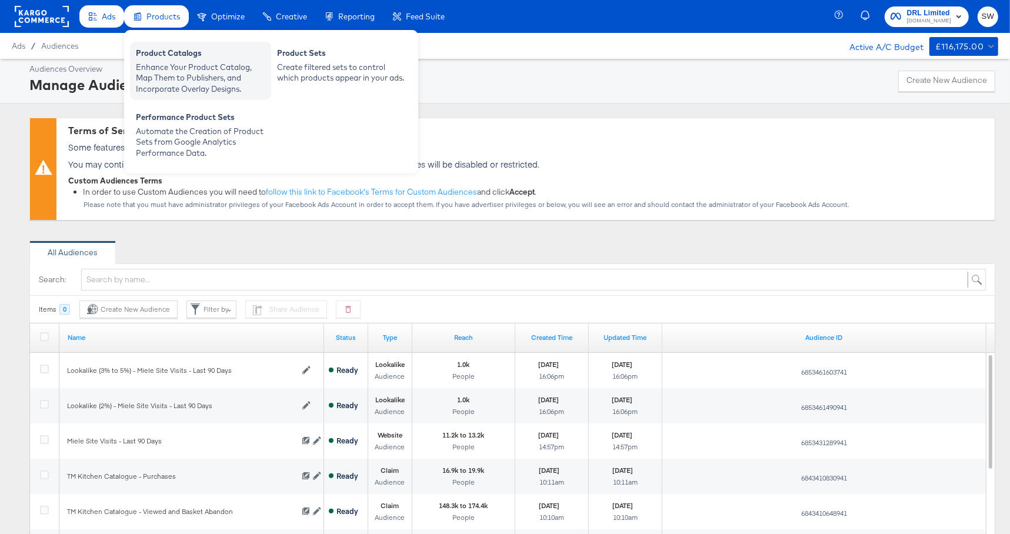
click at [171, 50] on div "Product Catalogs" at bounding box center [200, 55] width 129 height 14
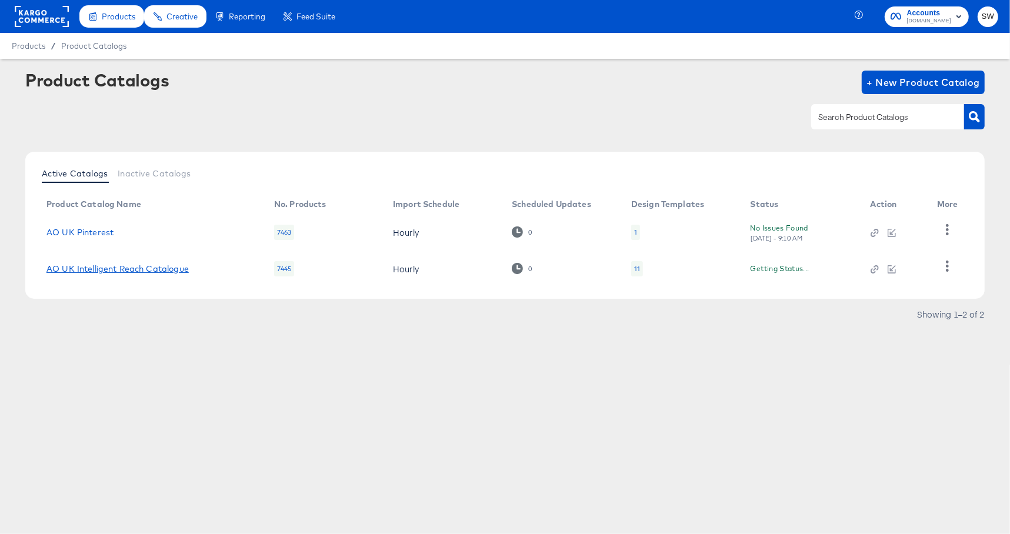
click at [161, 270] on link "AO UK Intelligent Reach Catalogue" at bounding box center [117, 268] width 142 height 9
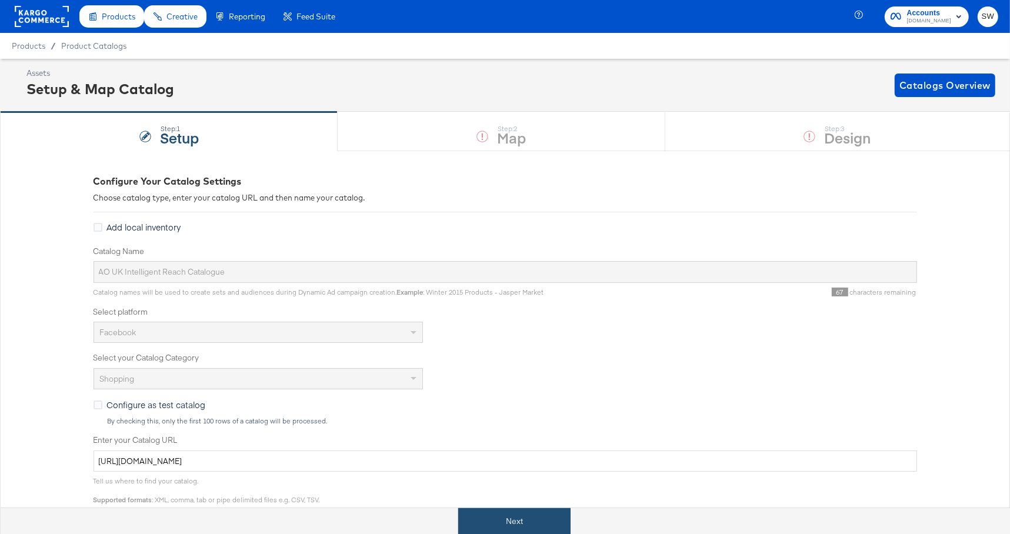
click at [509, 515] on button "Next" at bounding box center [514, 521] width 112 height 26
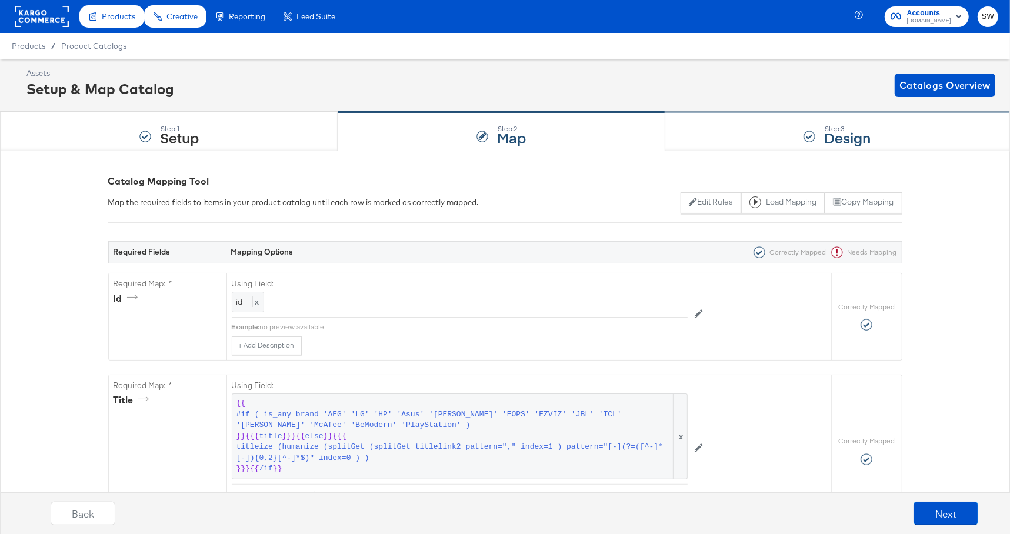
click at [754, 140] on div "Step: 3 Design" at bounding box center [837, 131] width 345 height 39
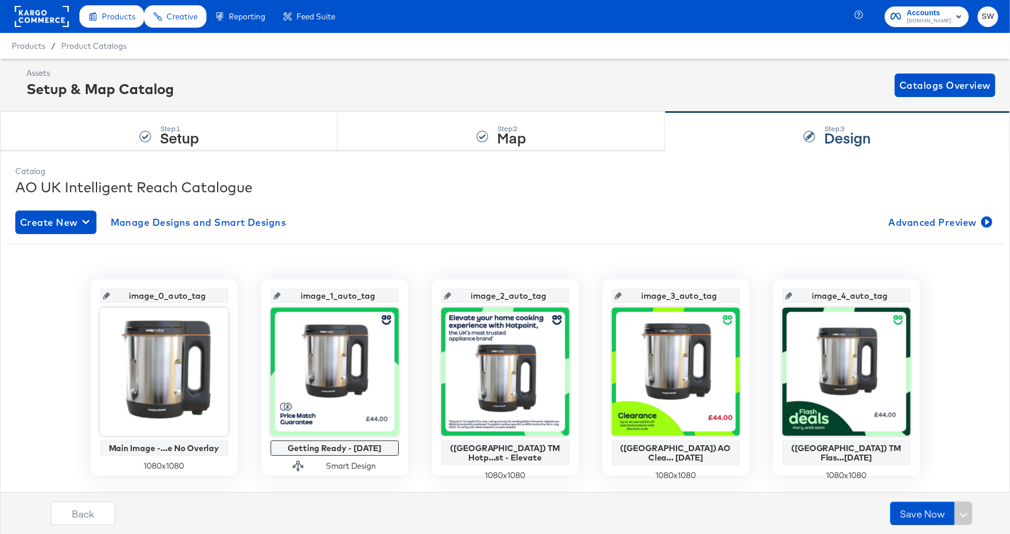
click at [34, 12] on rect at bounding box center [42, 16] width 54 height 21
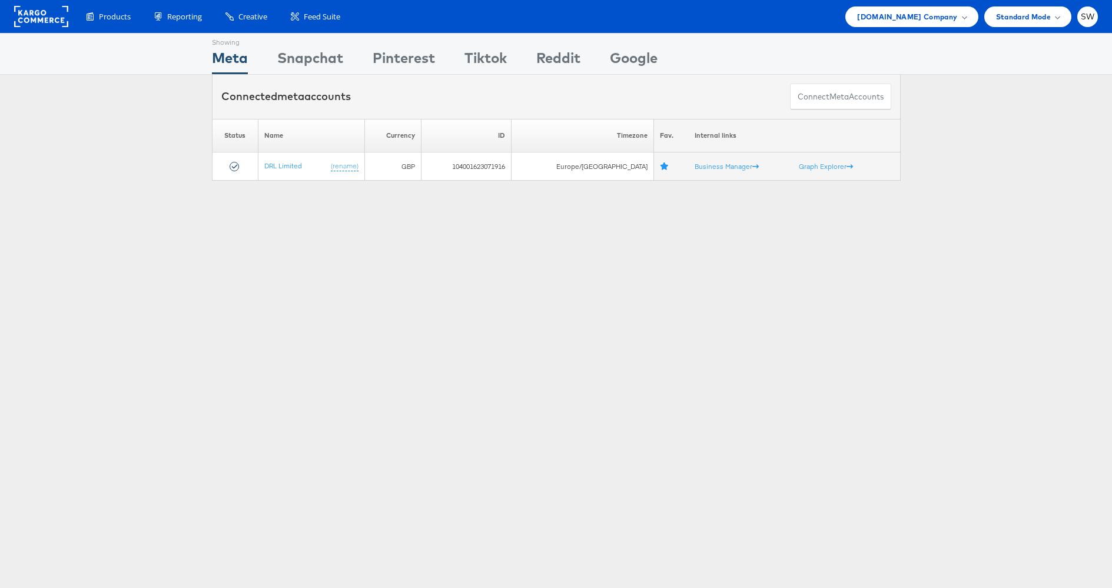
click at [46, 12] on rect at bounding box center [41, 16] width 54 height 21
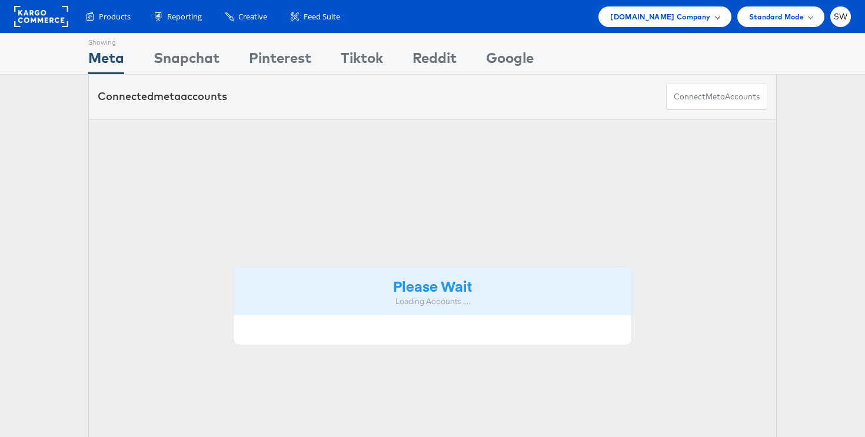
click at [678, 19] on span "ao.com Company" at bounding box center [660, 17] width 100 height 12
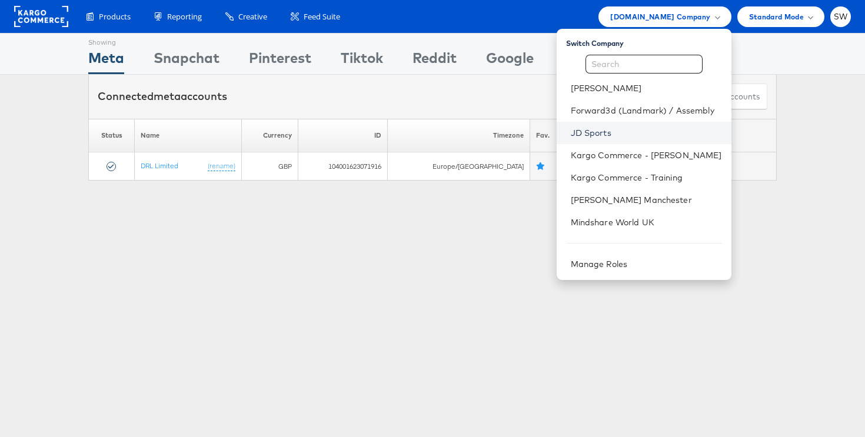
click at [606, 132] on link "JD Sports" at bounding box center [646, 133] width 151 height 12
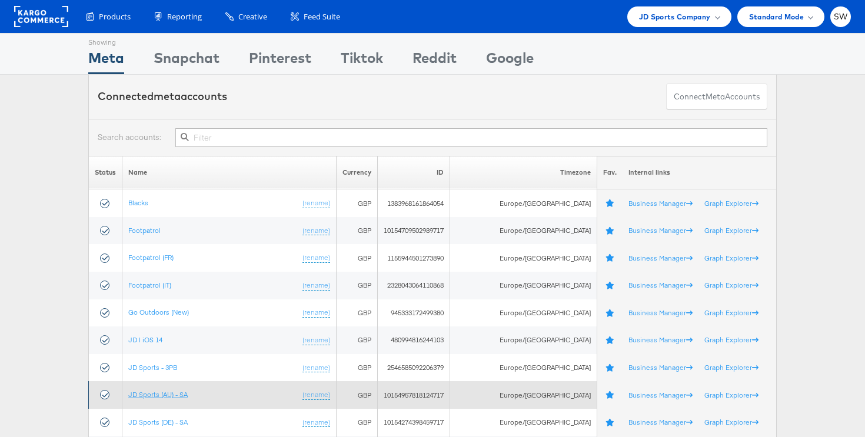
drag, startPoint x: 172, startPoint y: 394, endPoint x: 195, endPoint y: 387, distance: 24.0
click at [172, 394] on link "JD Sports (AU) - SA" at bounding box center [157, 394] width 59 height 9
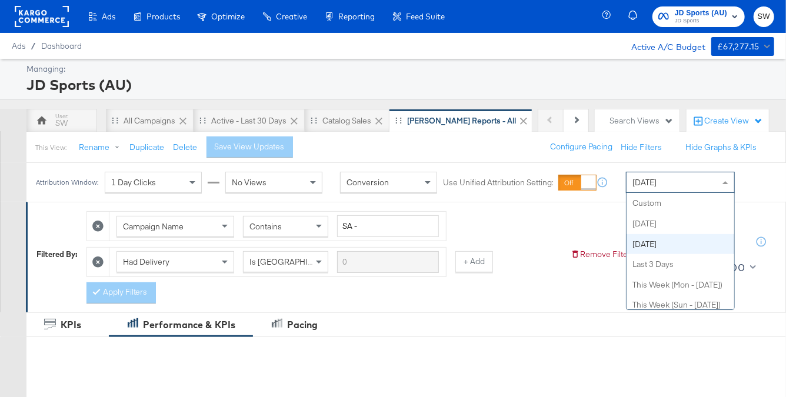
drag, startPoint x: 641, startPoint y: 177, endPoint x: 653, endPoint y: 191, distance: 17.6
click at [641, 178] on span "Yesterday" at bounding box center [645, 182] width 24 height 11
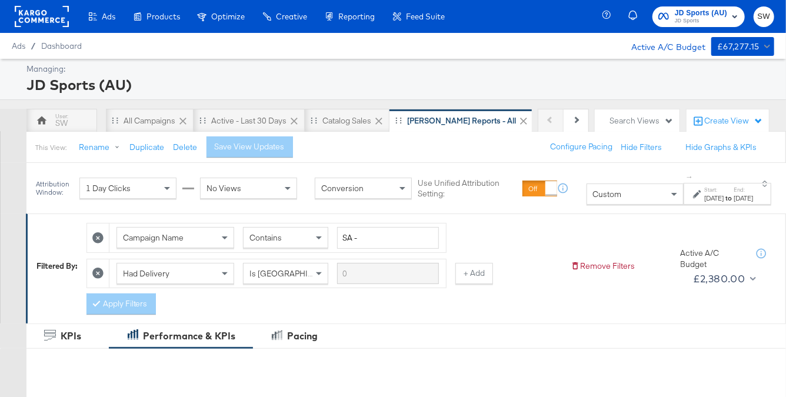
click at [693, 195] on icon at bounding box center [697, 194] width 8 height 8
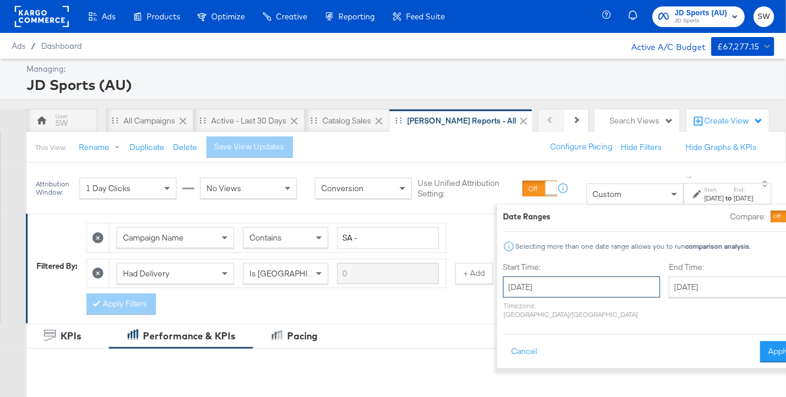
click at [512, 289] on input "October 15th 2025" at bounding box center [581, 287] width 157 height 21
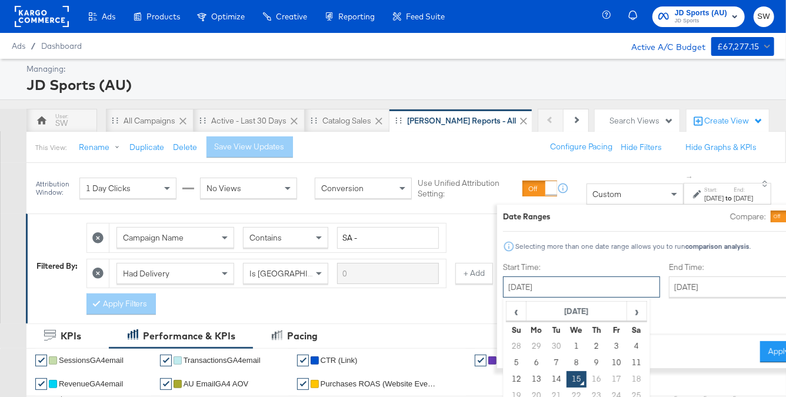
scroll to position [87, 0]
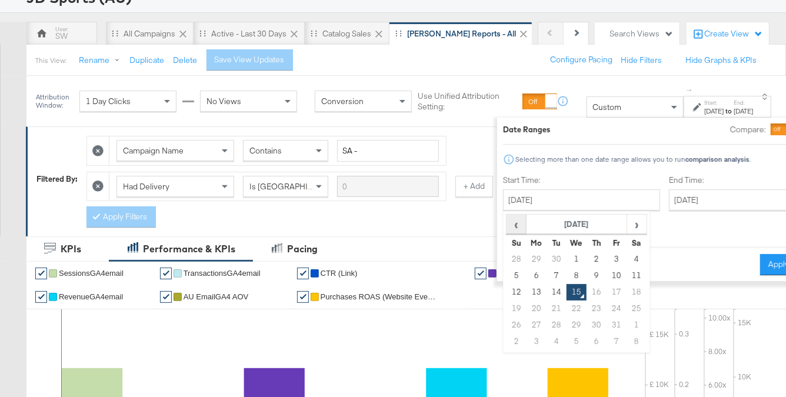
click at [507, 225] on span "‹" at bounding box center [516, 224] width 18 height 18
drag, startPoint x: 547, startPoint y: 285, endPoint x: 637, endPoint y: 209, distance: 117.8
click at [567, 285] on td "17" at bounding box center [577, 292] width 20 height 16
type input "September 17th 2025"
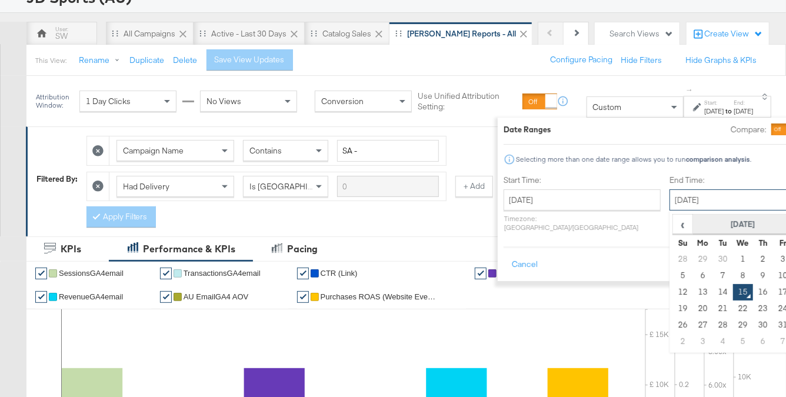
drag, startPoint x: 647, startPoint y: 198, endPoint x: 650, endPoint y: 220, distance: 22.1
click at [670, 199] on input "October 15th 2025" at bounding box center [732, 199] width 124 height 21
drag, startPoint x: 655, startPoint y: 290, endPoint x: 731, endPoint y: 267, distance: 79.3
click at [713, 290] on td "14" at bounding box center [723, 292] width 20 height 16
type input "October 14th 2025"
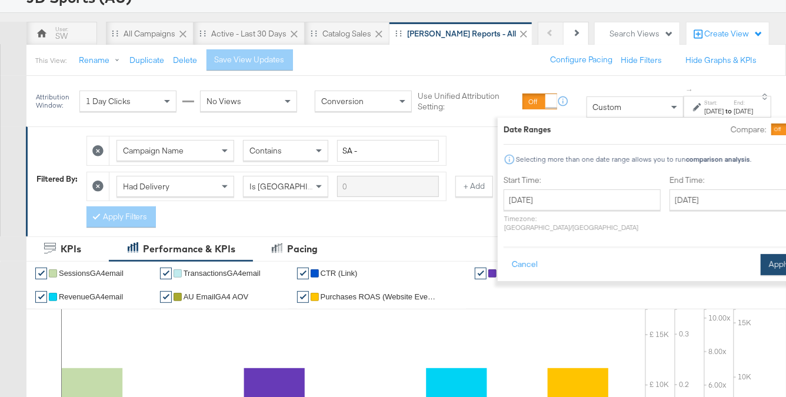
click at [761, 254] on button "Apply" at bounding box center [779, 264] width 37 height 21
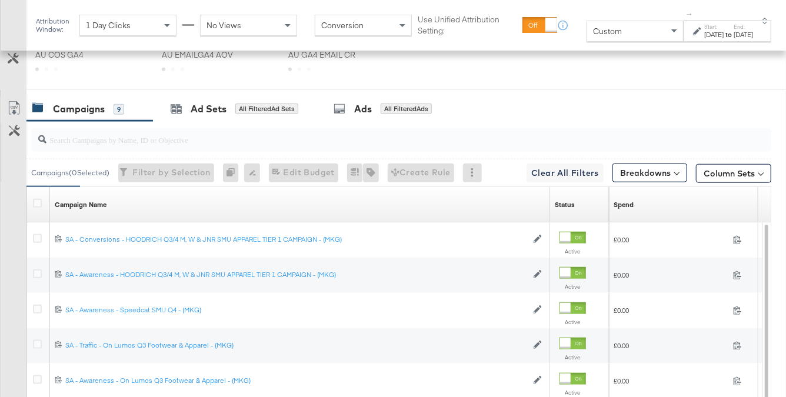
scroll to position [497, 0]
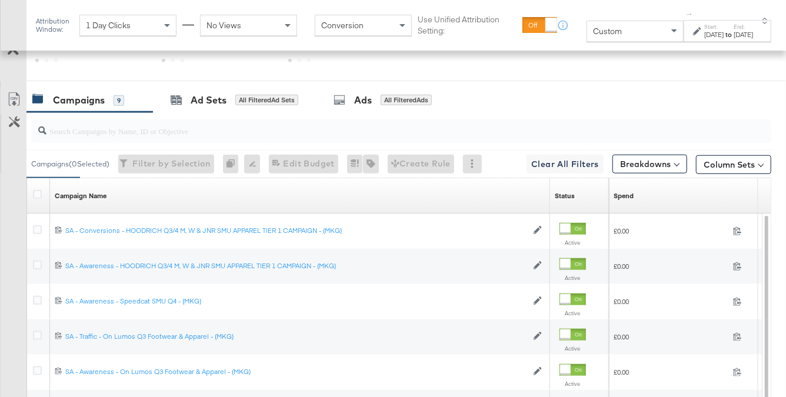
click at [430, 134] on input "search" at bounding box center [376, 126] width 660 height 23
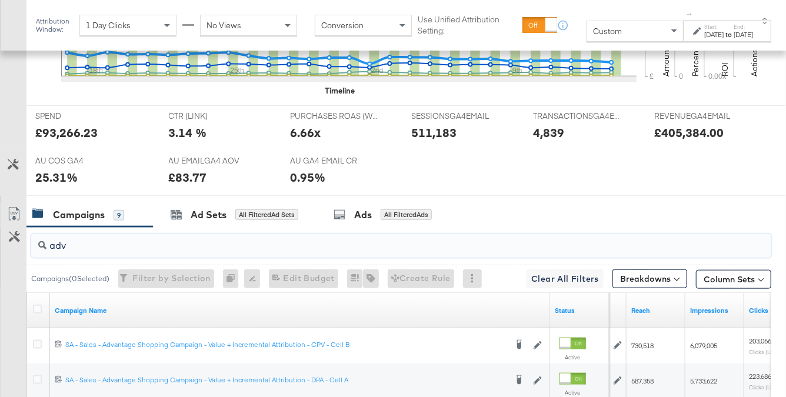
scroll to position [612, 0]
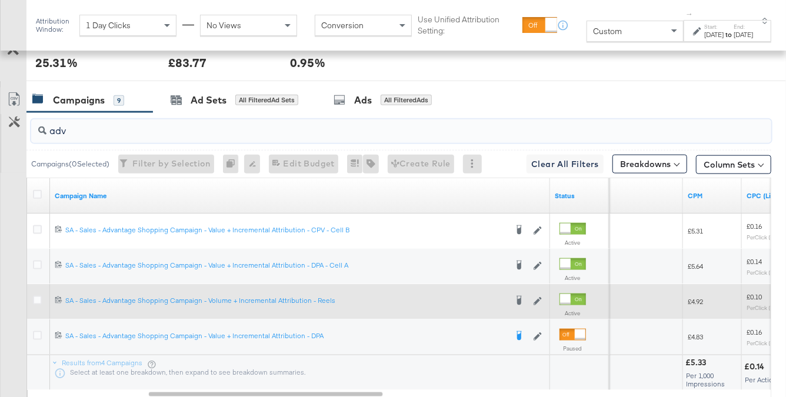
type input "adv"
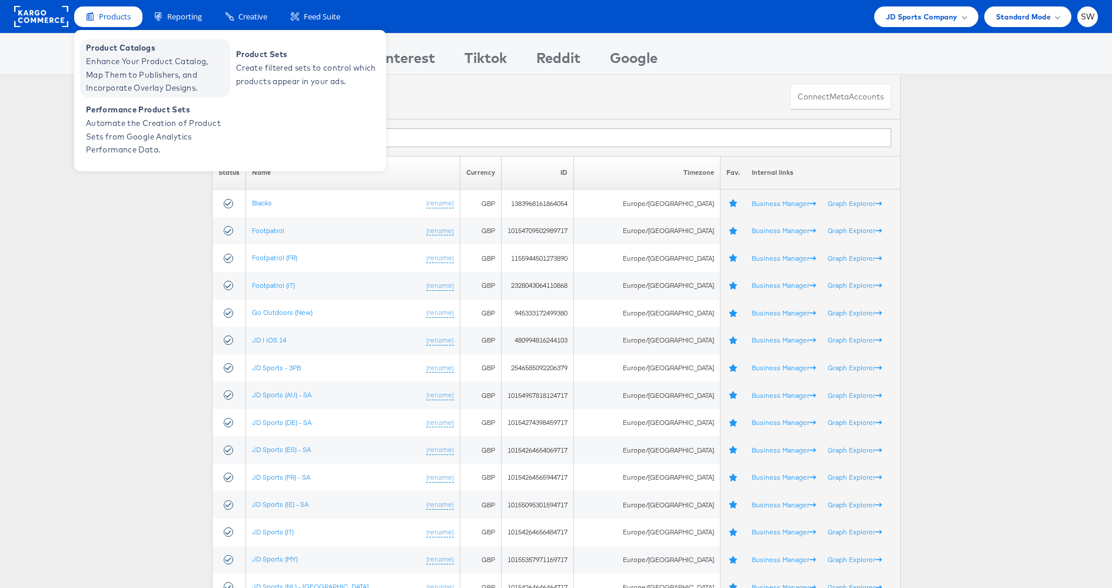
click at [140, 48] on span "Product Catalogs" at bounding box center [156, 48] width 141 height 14
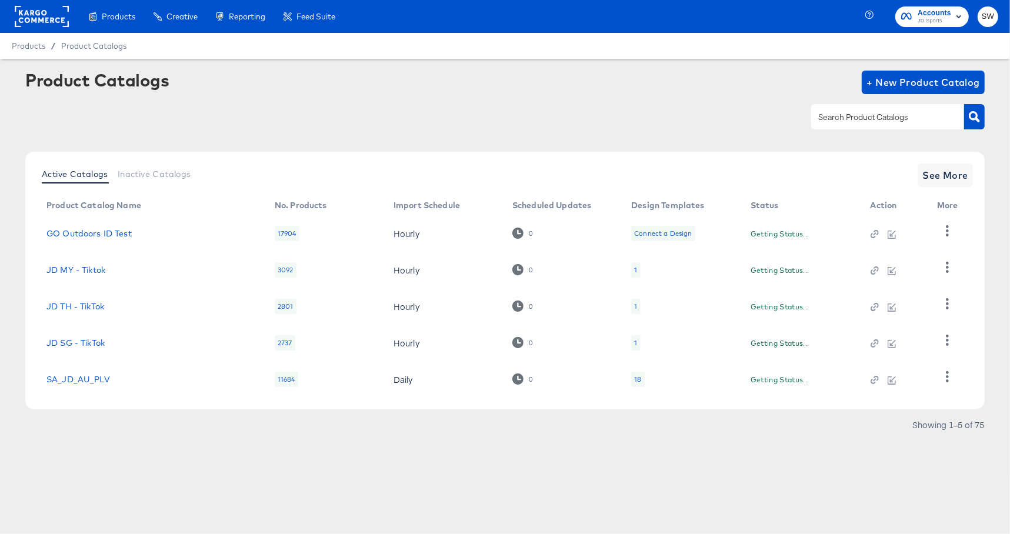
click at [851, 121] on input "text" at bounding box center [878, 118] width 125 height 14
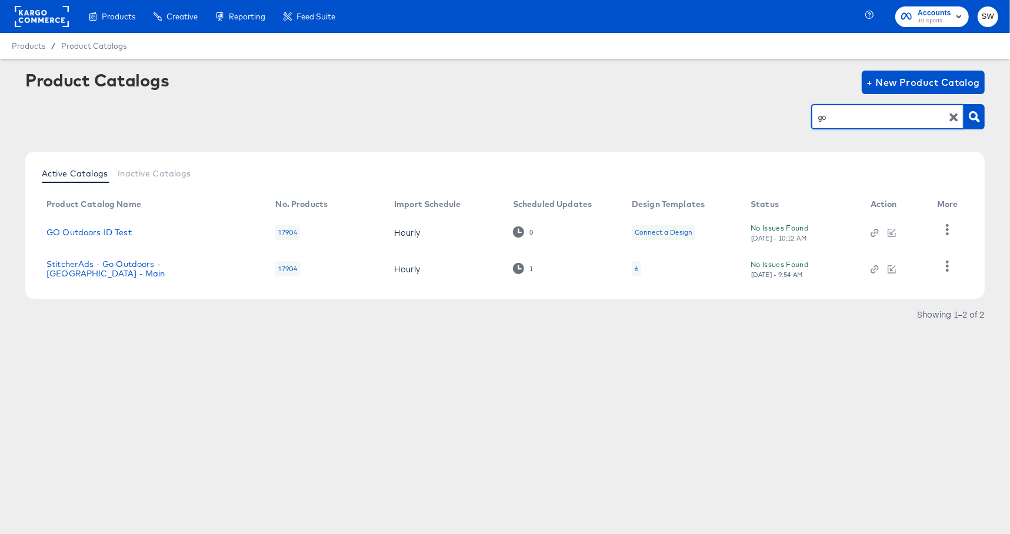
click at [851, 121] on input "go" at bounding box center [878, 118] width 125 height 14
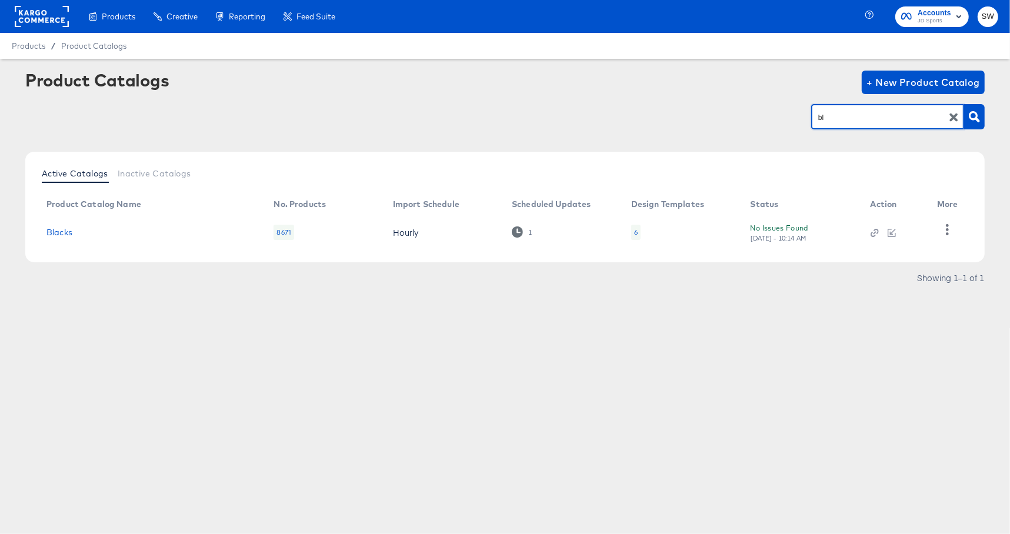
click at [851, 121] on input "bl" at bounding box center [878, 118] width 125 height 14
type input "m"
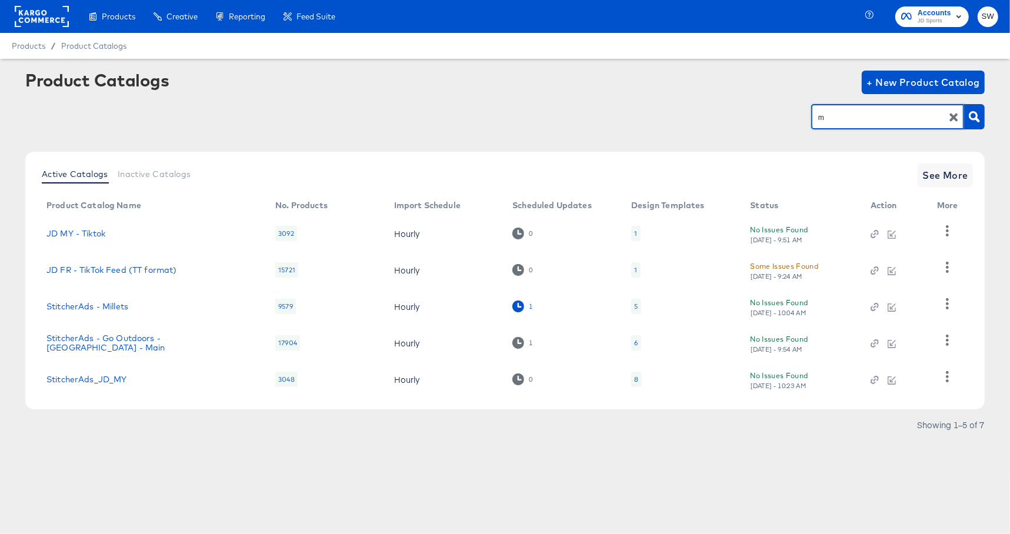
click at [519, 302] on icon at bounding box center [518, 306] width 11 height 11
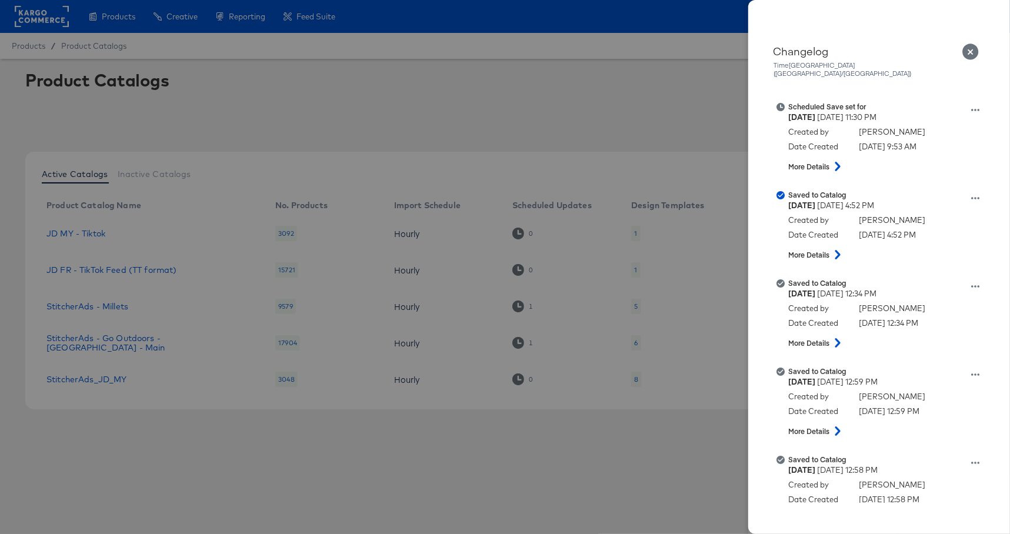
click at [972, 54] on icon "Close" at bounding box center [971, 52] width 17 height 17
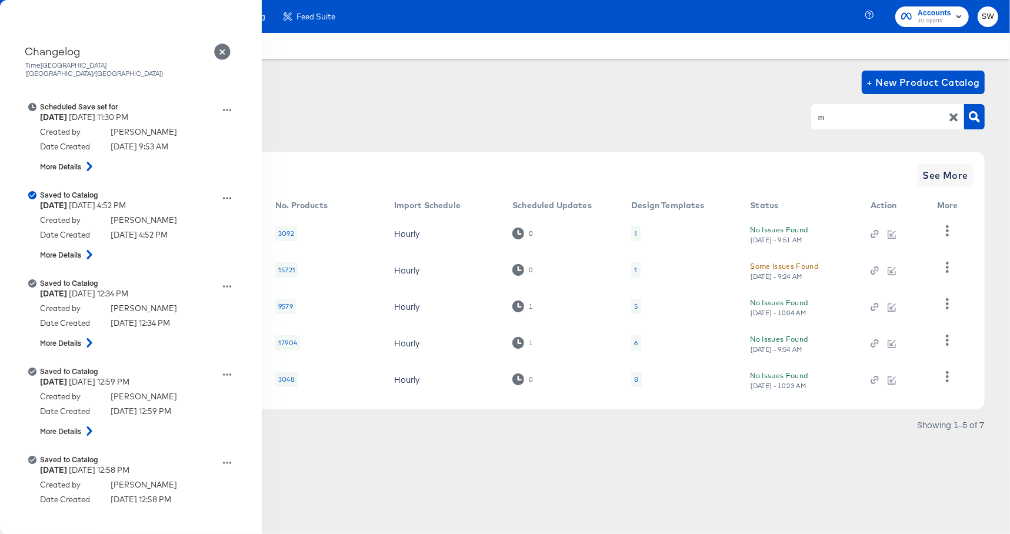
click at [548, 92] on div "Product Catalogs + New Product Catalog" at bounding box center [505, 83] width 960 height 24
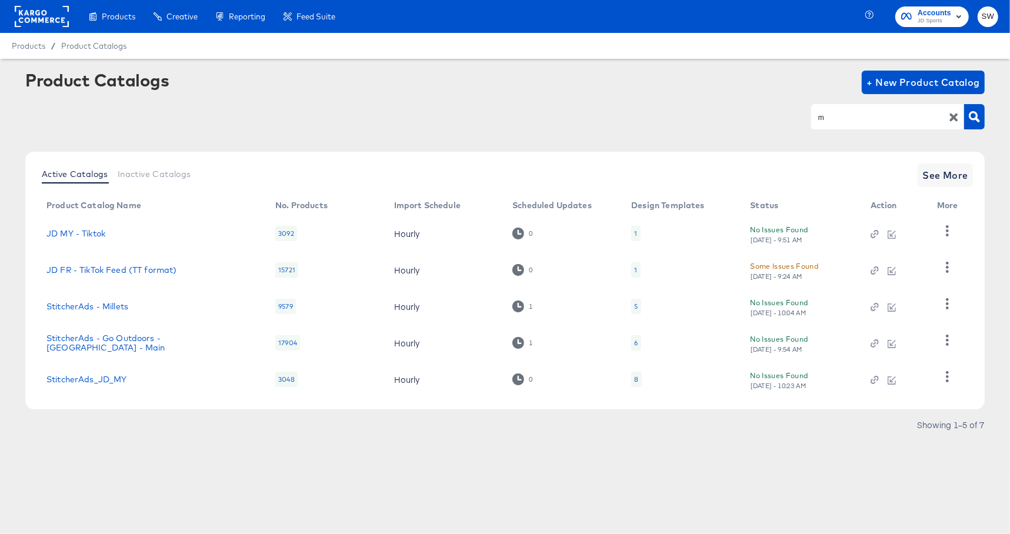
click at [63, 16] on rect at bounding box center [42, 16] width 54 height 21
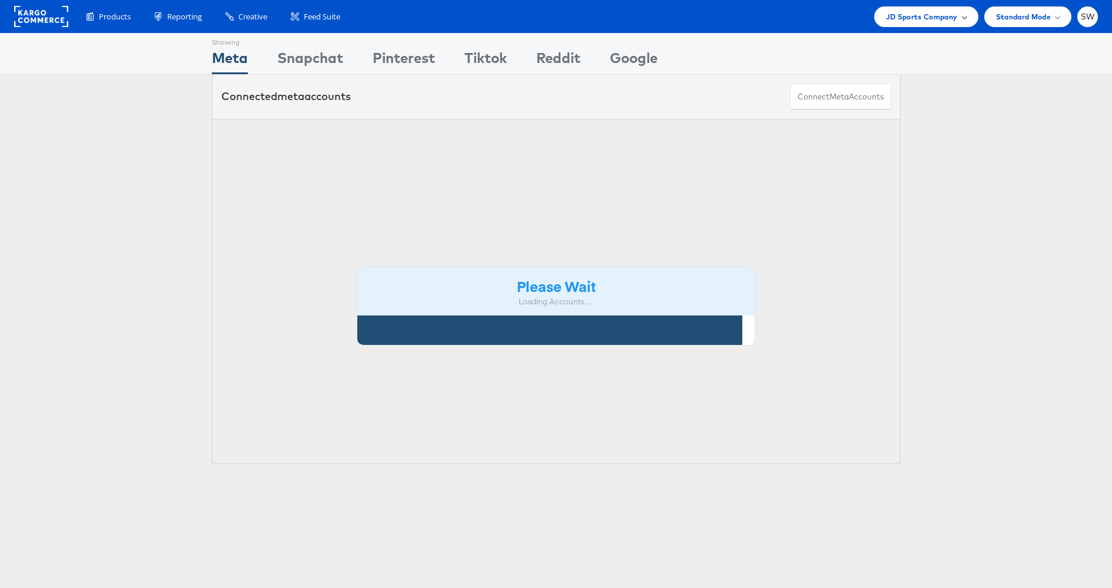
click at [913, 18] on span "JD Sports Company" at bounding box center [922, 17] width 72 height 12
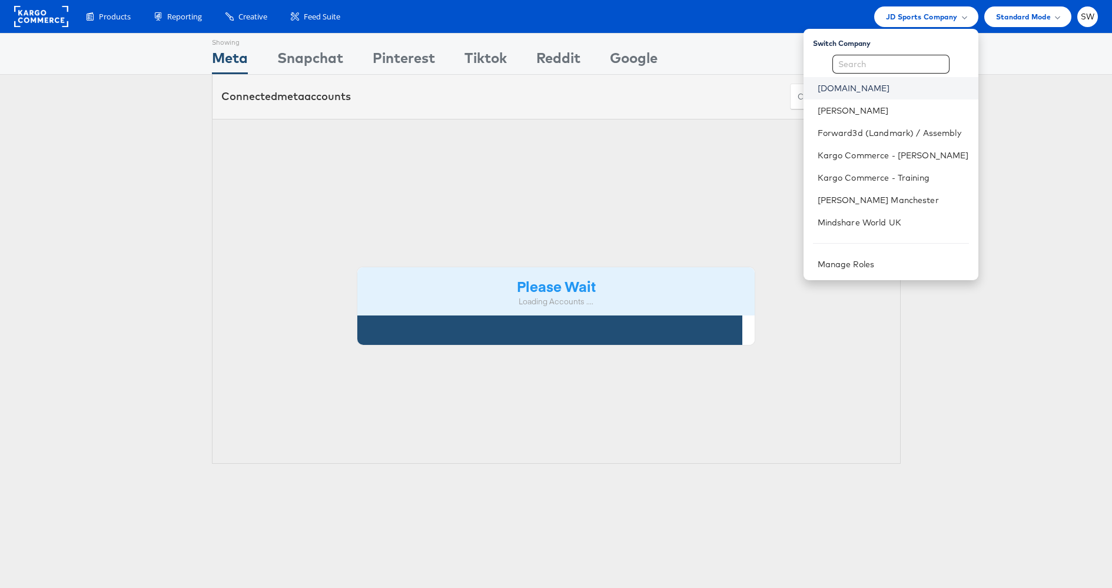
click at [843, 90] on link "ao.com" at bounding box center [892, 88] width 151 height 12
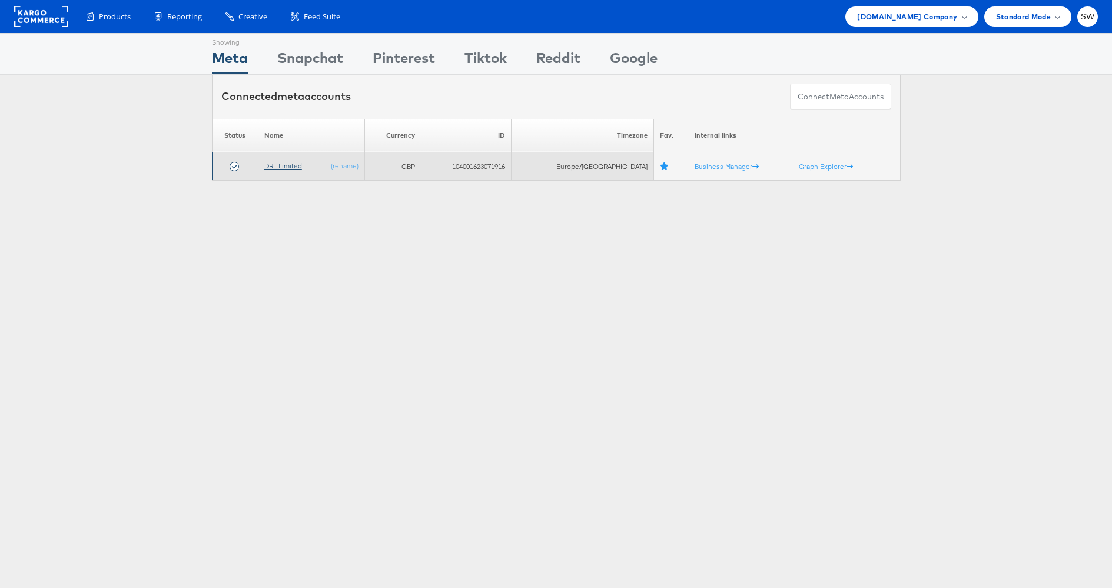
click at [292, 167] on link "DRL Limited" at bounding box center [283, 165] width 38 height 9
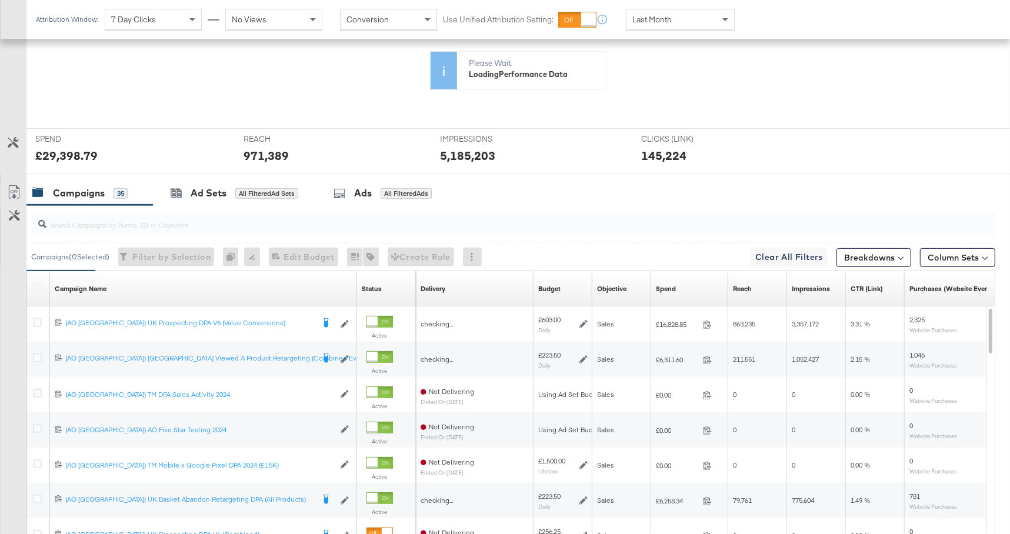
scroll to position [286, 0]
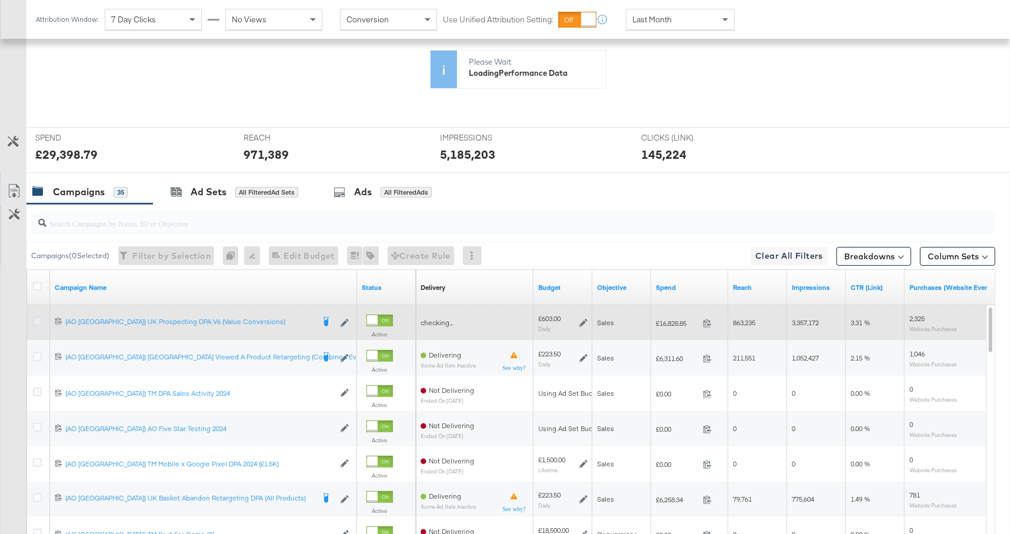
click at [36, 319] on icon at bounding box center [37, 321] width 9 height 9
click at [0, 0] on input "checkbox" at bounding box center [0, 0] width 0 height 0
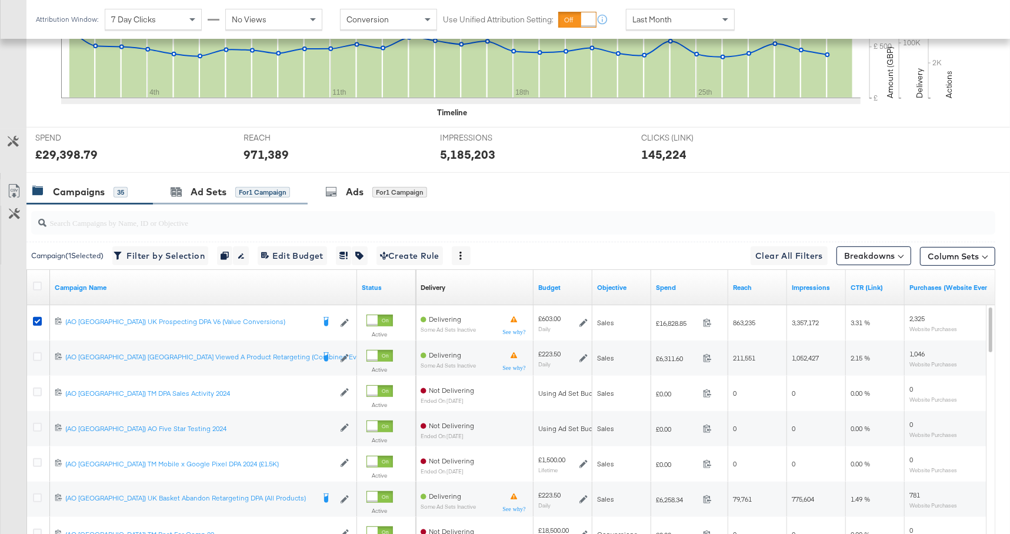
click at [237, 199] on div "Ad Sets for 1 Campaign" at bounding box center [230, 191] width 155 height 25
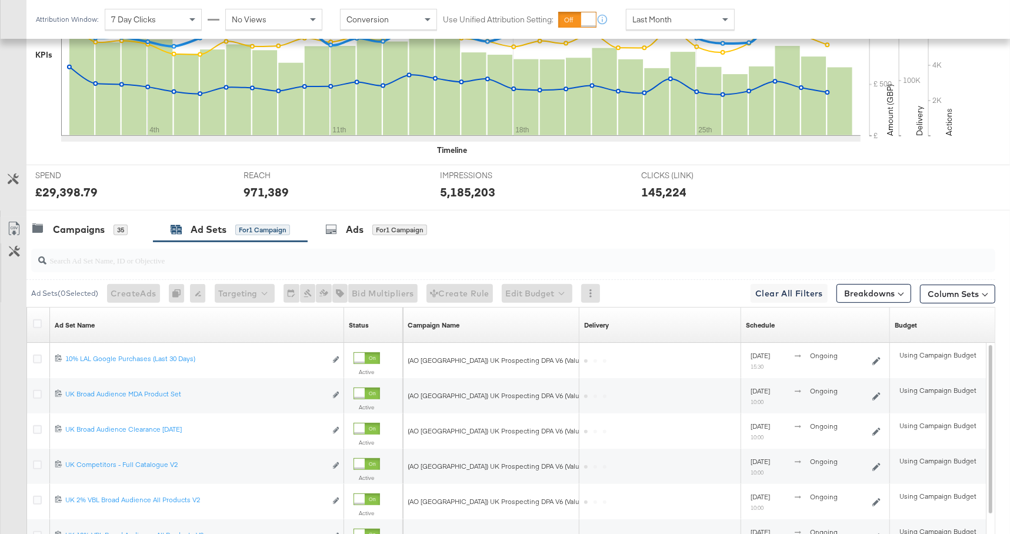
scroll to position [387, 0]
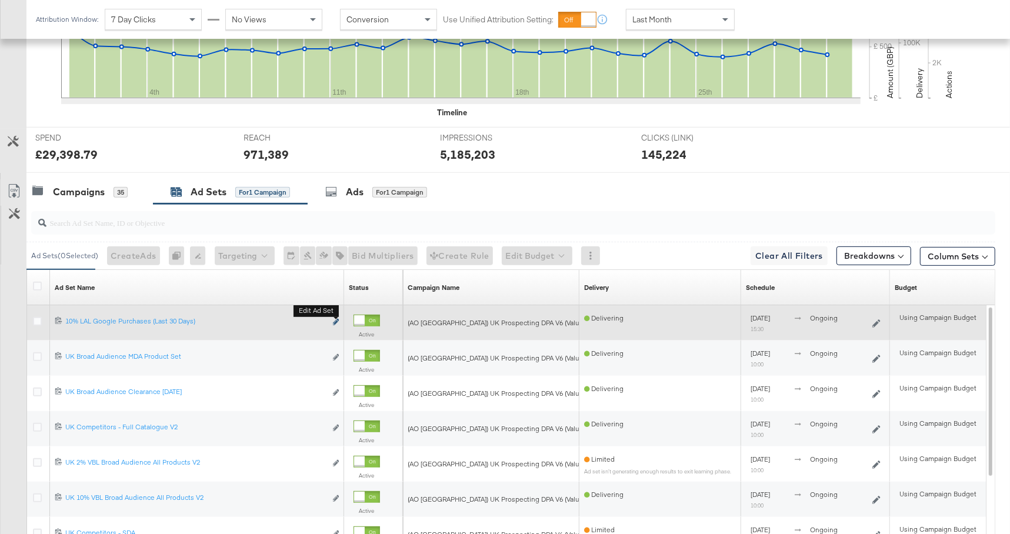
click at [337, 321] on icon "link" at bounding box center [336, 322] width 6 height 6
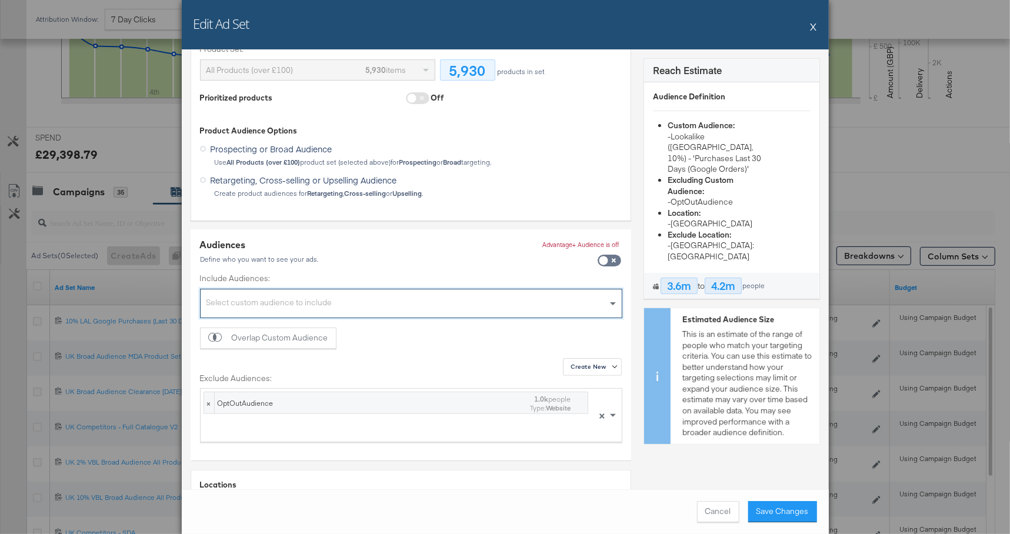
scroll to position [0, 0]
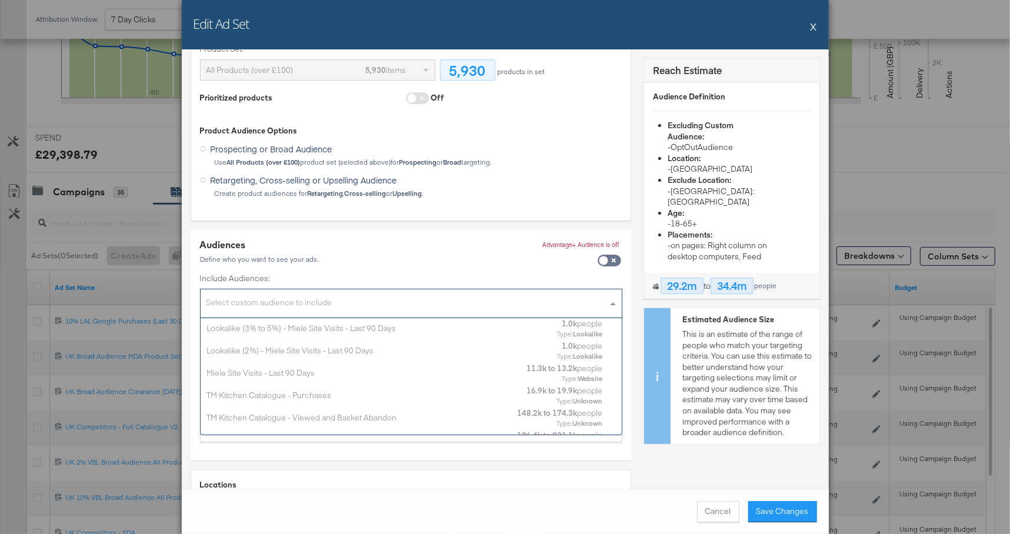
click at [506, 310] on div "Select custom audience to include" at bounding box center [411, 304] width 421 height 25
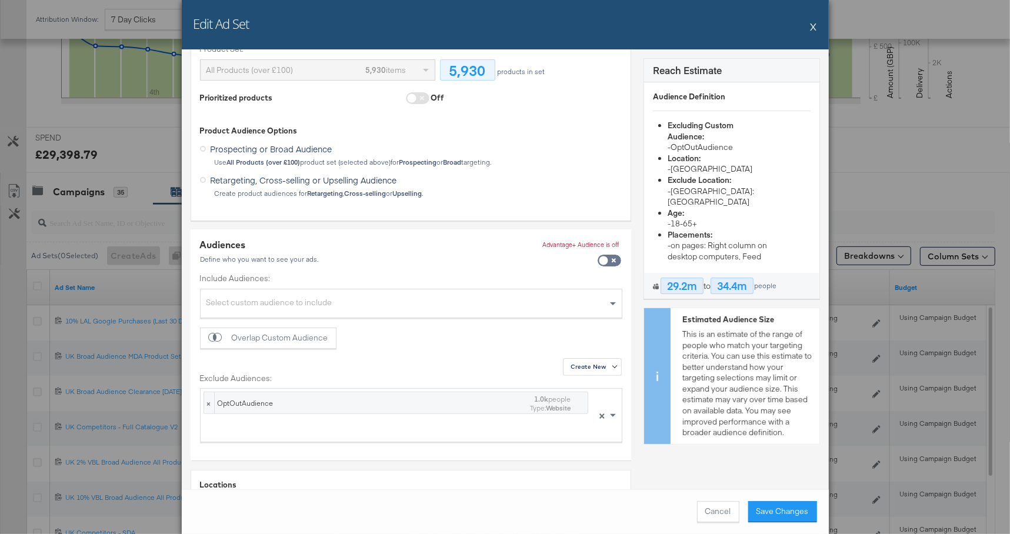
click at [515, 242] on div "Audiences Define who you want to see your ads. Advantage+ Audience is off" at bounding box center [411, 255] width 422 height 35
click at [716, 509] on button "Cancel" at bounding box center [718, 511] width 42 height 21
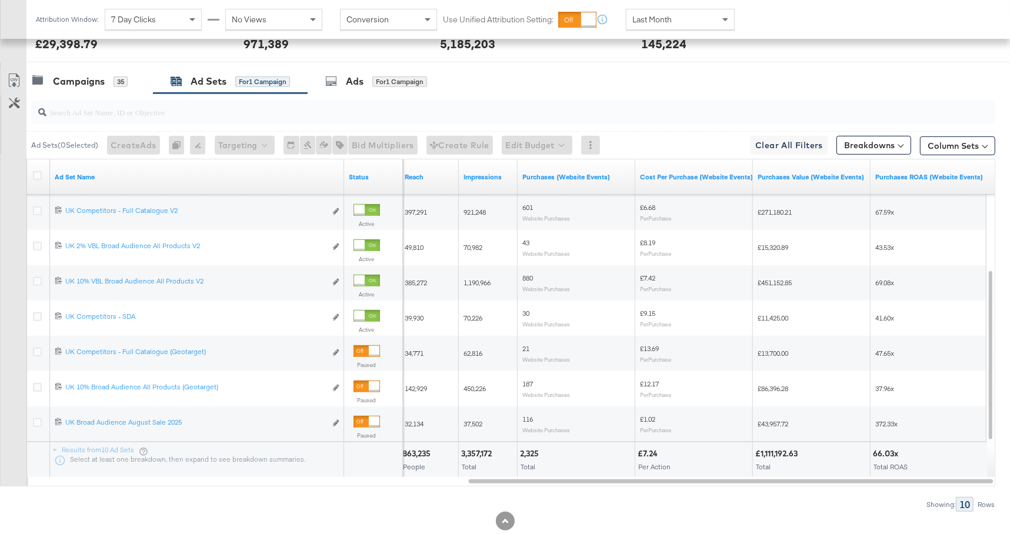
scroll to position [518, 0]
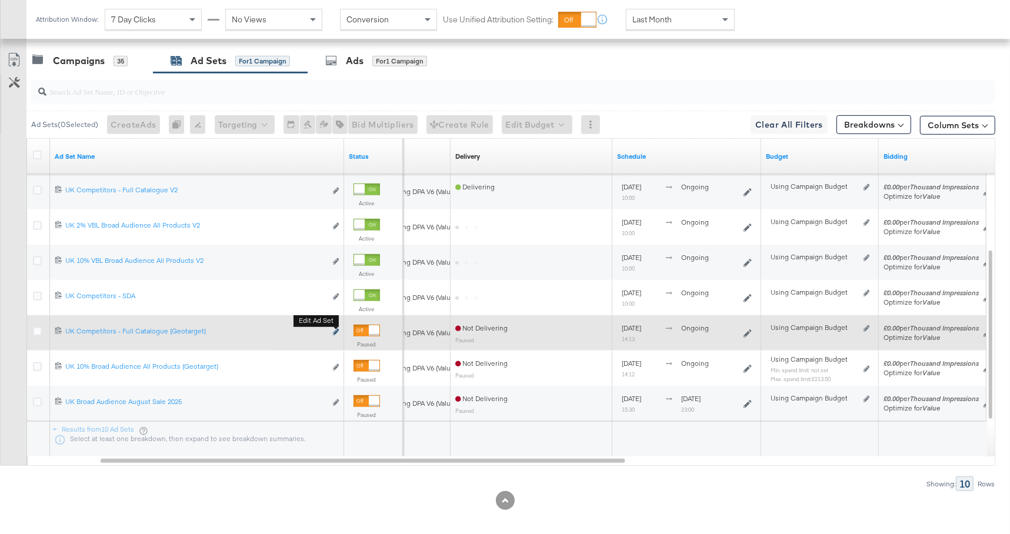
click at [338, 330] on icon "link" at bounding box center [336, 332] width 6 height 6
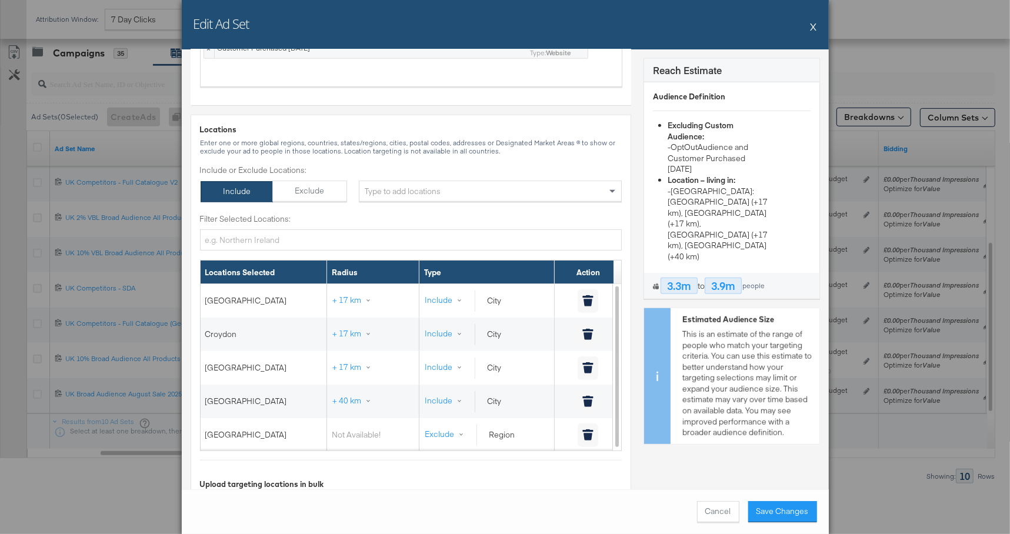
scroll to position [617, 0]
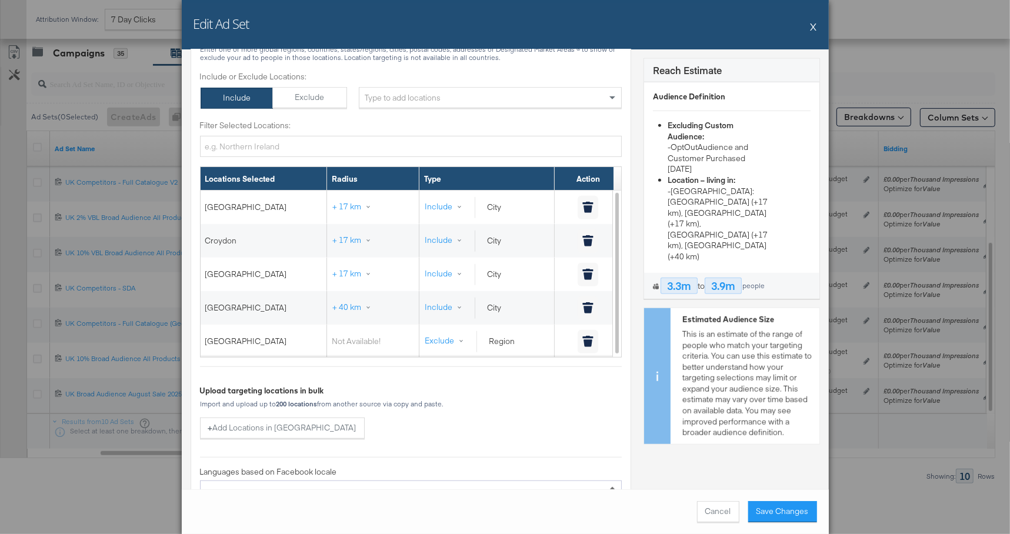
drag, startPoint x: 814, startPoint y: 24, endPoint x: 839, endPoint y: 137, distance: 115.8
click at [814, 24] on button "X" at bounding box center [814, 27] width 6 height 24
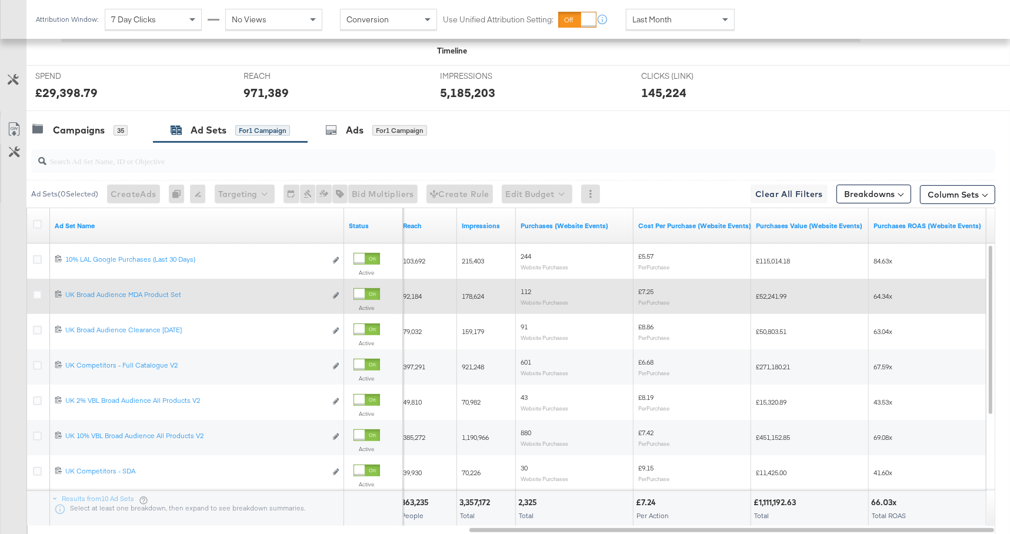
scroll to position [438, 0]
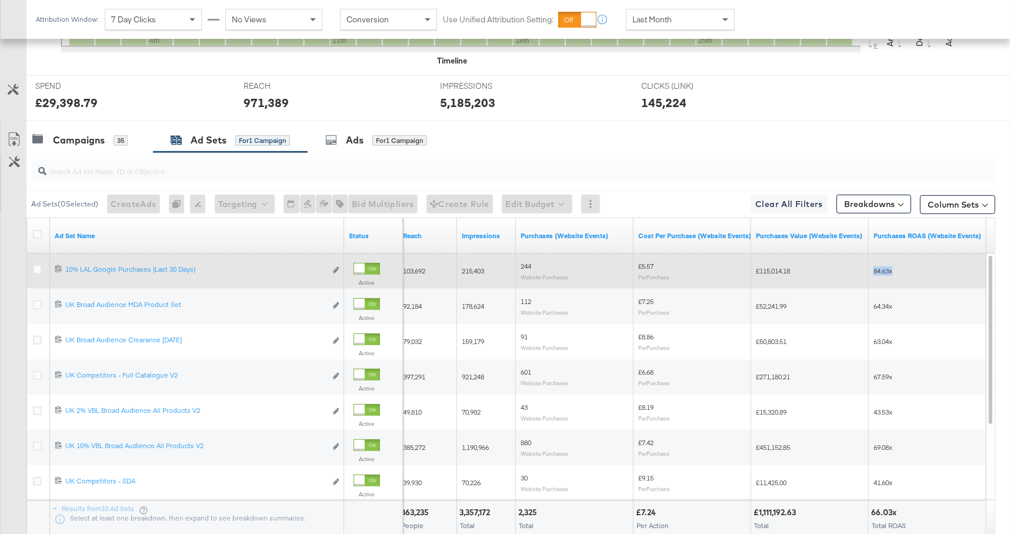
drag, startPoint x: 910, startPoint y: 271, endPoint x: 873, endPoint y: 270, distance: 36.5
click at [874, 270] on div "84.63x" at bounding box center [928, 271] width 108 height 9
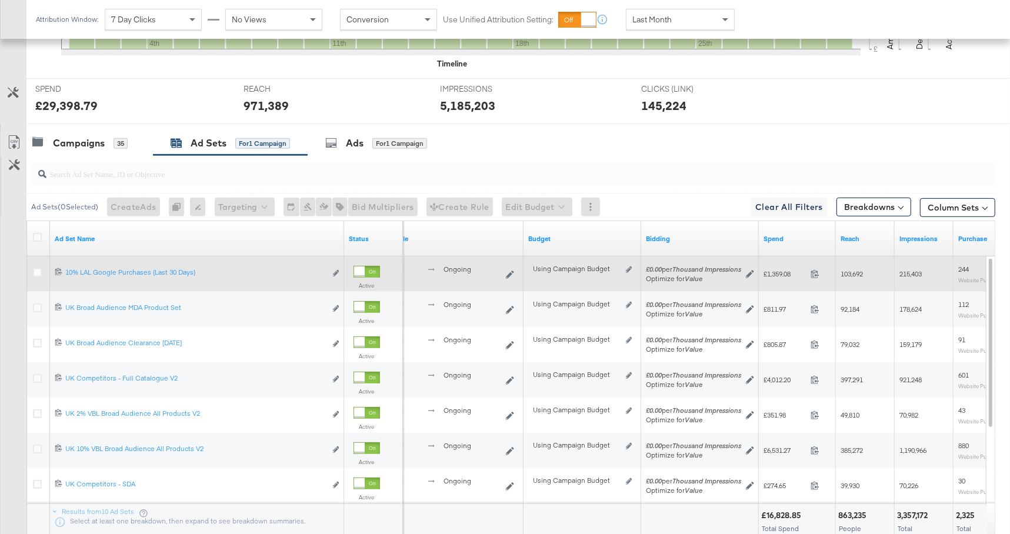
scroll to position [434, 0]
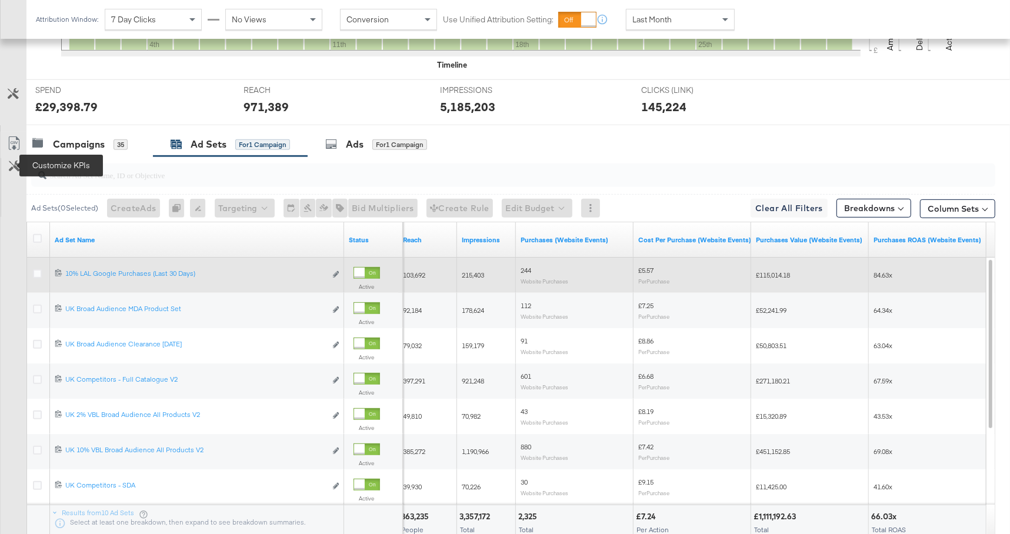
click at [14, 167] on icon at bounding box center [14, 166] width 11 height 11
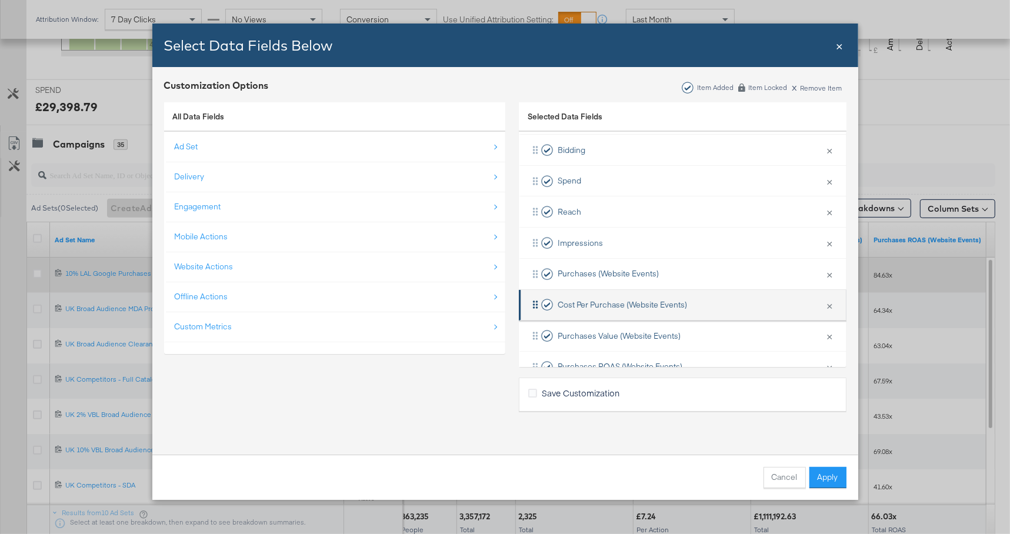
scroll to position [203, 0]
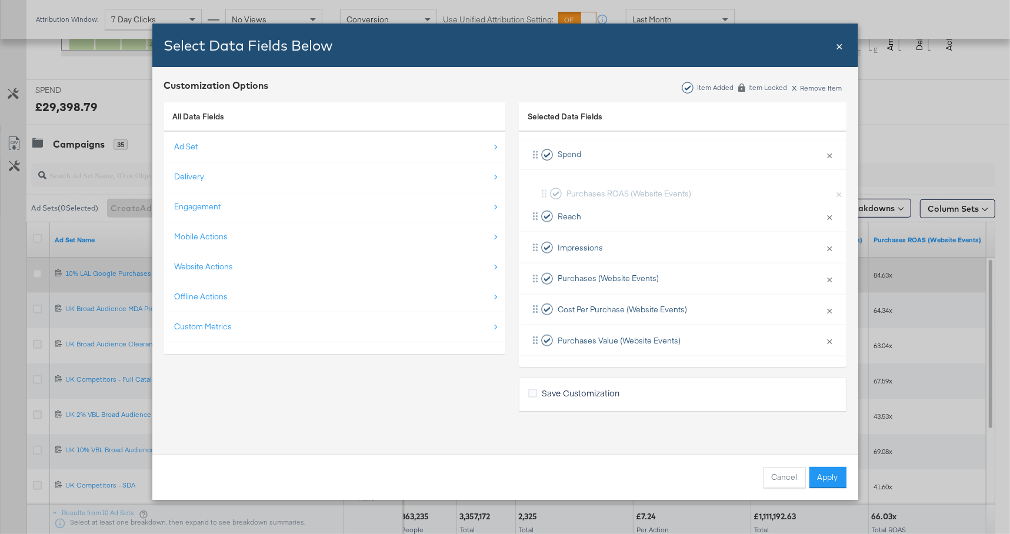
drag, startPoint x: 664, startPoint y: 334, endPoint x: 678, endPoint y: 194, distance: 141.3
click at [676, 186] on div "Campaign Name × Remove from KPIs Delivery × Remove from KPIs Schedule × Remove …" at bounding box center [683, 170] width 328 height 372
click at [833, 475] on button "Apply" at bounding box center [828, 477] width 37 height 21
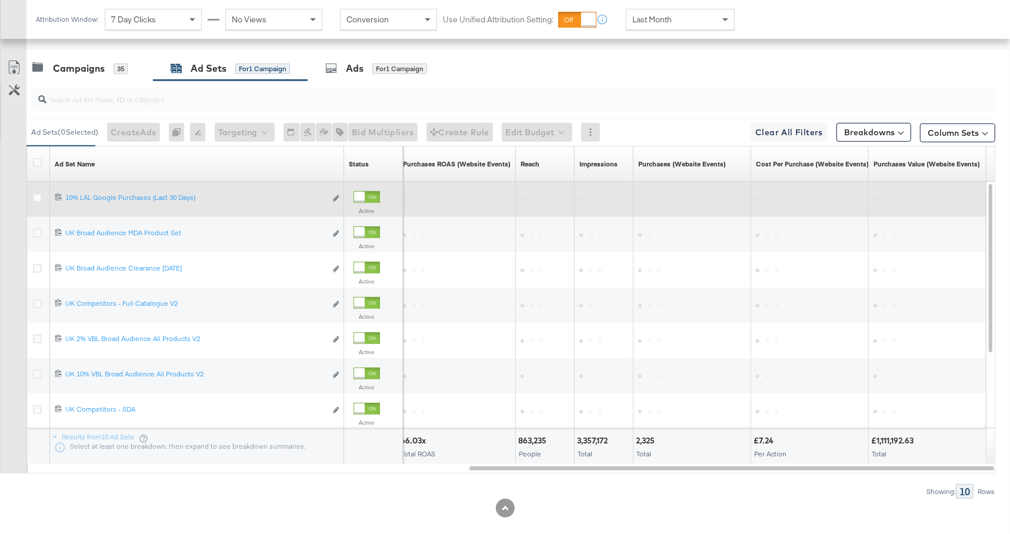
scroll to position [521, 0]
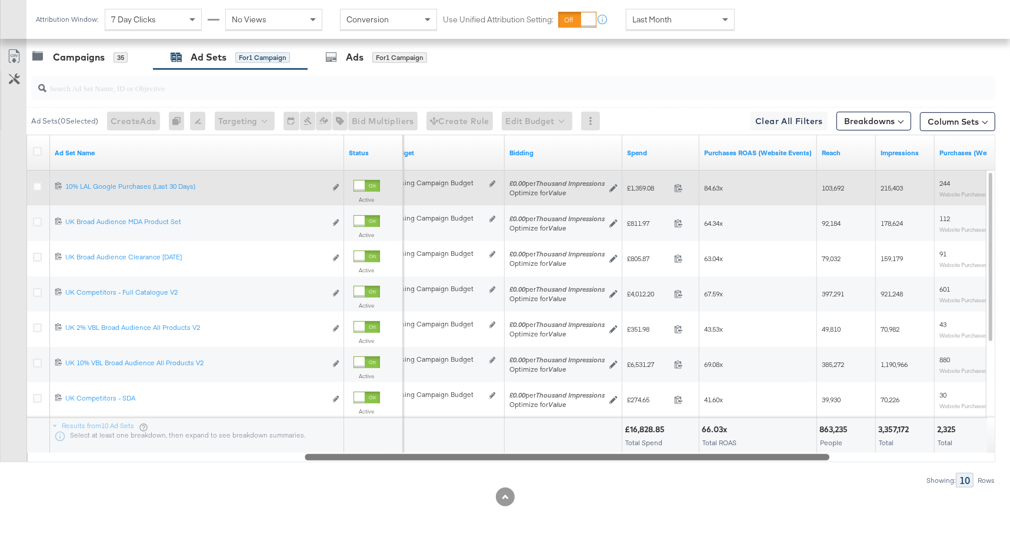
drag, startPoint x: 634, startPoint y: 456, endPoint x: 468, endPoint y: 452, distance: 166.6
click at [466, 454] on div at bounding box center [567, 457] width 525 height 10
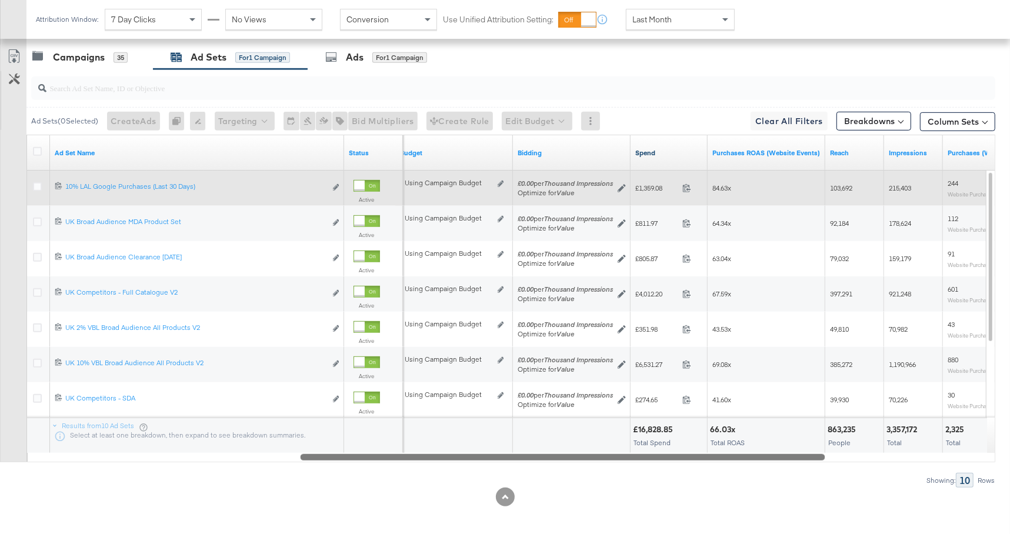
click at [658, 151] on link "Spend" at bounding box center [669, 152] width 68 height 9
drag, startPoint x: 635, startPoint y: 187, endPoint x: 667, endPoint y: 188, distance: 32.4
click at [667, 188] on span "£6,531.27" at bounding box center [656, 188] width 42 height 9
click at [734, 189] on div "69.08x" at bounding box center [767, 188] width 108 height 9
drag, startPoint x: 746, startPoint y: 189, endPoint x: 711, endPoint y: 189, distance: 34.7
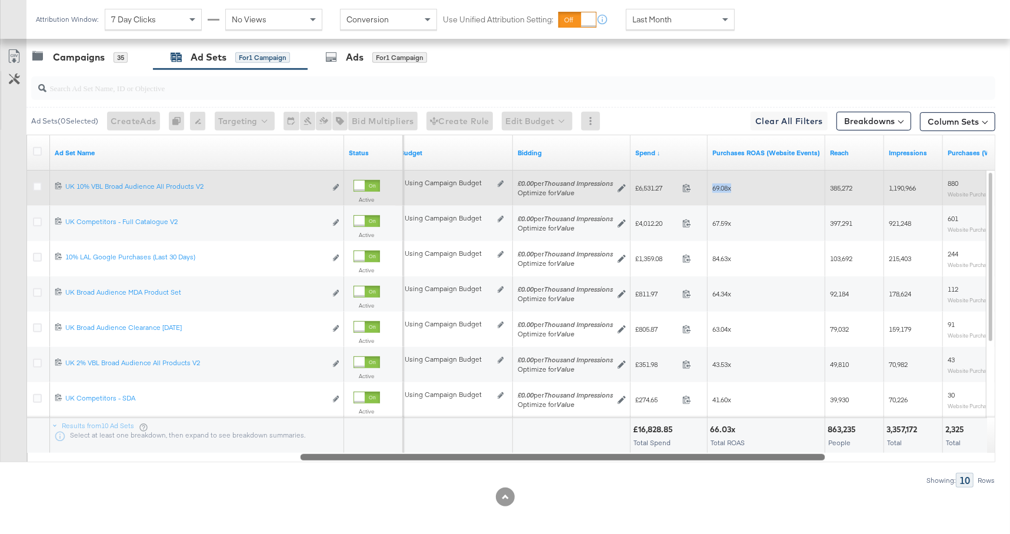
click at [711, 189] on div "69.08x" at bounding box center [767, 188] width 118 height 19
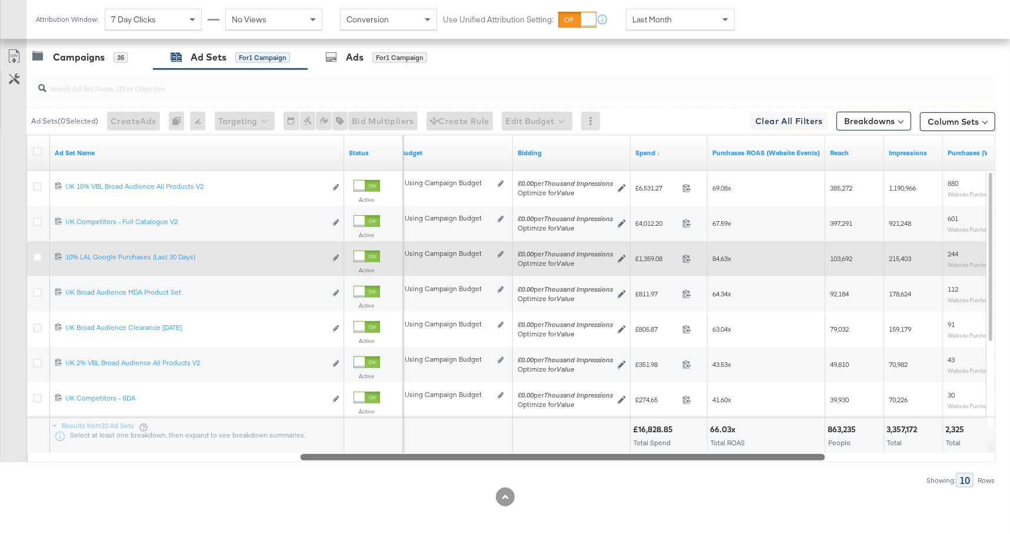
click at [738, 256] on div "84.63x" at bounding box center [767, 258] width 108 height 9
drag, startPoint x: 741, startPoint y: 258, endPoint x: 693, endPoint y: 261, distance: 48.9
click at [710, 261] on div "84.63x" at bounding box center [767, 258] width 118 height 19
click at [662, 262] on span "£1,359.08" at bounding box center [656, 258] width 42 height 9
drag, startPoint x: 665, startPoint y: 257, endPoint x: 634, endPoint y: 257, distance: 30.6
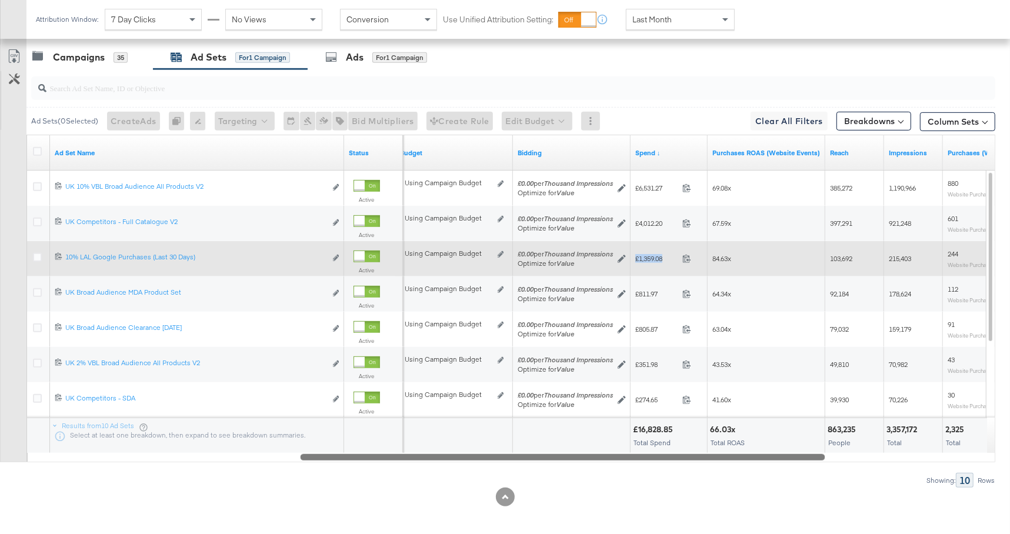
click at [634, 257] on div "£1,359.08 1359.08" at bounding box center [669, 258] width 77 height 18
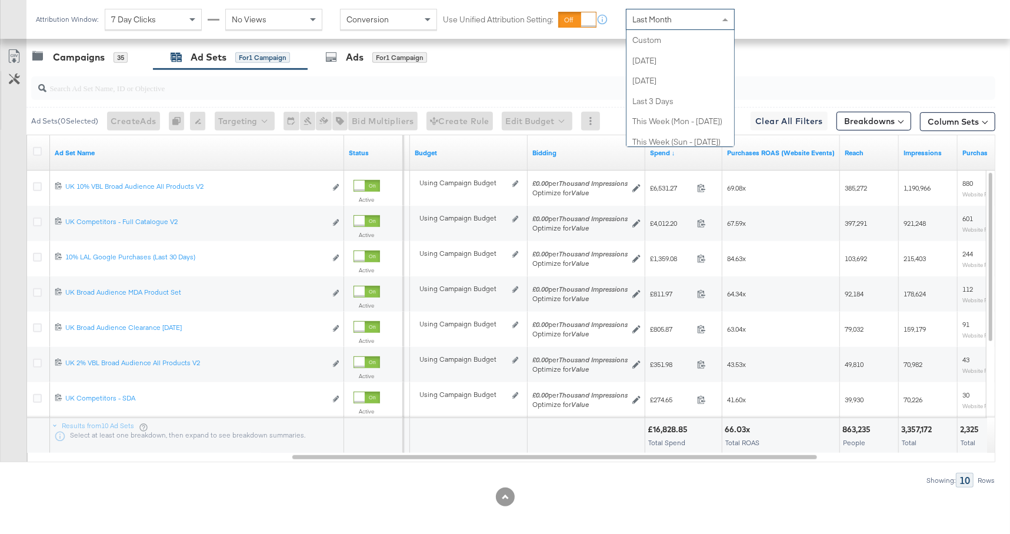
click at [660, 10] on div "Last Month" at bounding box center [681, 19] width 108 height 20
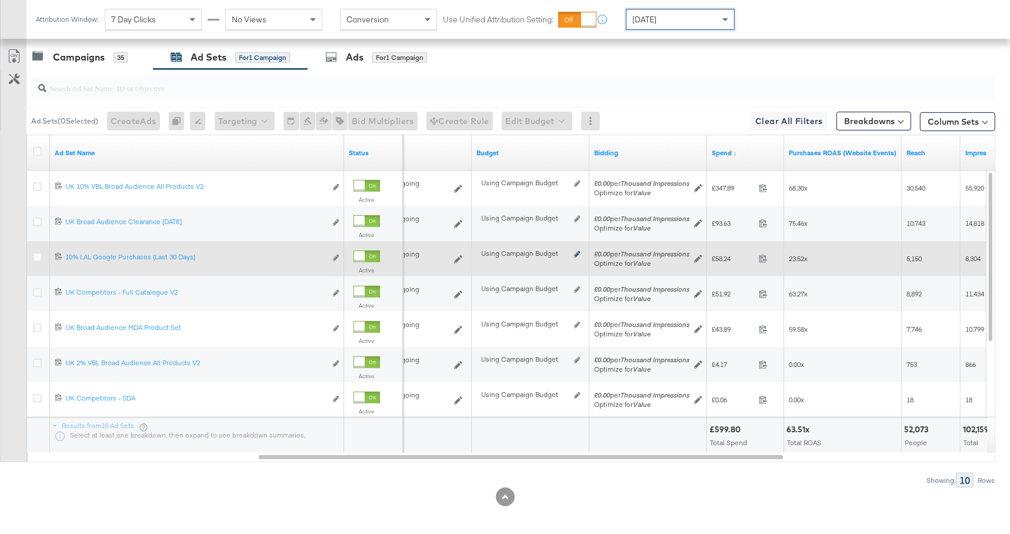
click at [577, 252] on icon at bounding box center [577, 254] width 6 height 6
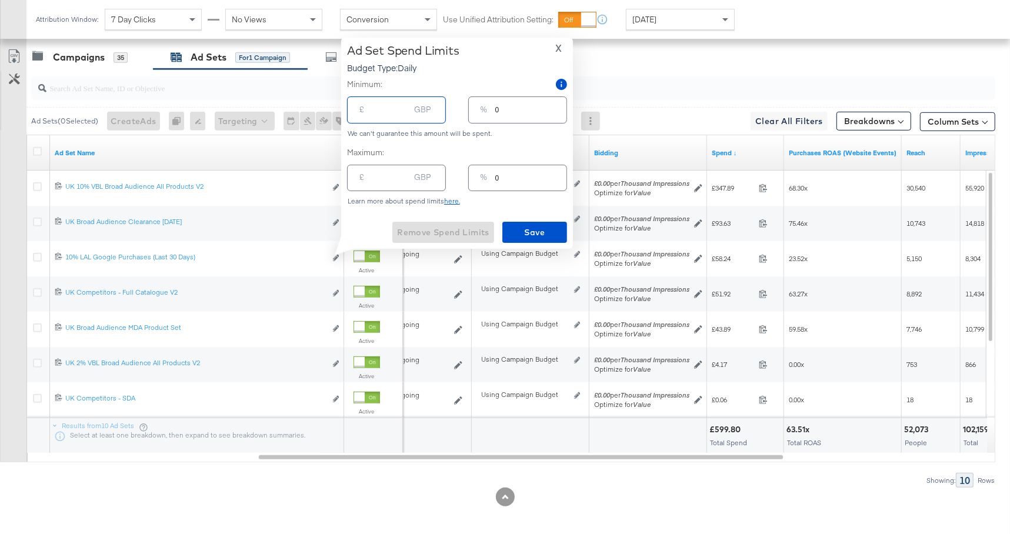
click at [380, 104] on input "number" at bounding box center [391, 104] width 38 height 25
click at [379, 107] on input "number" at bounding box center [391, 104] width 38 height 25
type input "8"
type input "1"
type input "80"
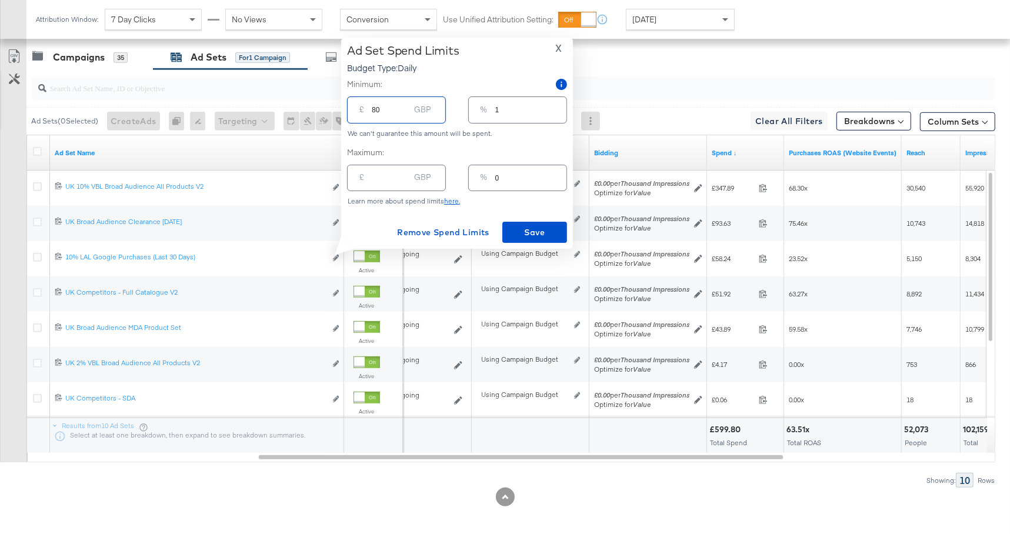
type input "13"
type input "80.00"
click at [557, 48] on span "X" at bounding box center [558, 48] width 6 height 16
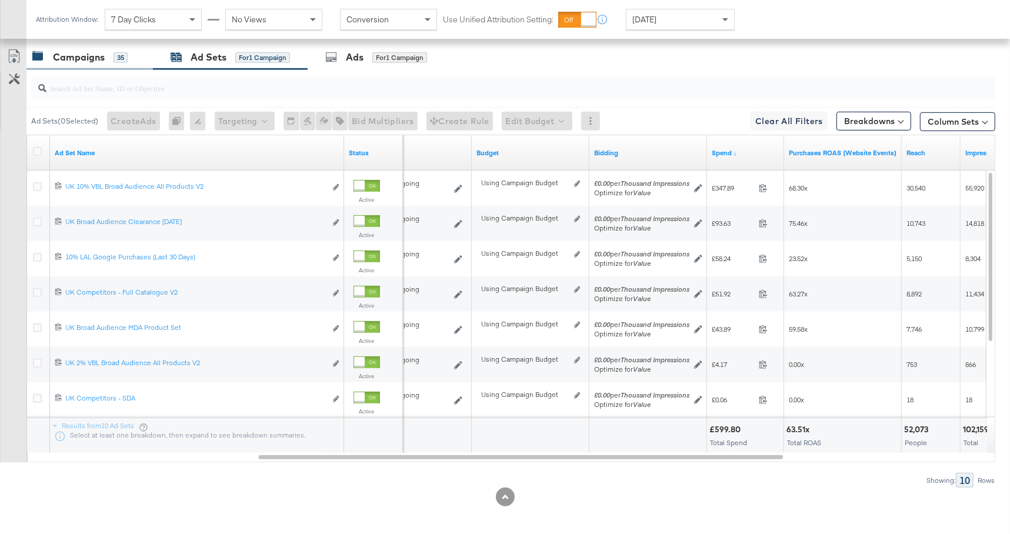
click at [94, 56] on div "Campaigns" at bounding box center [79, 58] width 52 height 14
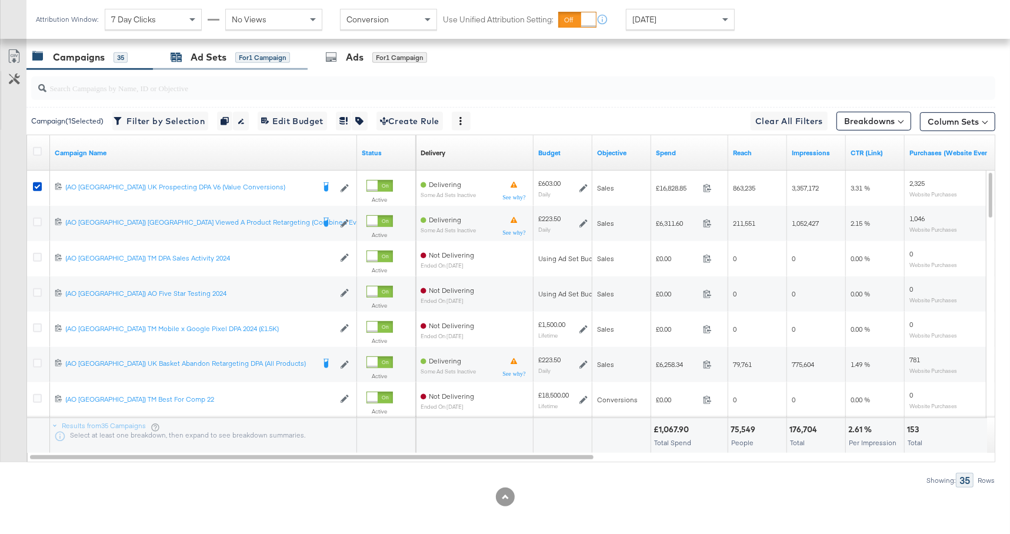
click at [255, 61] on div "for 1 Campaign" at bounding box center [262, 57] width 55 height 11
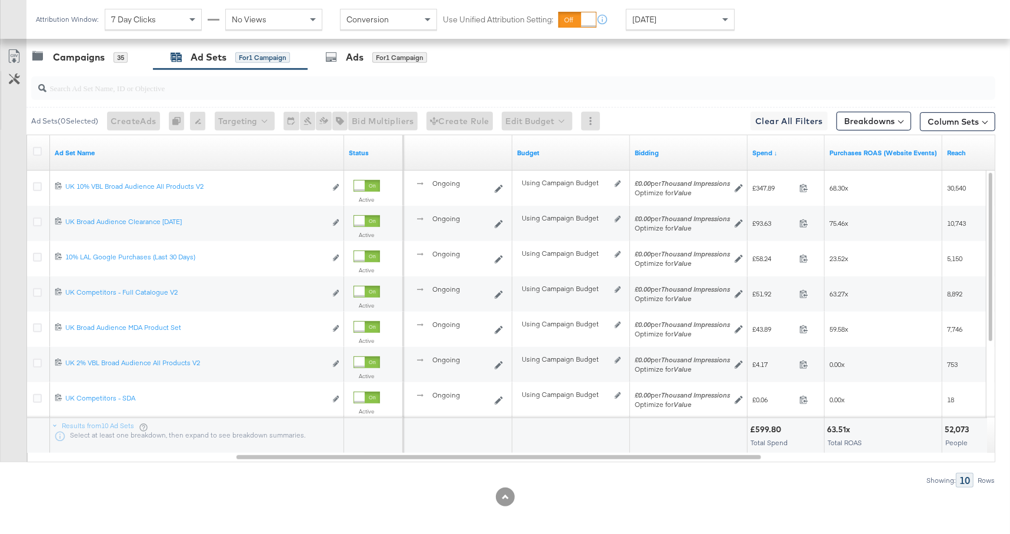
click at [674, 19] on div "[DATE]" at bounding box center [681, 19] width 108 height 20
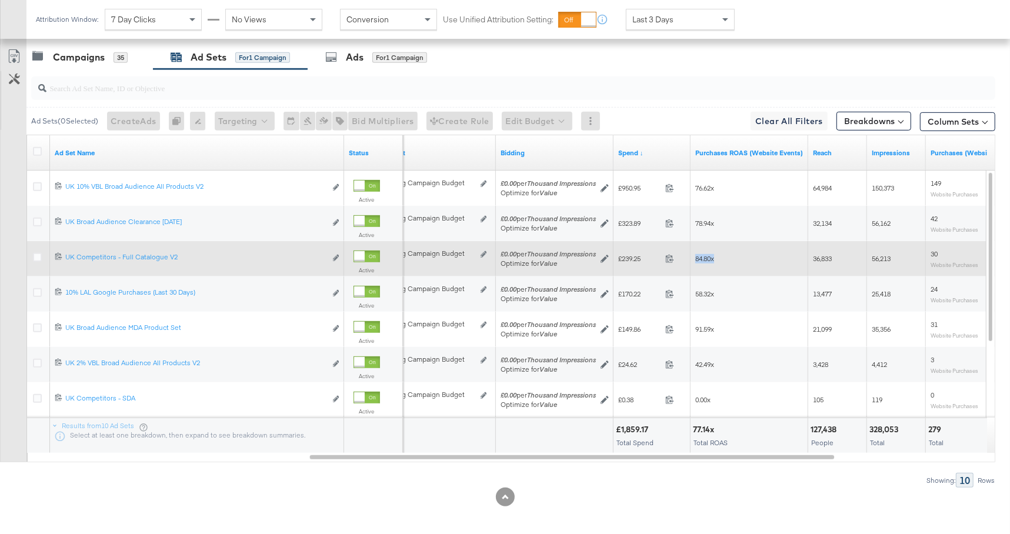
drag, startPoint x: 721, startPoint y: 259, endPoint x: 697, endPoint y: 258, distance: 24.7
click at [696, 259] on div "84.80x" at bounding box center [750, 258] width 108 height 9
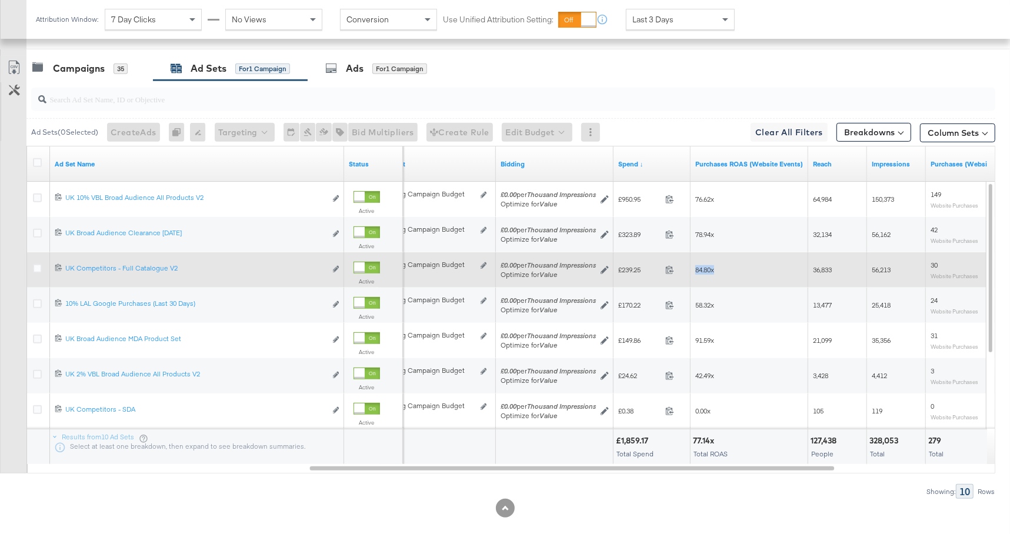
scroll to position [507, 0]
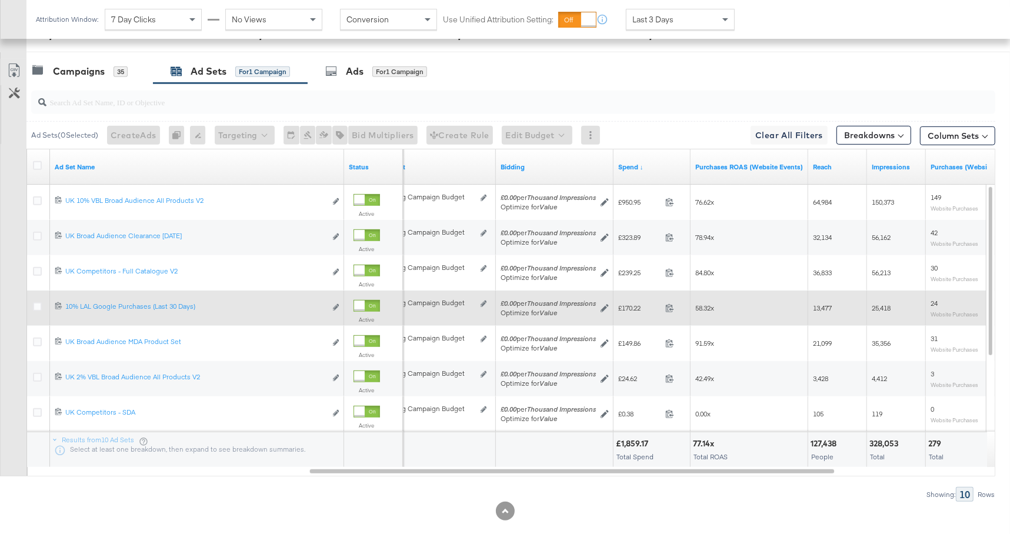
click at [717, 305] on div "58.32x" at bounding box center [750, 308] width 108 height 9
click at [696, 307] on div "58.32x" at bounding box center [750, 308] width 108 height 9
click at [717, 310] on div "58.32x" at bounding box center [750, 308] width 108 height 9
drag, startPoint x: 727, startPoint y: 309, endPoint x: 708, endPoint y: 292, distance: 25.0
click at [700, 307] on div "58.32x" at bounding box center [750, 308] width 108 height 9
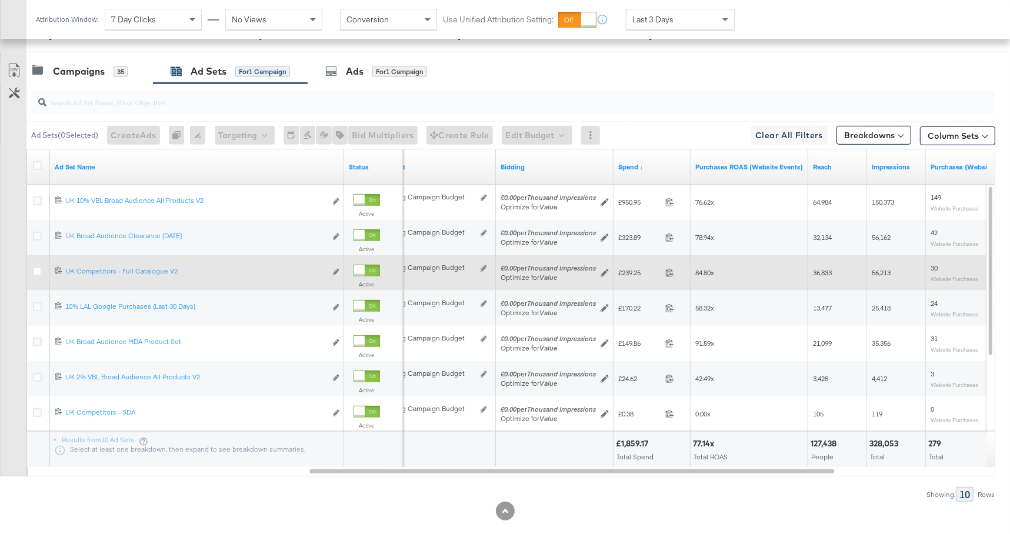
click at [703, 274] on span "84.80x" at bounding box center [705, 272] width 19 height 9
drag, startPoint x: 721, startPoint y: 270, endPoint x: 690, endPoint y: 271, distance: 30.6
click at [691, 271] on div "84.80x" at bounding box center [750, 273] width 118 height 19
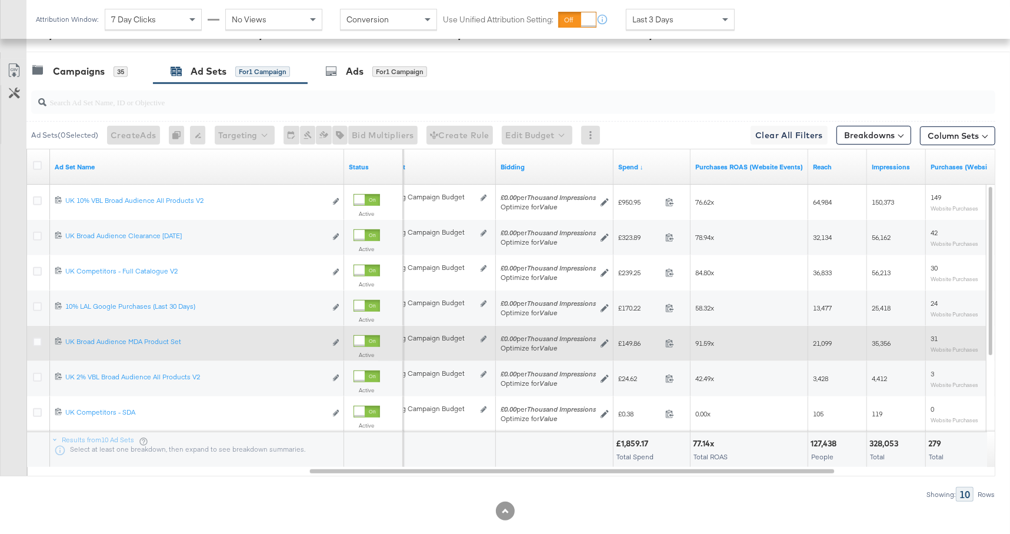
click at [725, 341] on div "91.59x" at bounding box center [750, 343] width 108 height 9
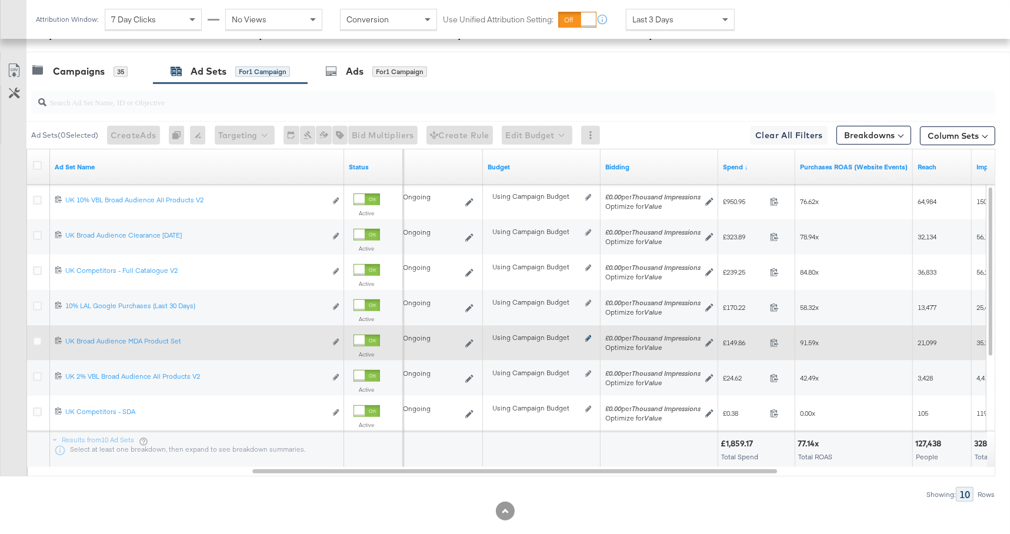
click at [588, 335] on icon at bounding box center [588, 338] width 6 height 6
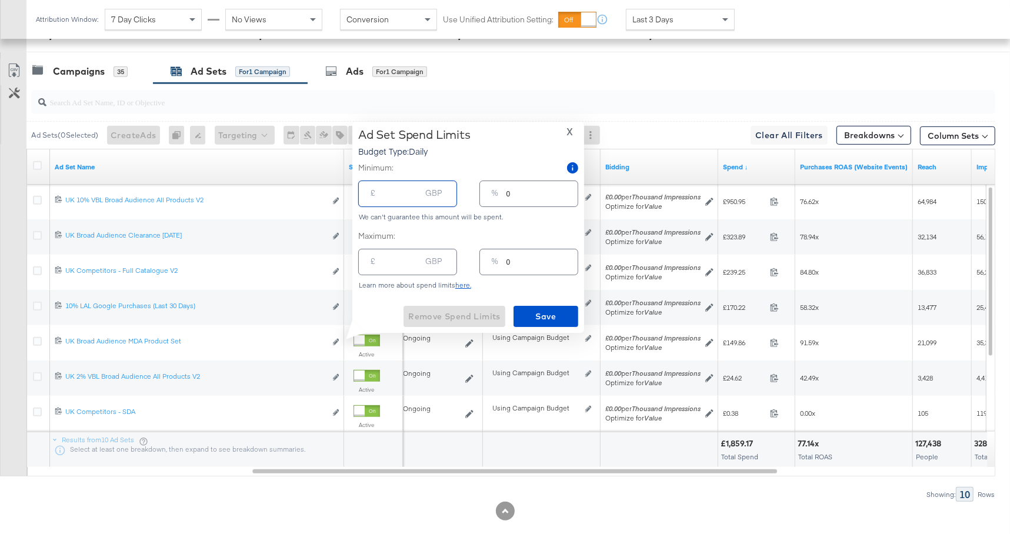
click at [401, 191] on input "number" at bounding box center [402, 189] width 38 height 25
type input "8"
type input "1"
type input "80"
type input "13"
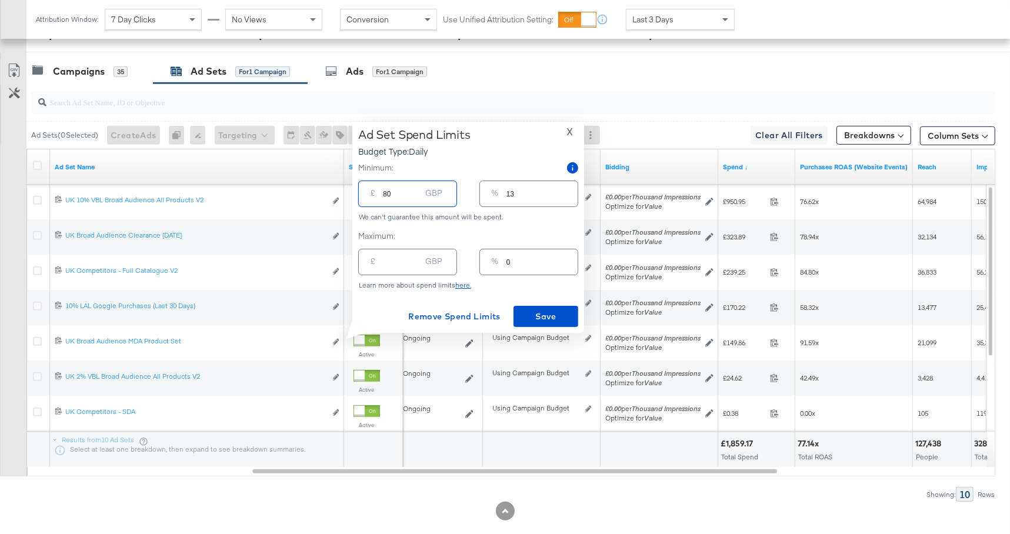
drag, startPoint x: 392, startPoint y: 191, endPoint x: 376, endPoint y: 190, distance: 16.5
click at [376, 190] on div "£ 80 GBP" at bounding box center [407, 194] width 99 height 26
type input "1"
type input "0"
type input "10"
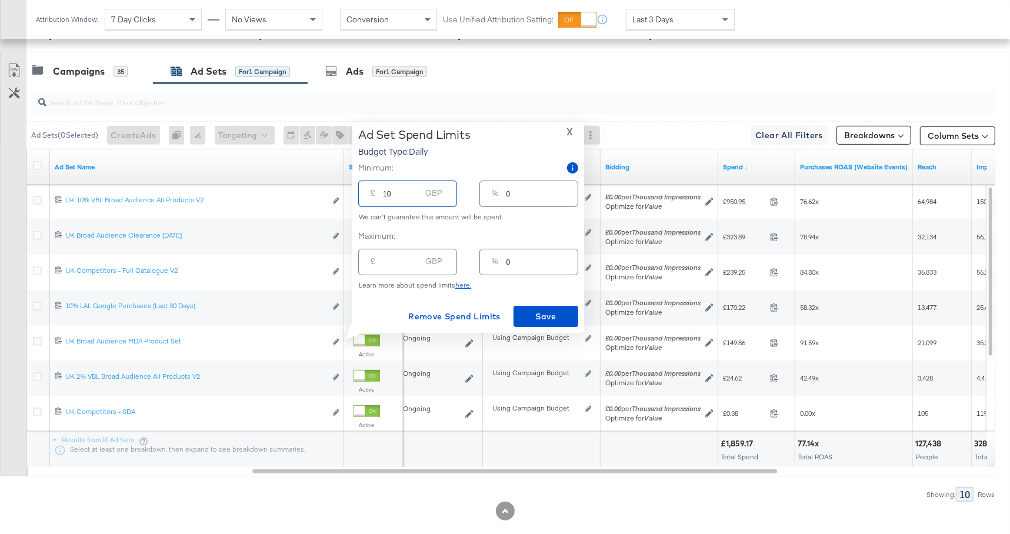
type input "2"
type input "100"
type input "17"
type input "100.00"
click at [574, 128] on button "X" at bounding box center [570, 132] width 16 height 9
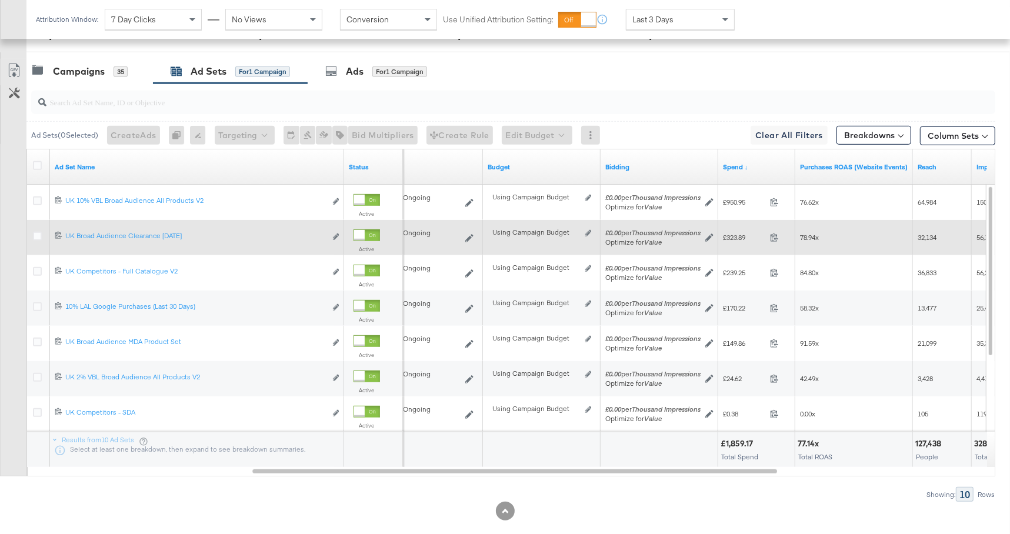
scroll to position [498, 0]
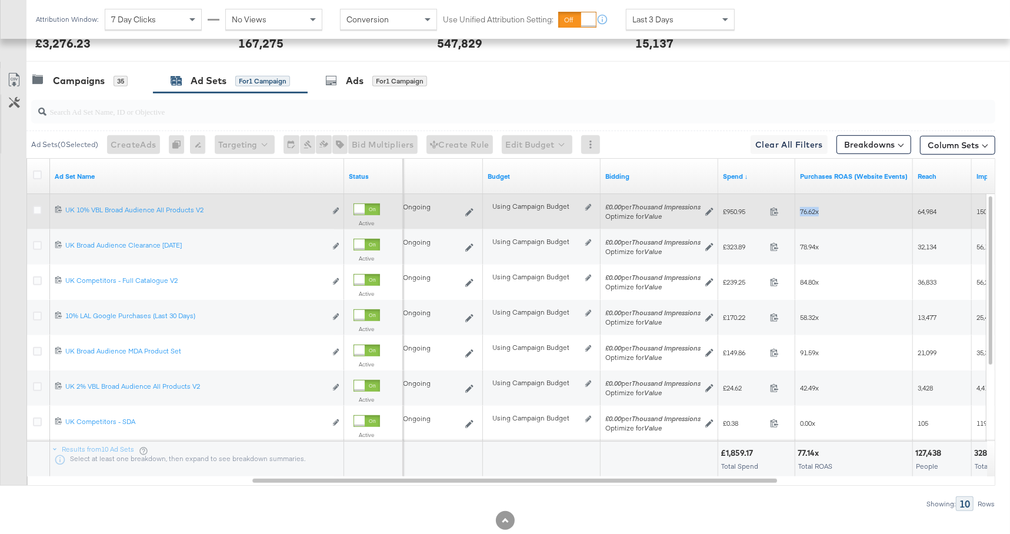
drag, startPoint x: 834, startPoint y: 210, endPoint x: 797, endPoint y: 209, distance: 37.1
click at [797, 209] on div "76.62x" at bounding box center [855, 211] width 118 height 19
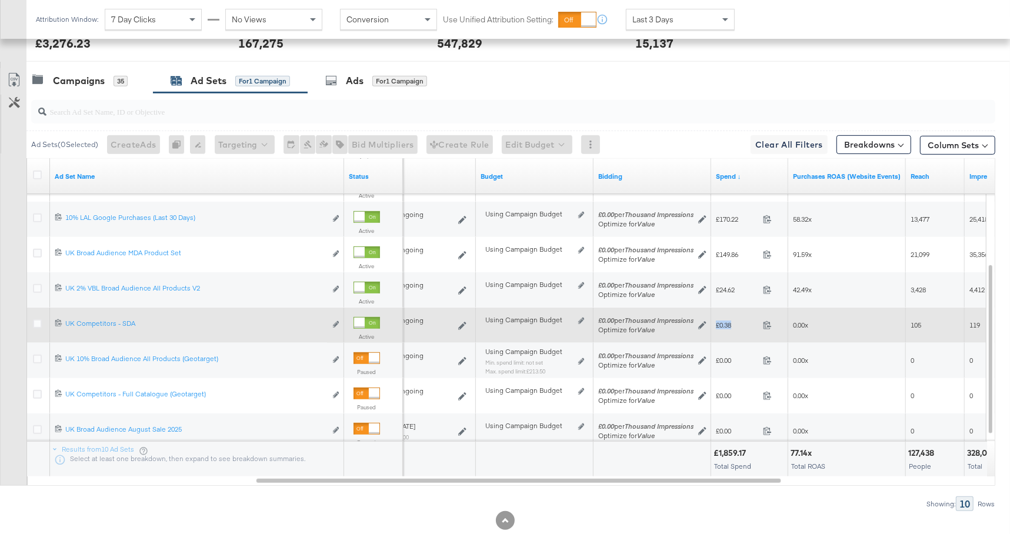
drag, startPoint x: 740, startPoint y: 326, endPoint x: 717, endPoint y: 325, distance: 23.0
click at [717, 325] on span "£0.38" at bounding box center [737, 325] width 42 height 9
click at [811, 322] on div "0.00x" at bounding box center [847, 325] width 108 height 9
drag, startPoint x: 807, startPoint y: 323, endPoint x: 784, endPoint y: 323, distance: 22.9
click at [784, 323] on div "[DATE] 10:00 ongoing Using Campaign Budget Edit spend limits £0.00 per Thousand…" at bounding box center [683, 325] width 1388 height 35
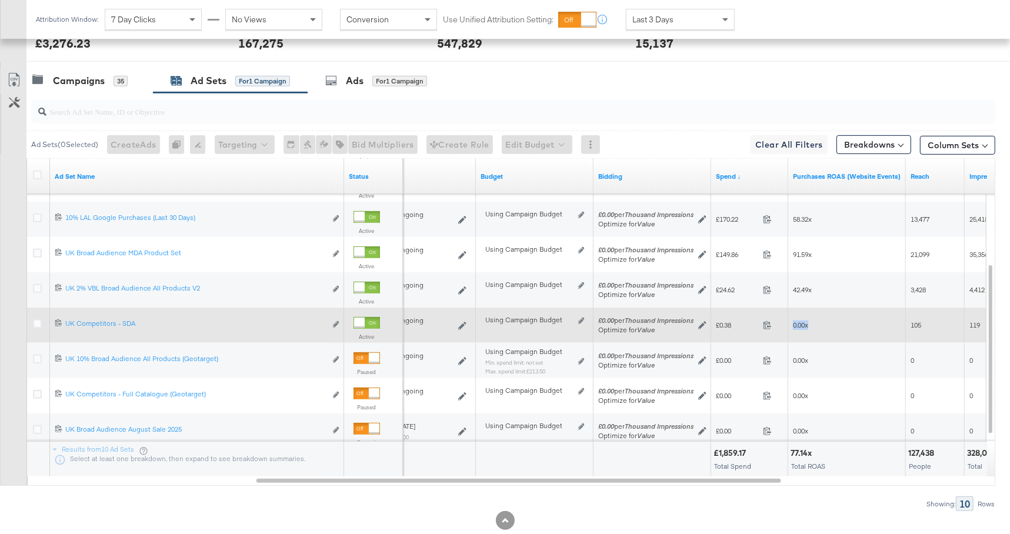
click at [830, 325] on div "0.00x" at bounding box center [847, 325] width 108 height 9
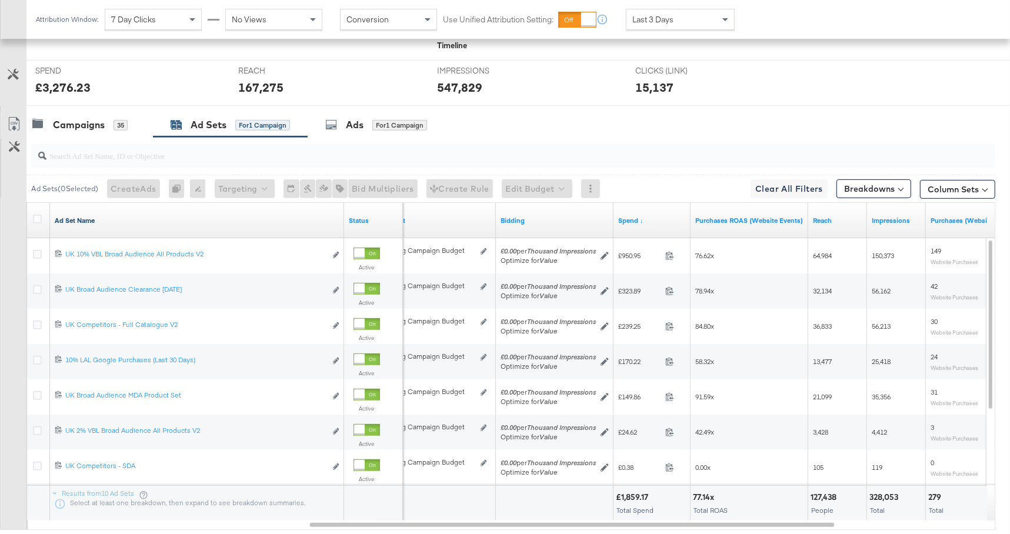
scroll to position [451, 0]
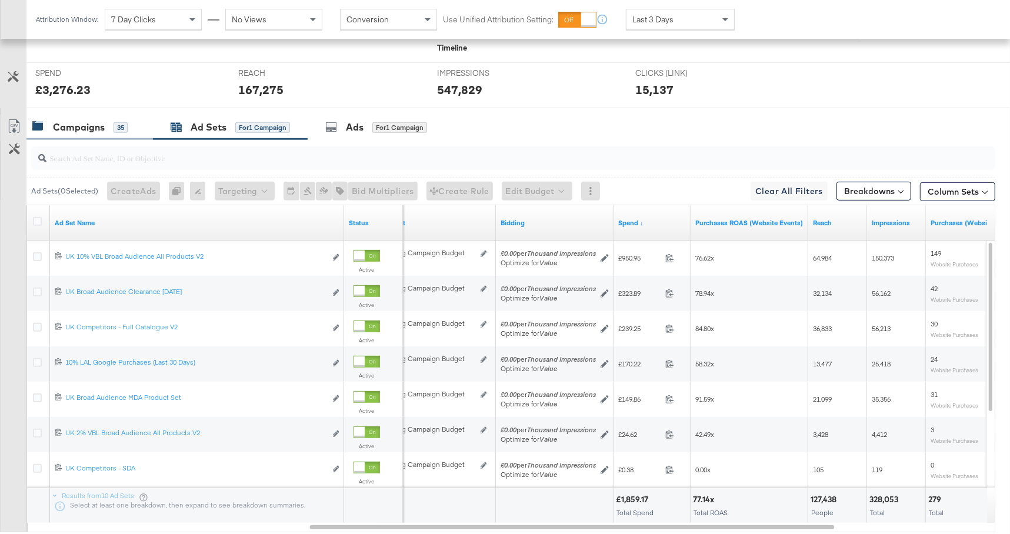
click at [98, 135] on div "Campaigns 35" at bounding box center [89, 127] width 127 height 25
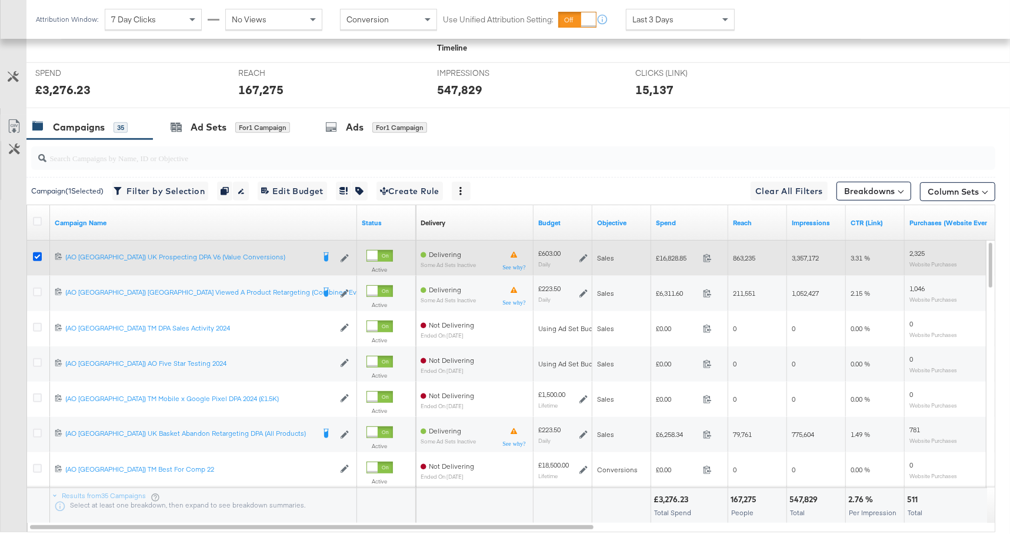
click at [38, 255] on icon at bounding box center [37, 256] width 9 height 9
click at [0, 0] on input "checkbox" at bounding box center [0, 0] width 0 height 0
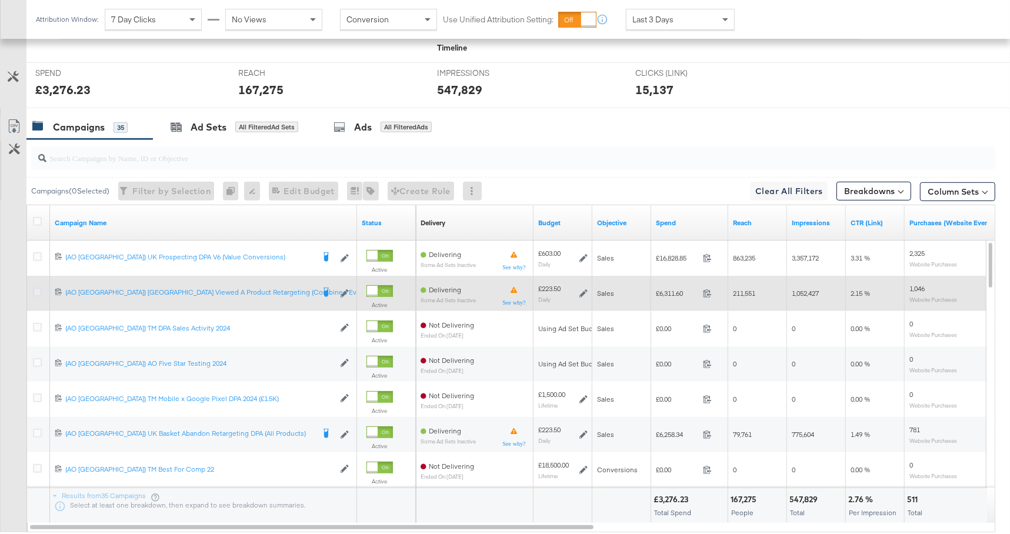
click at [36, 289] on icon at bounding box center [37, 292] width 9 height 9
click at [0, 0] on input "checkbox" at bounding box center [0, 0] width 0 height 0
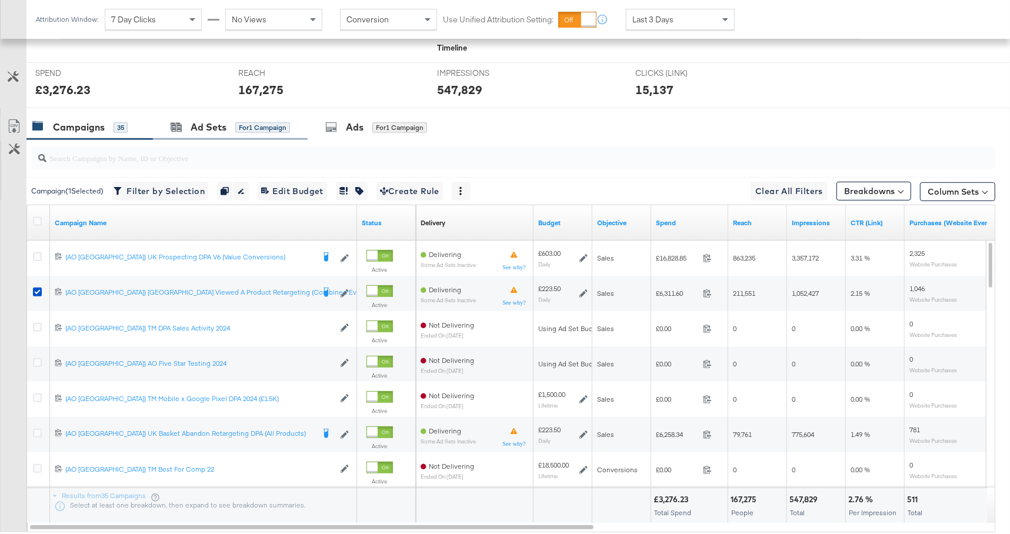
click at [172, 117] on div "Ad Sets for 1 Campaign" at bounding box center [230, 127] width 155 height 25
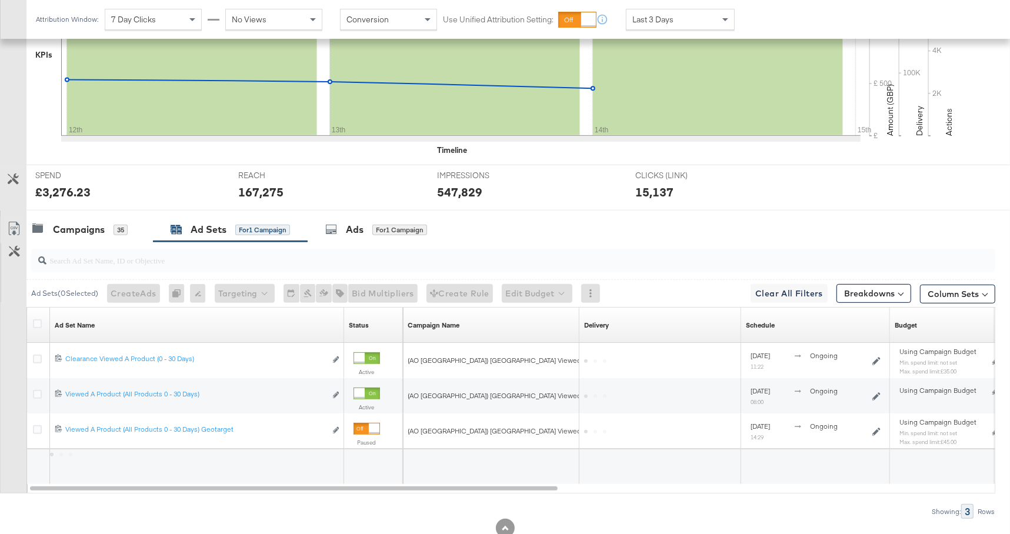
scroll to position [384, 0]
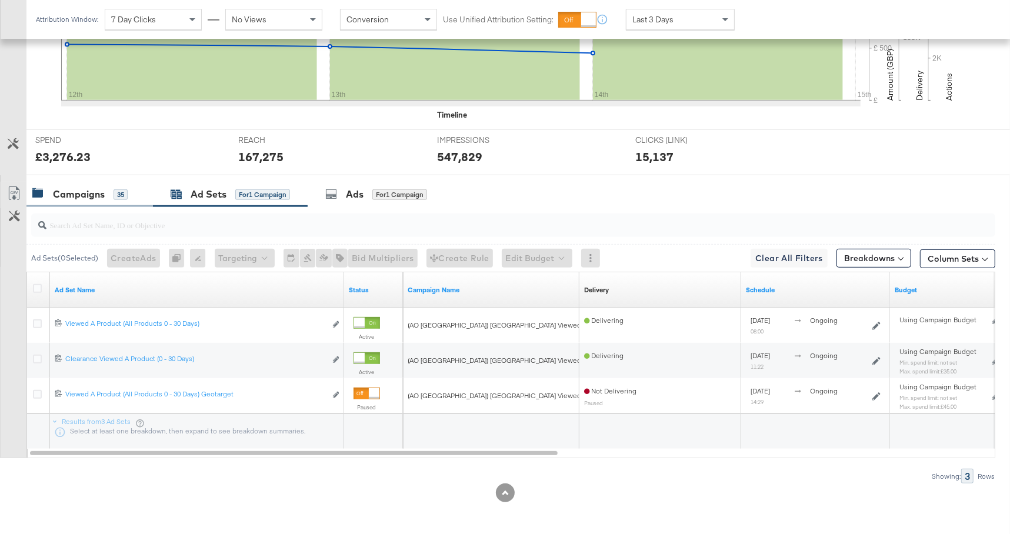
click at [115, 202] on div "Campaigns 35" at bounding box center [89, 194] width 127 height 25
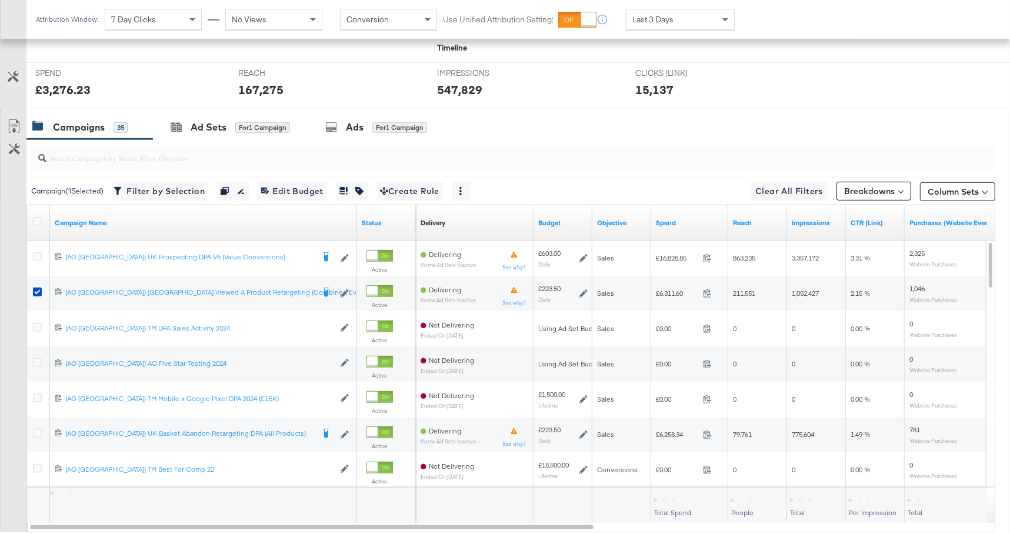
scroll to position [450, 0]
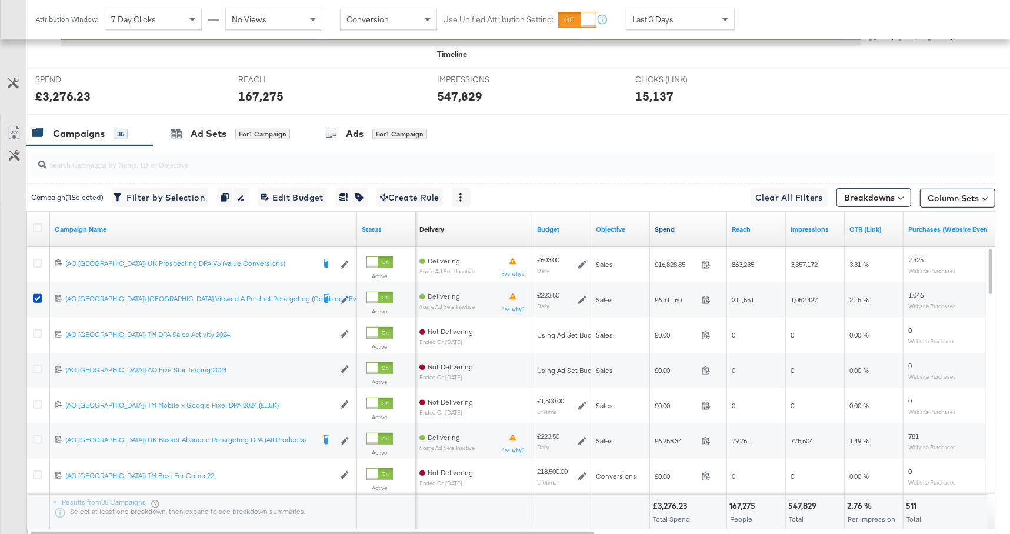
click at [677, 225] on link "Spend" at bounding box center [689, 229] width 68 height 9
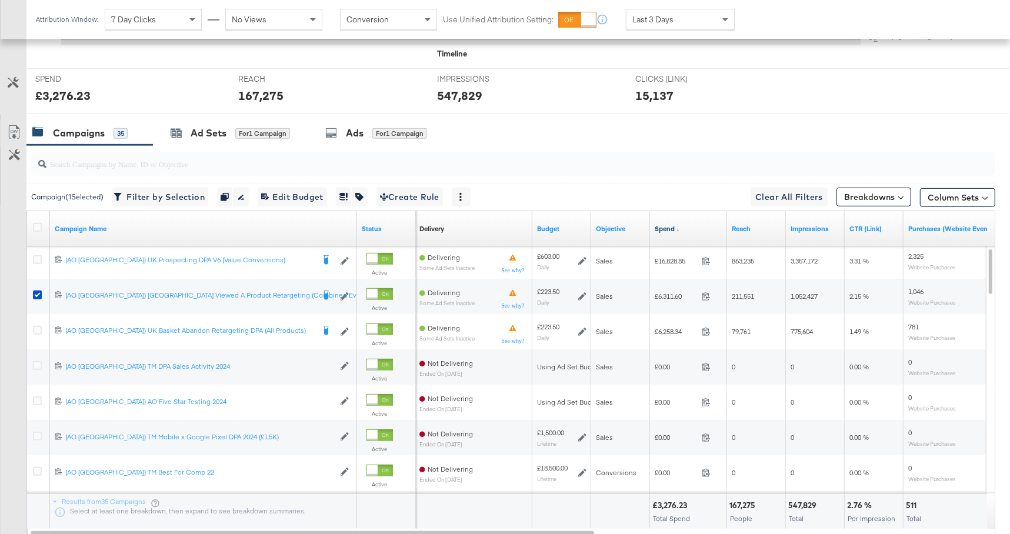
scroll to position [444, 0]
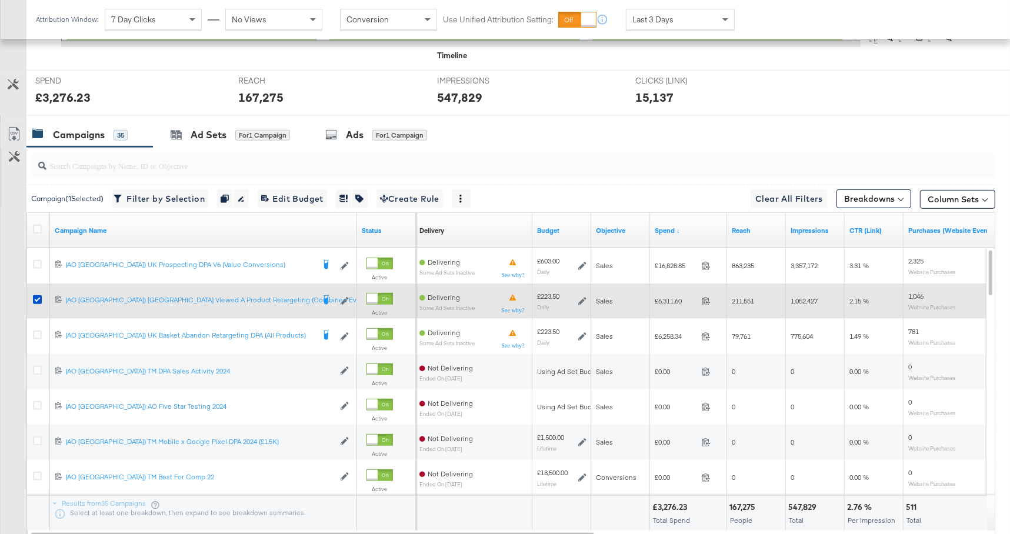
drag, startPoint x: 38, startPoint y: 298, endPoint x: 34, endPoint y: 307, distance: 10.0
click at [38, 298] on icon at bounding box center [37, 299] width 9 height 9
click at [0, 0] on input "checkbox" at bounding box center [0, 0] width 0 height 0
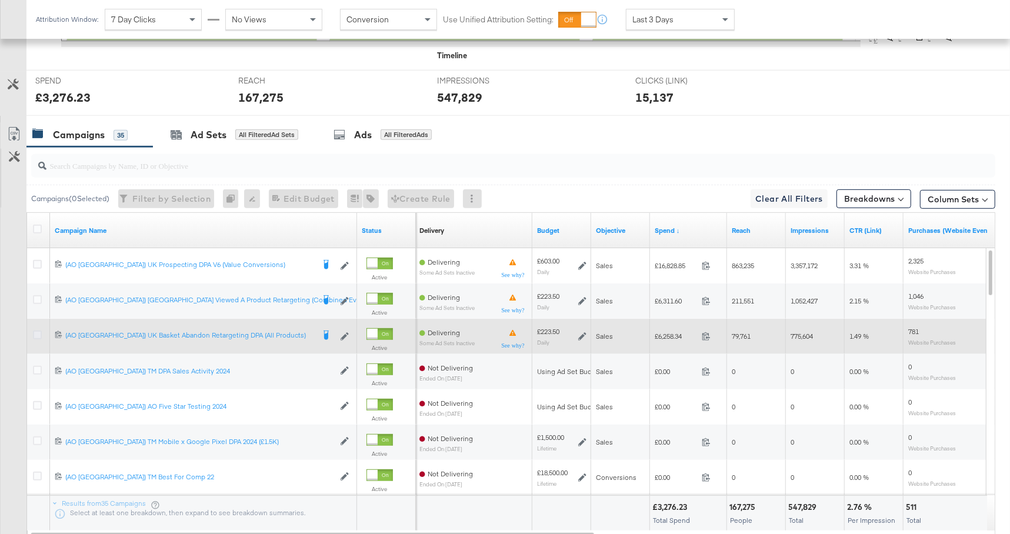
click at [35, 331] on icon at bounding box center [37, 335] width 9 height 9
click at [0, 0] on input "checkbox" at bounding box center [0, 0] width 0 height 0
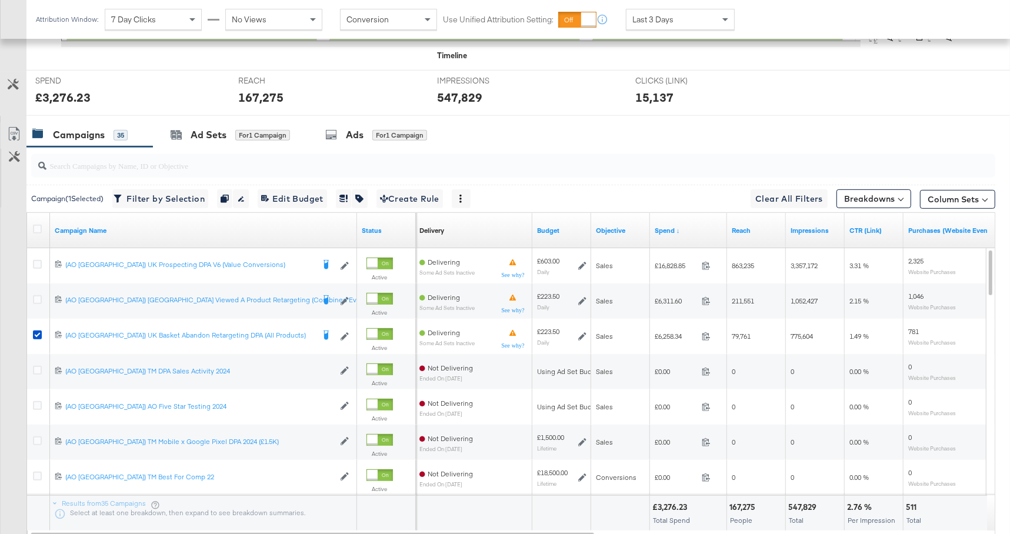
click at [219, 120] on div at bounding box center [505, 120] width 1010 height 9
click at [219, 134] on div "Ad Sets" at bounding box center [209, 135] width 36 height 14
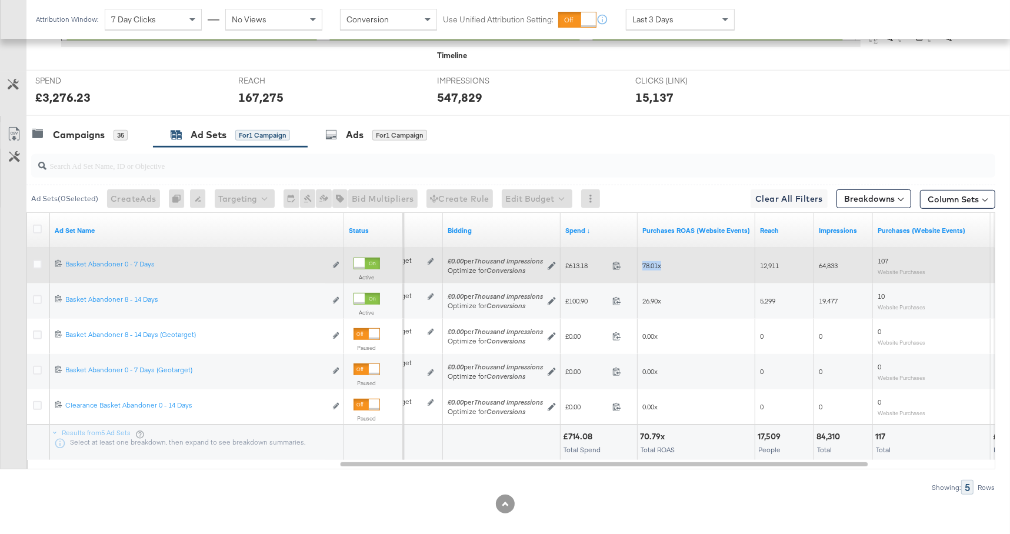
drag, startPoint x: 663, startPoint y: 265, endPoint x: 641, endPoint y: 266, distance: 21.8
click at [641, 266] on div "78.01x" at bounding box center [697, 266] width 118 height 19
click at [667, 269] on div "78.01x" at bounding box center [697, 266] width 118 height 19
drag, startPoint x: 593, startPoint y: 264, endPoint x: 564, endPoint y: 265, distance: 29.4
click at [564, 265] on div "£613.18 613.18" at bounding box center [599, 266] width 77 height 18
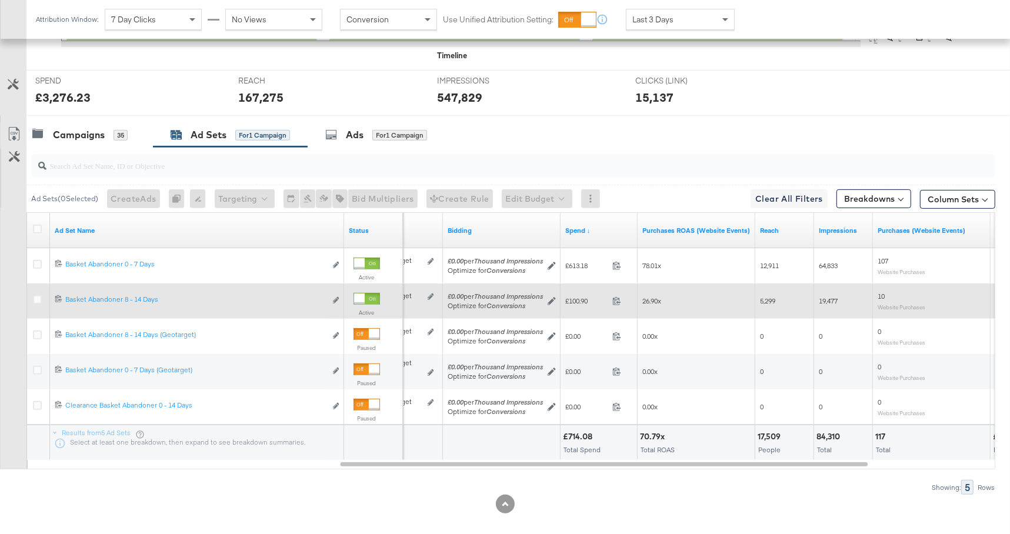
drag, startPoint x: 692, startPoint y: 302, endPoint x: 674, endPoint y: 299, distance: 17.9
click at [691, 301] on div "26.90x" at bounding box center [697, 301] width 108 height 9
drag, startPoint x: 666, startPoint y: 298, endPoint x: 640, endPoint y: 298, distance: 25.9
click at [640, 298] on div "26.90x" at bounding box center [697, 301] width 118 height 19
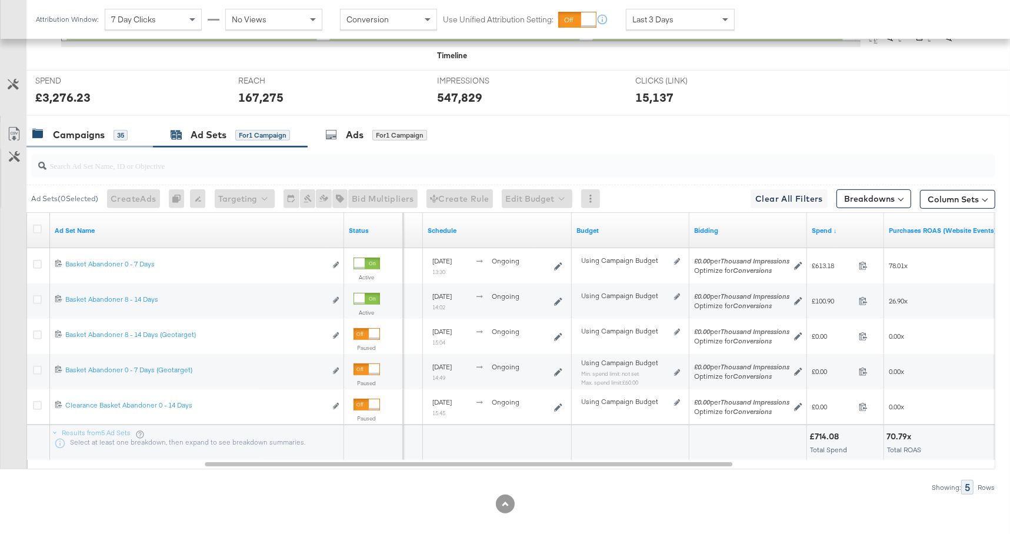
click at [112, 138] on div "Campaigns 35" at bounding box center [79, 135] width 95 height 14
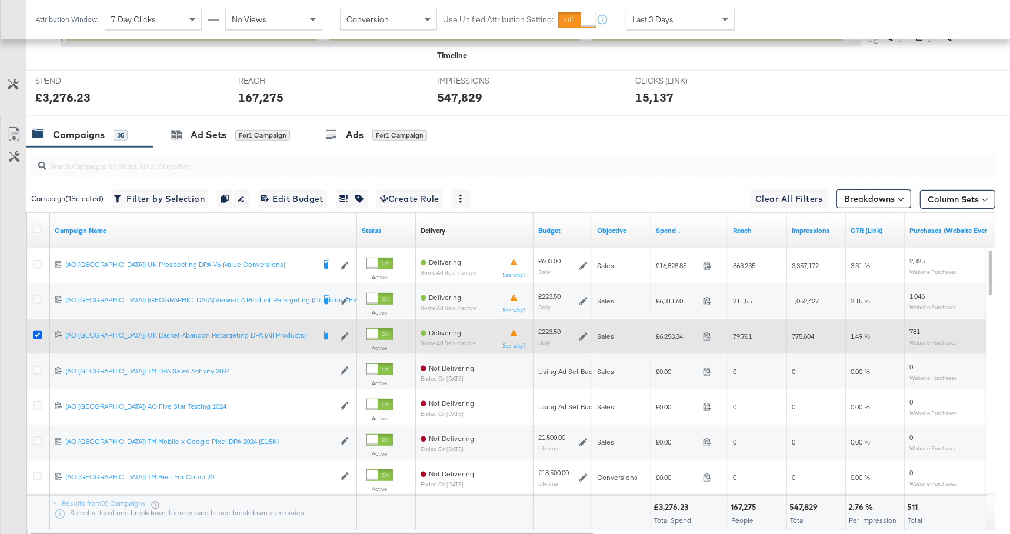
click at [36, 332] on icon at bounding box center [37, 335] width 9 height 9
click at [0, 0] on input "checkbox" at bounding box center [0, 0] width 0 height 0
